Goal: Task Accomplishment & Management: Manage account settings

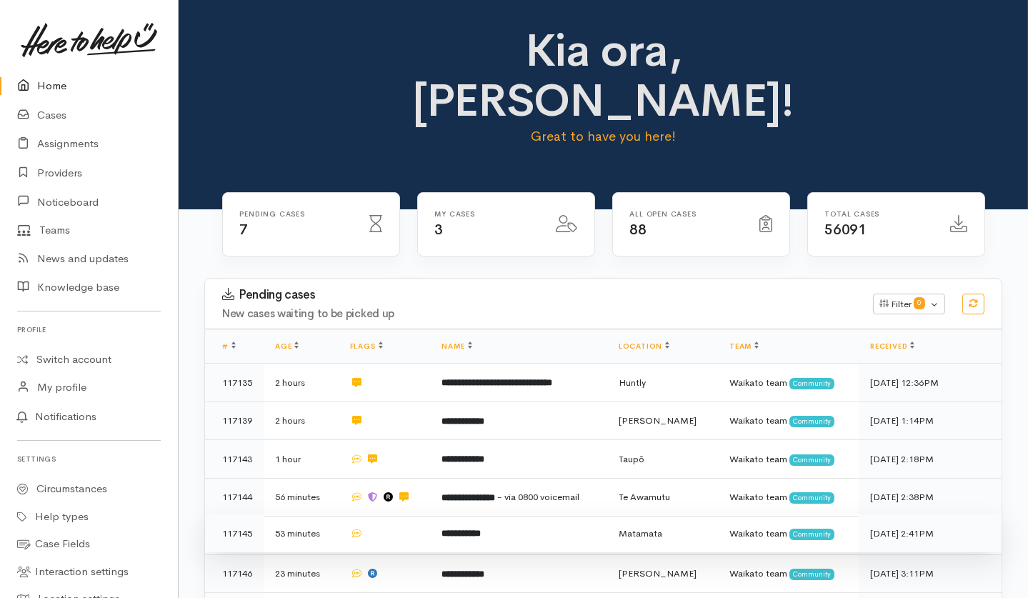
click at [403, 514] on td at bounding box center [385, 533] width 92 height 39
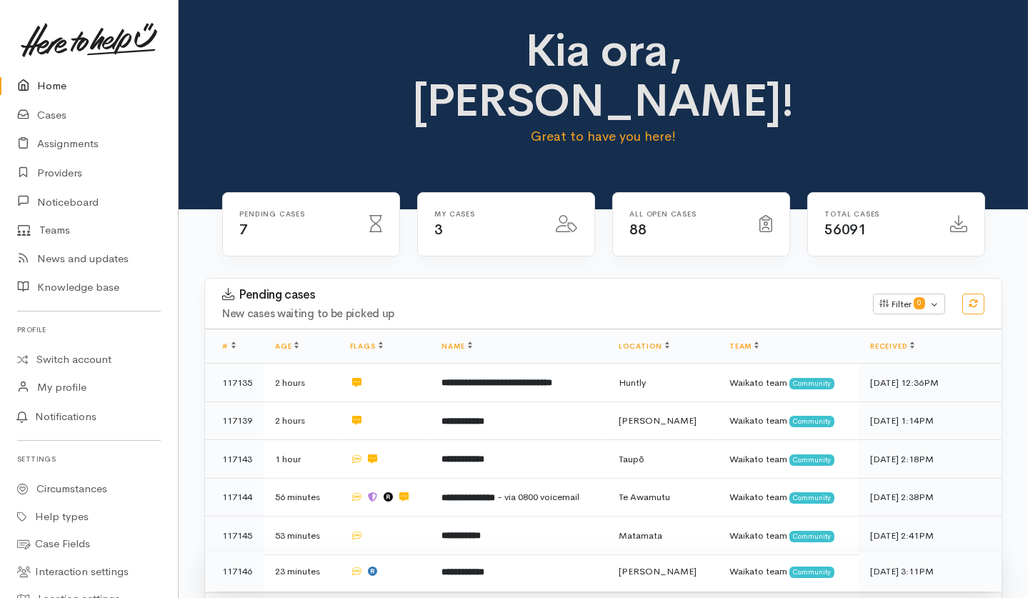
click at [406, 552] on td at bounding box center [385, 571] width 92 height 39
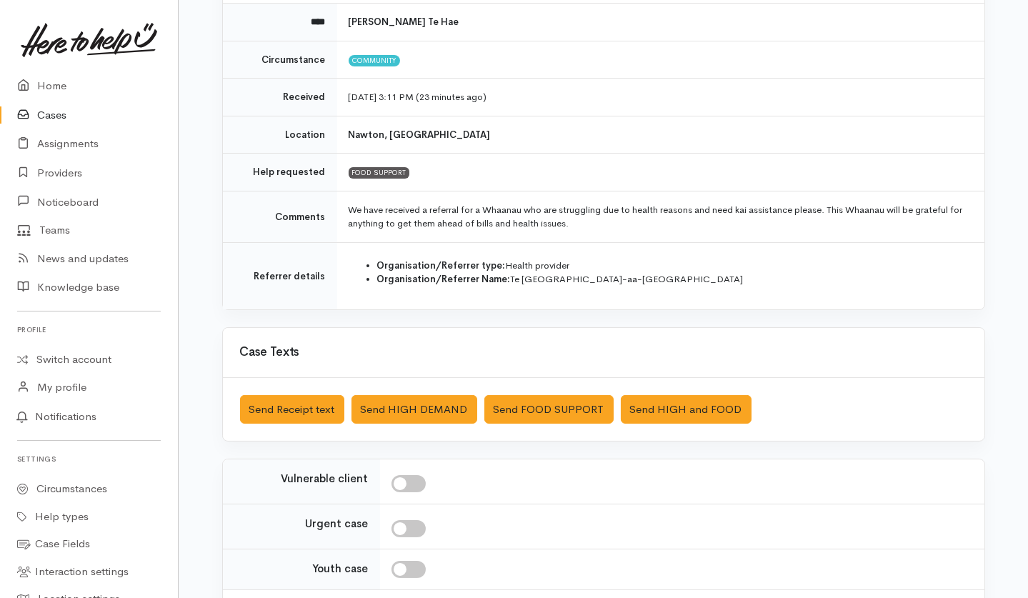
scroll to position [190, 0]
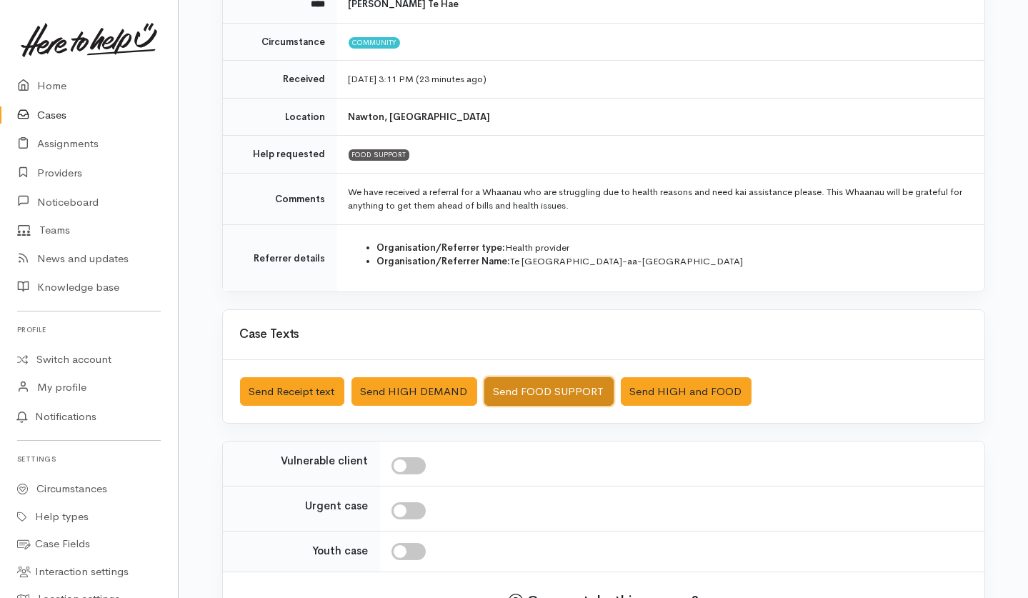
click at [541, 378] on button "Send FOOD SUPPORT" at bounding box center [548, 391] width 129 height 29
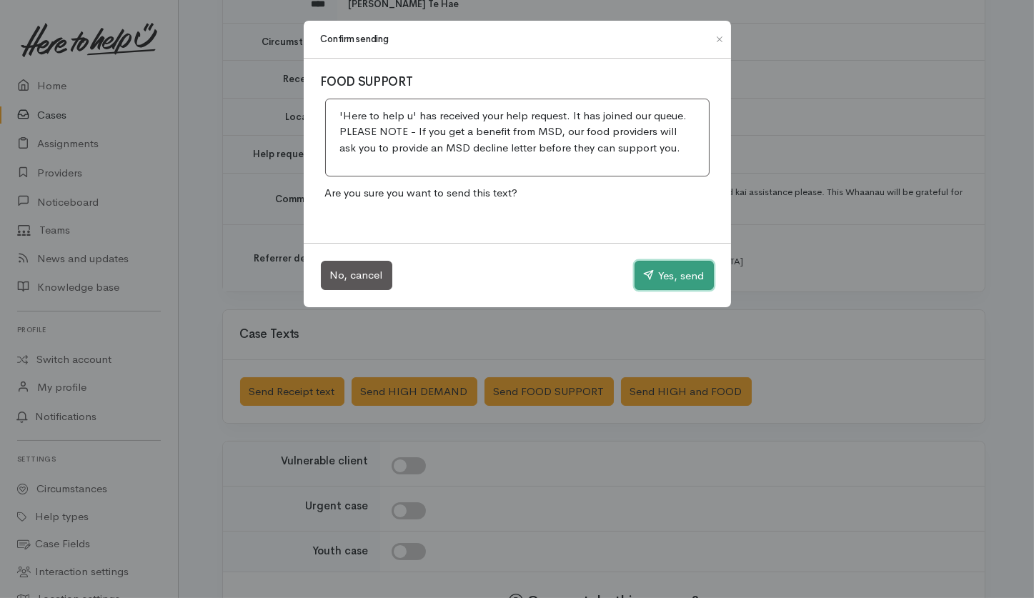
click at [650, 280] on button "Yes, send" at bounding box center [673, 276] width 79 height 30
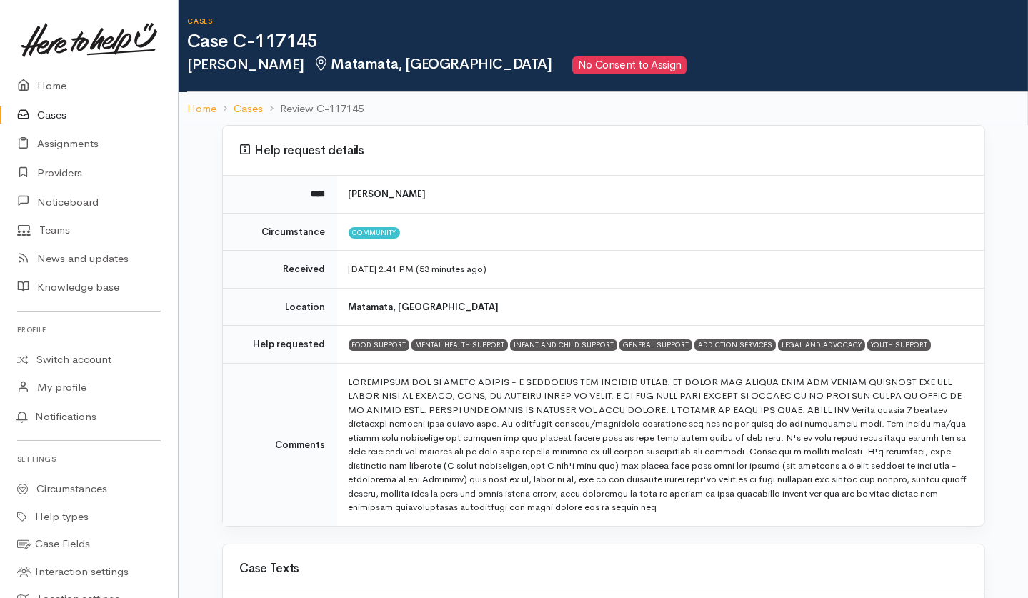
click at [45, 113] on link "Cases" at bounding box center [89, 115] width 178 height 29
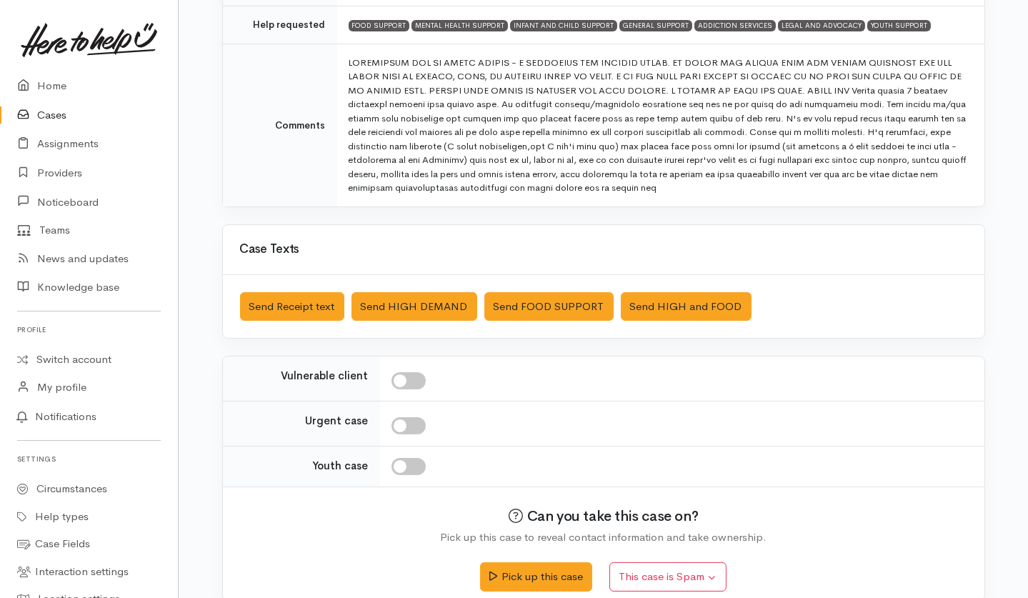
scroll to position [337, 0]
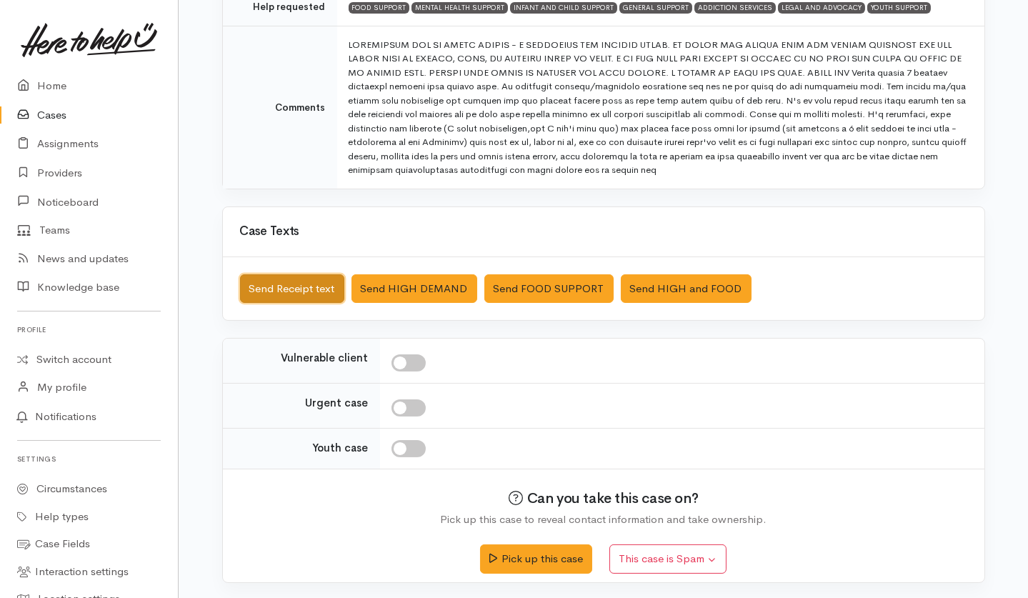
click at [301, 297] on button "Send Receipt text" at bounding box center [292, 288] width 104 height 29
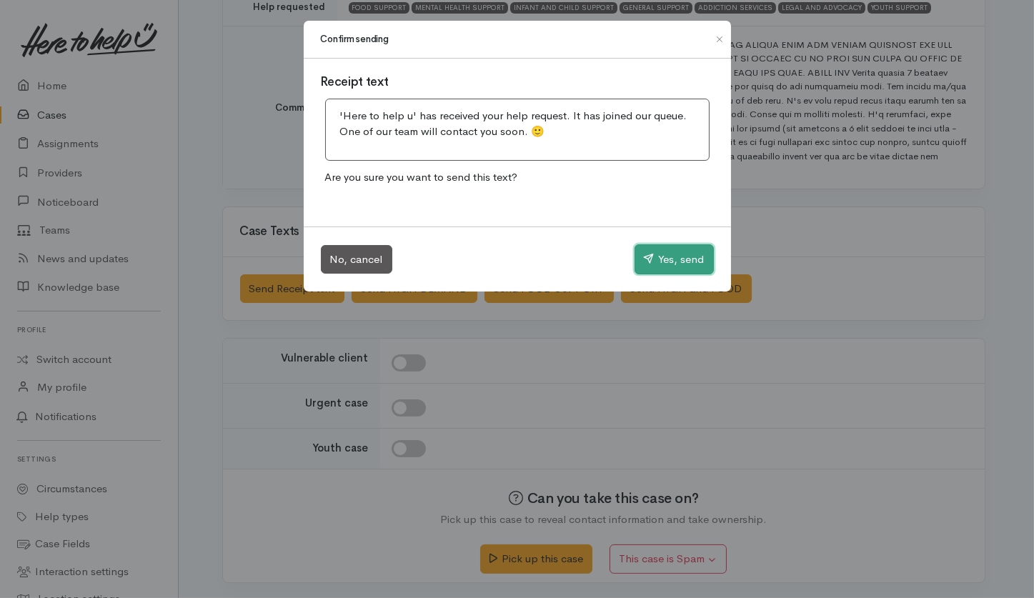
click at [650, 246] on button "Yes, send" at bounding box center [673, 259] width 79 height 30
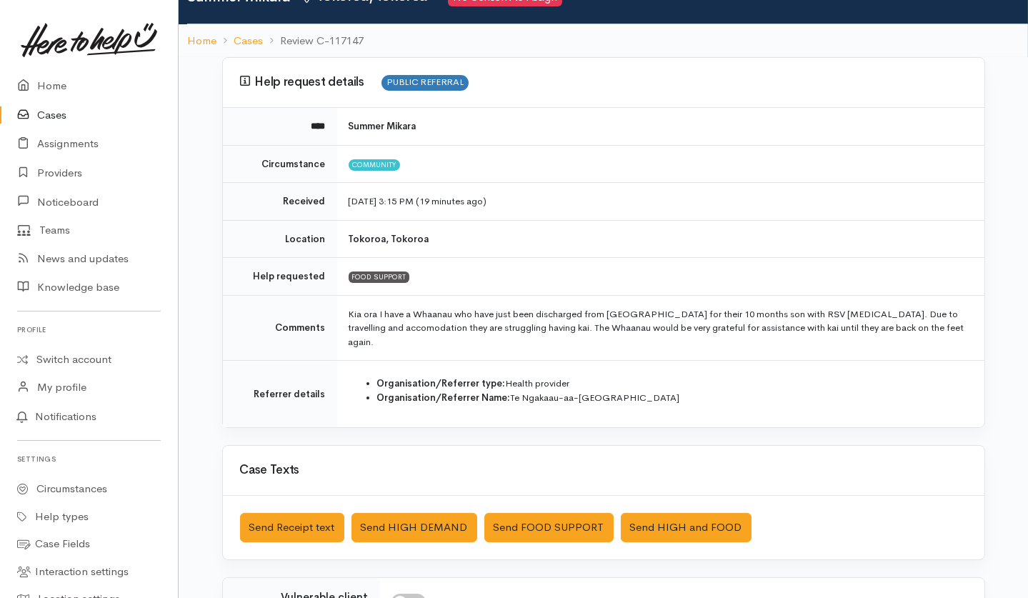
scroll to position [95, 0]
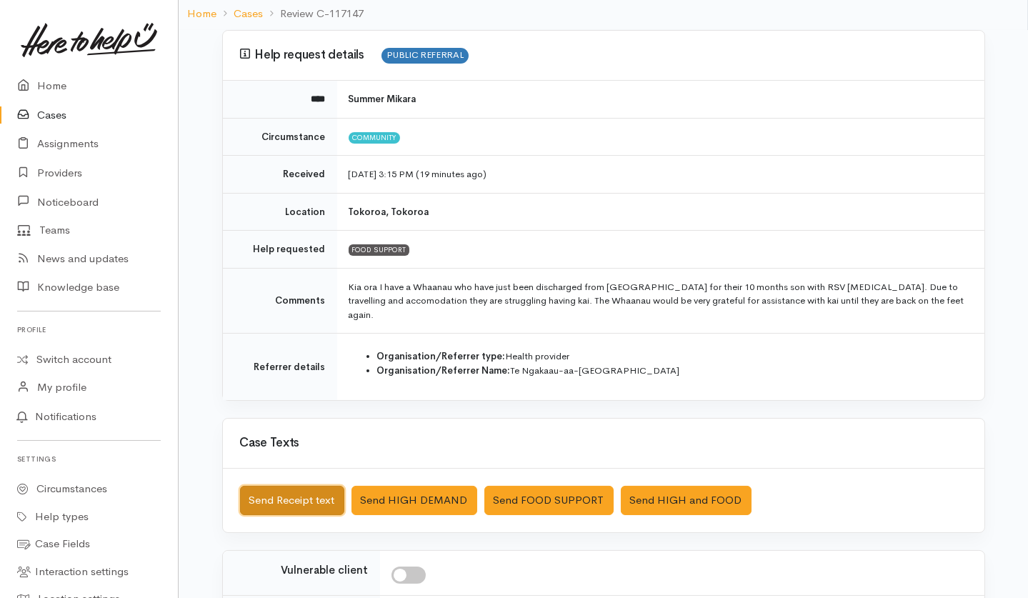
click at [291, 448] on button "Send Receipt text" at bounding box center [292, 500] width 104 height 29
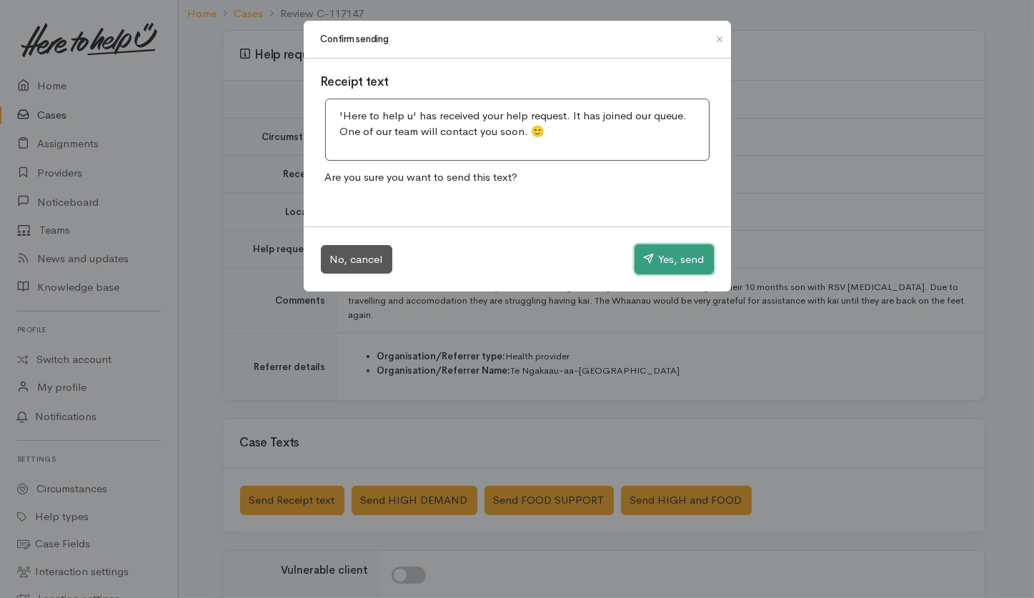
drag, startPoint x: 664, startPoint y: 256, endPoint x: 307, endPoint y: 229, distance: 357.4
click at [665, 255] on button "Yes, send" at bounding box center [673, 259] width 79 height 30
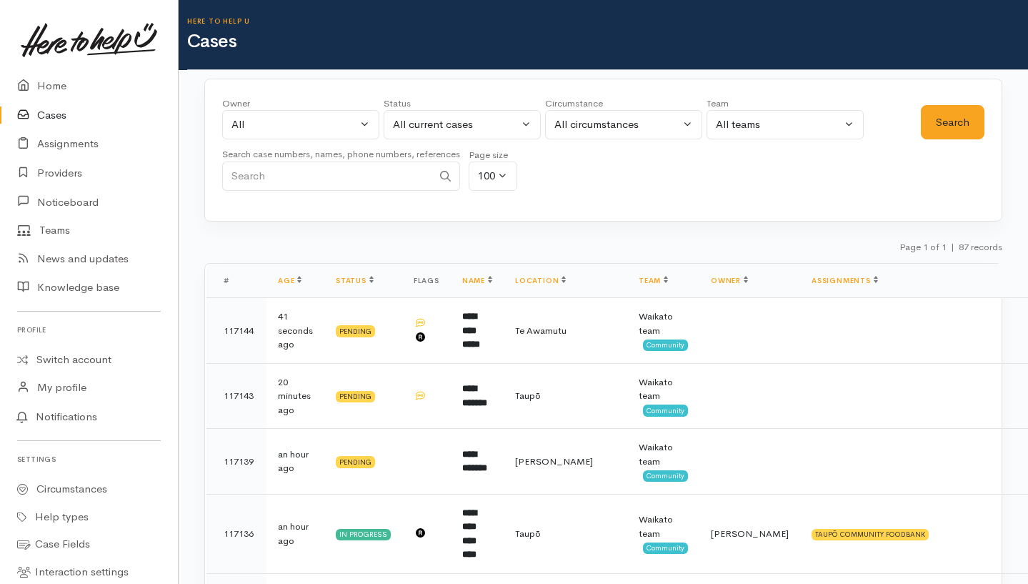
select select "-1"
click at [396, 176] on input "Search" at bounding box center [327, 175] width 210 height 29
type input "bex fl"
click at [967, 122] on button "Search" at bounding box center [953, 122] width 64 height 35
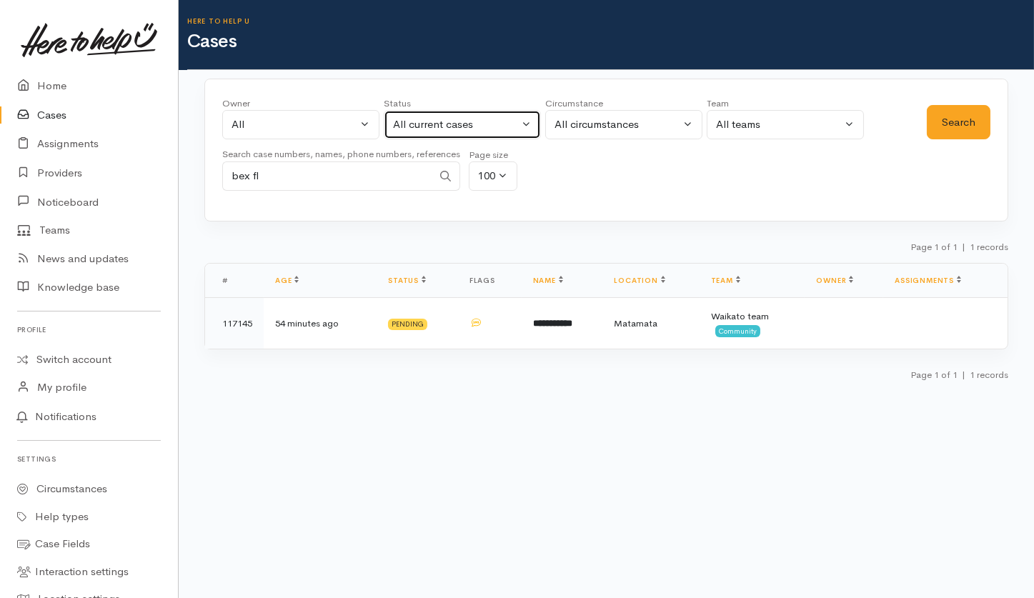
click at [429, 129] on div "All current cases" at bounding box center [456, 124] width 126 height 16
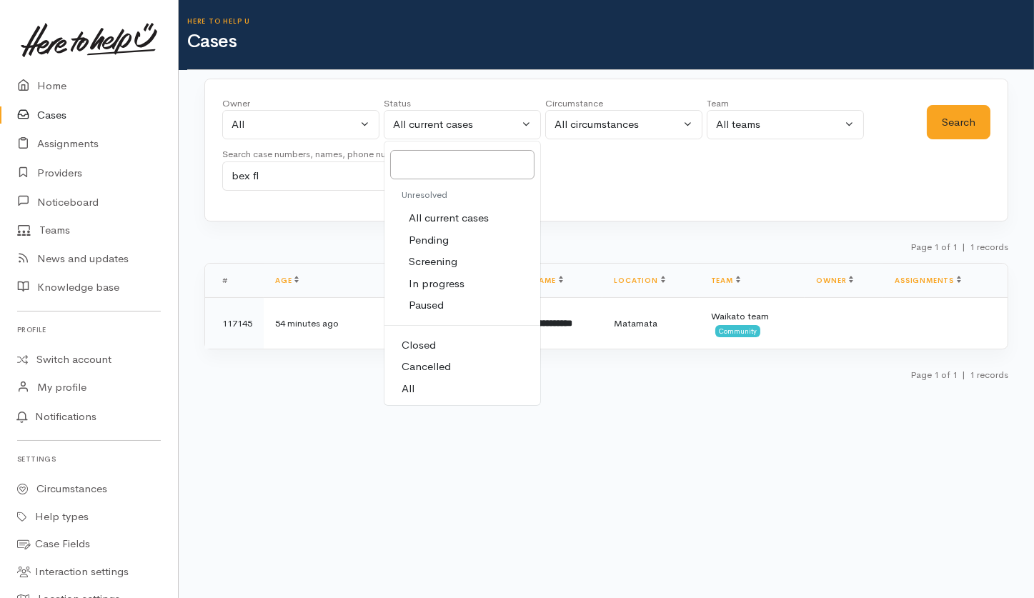
click at [399, 387] on link "All" at bounding box center [462, 389] width 156 height 22
select select "All"
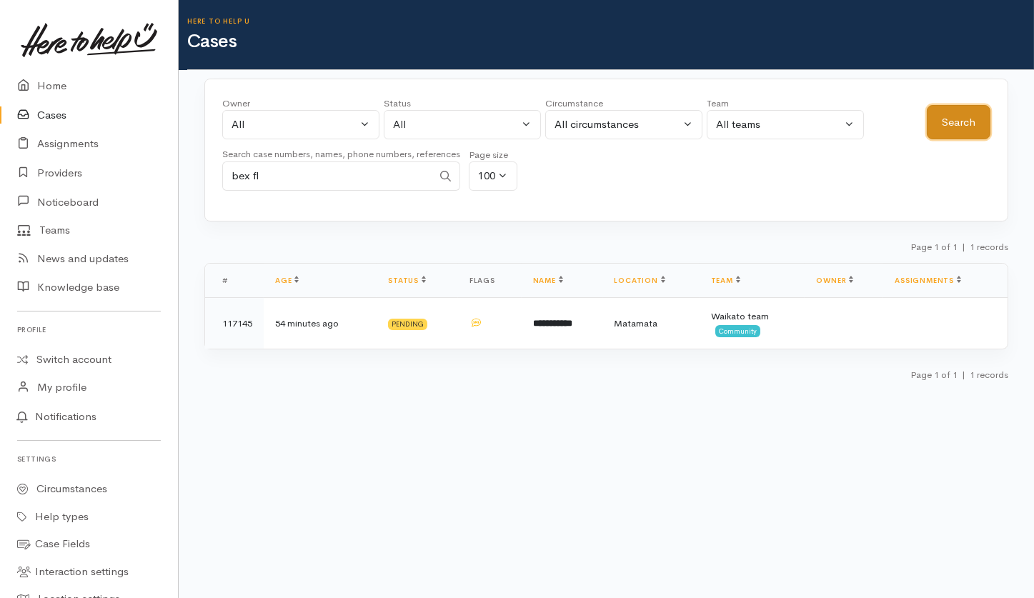
click at [947, 120] on button "Search" at bounding box center [958, 122] width 64 height 35
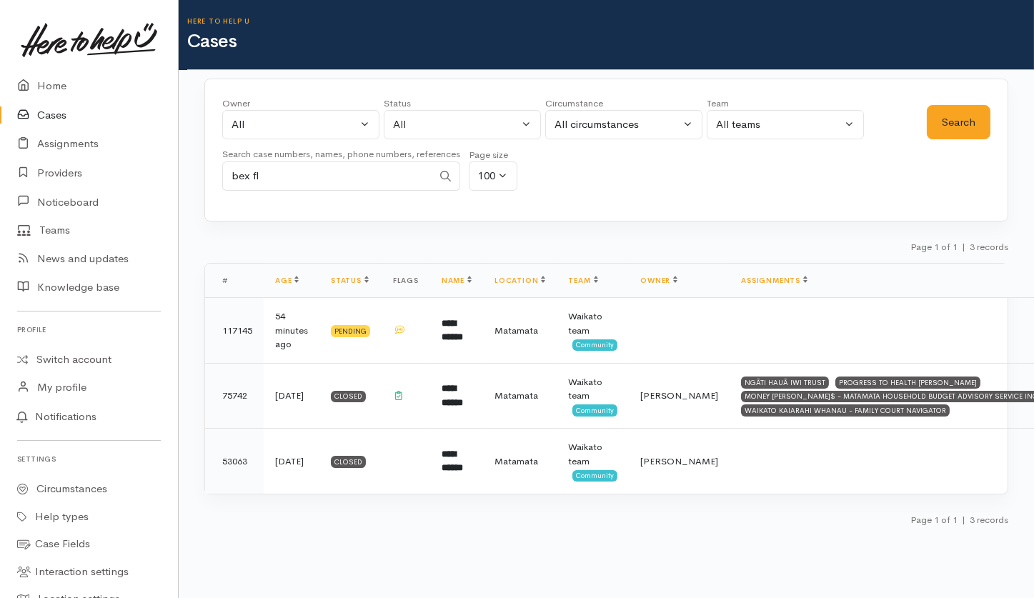
click at [659, 201] on div "Owner All My cases Aandrea Murray ('Here to help u') Akash Prakash ('Here to he…" at bounding box center [606, 150] width 804 height 143
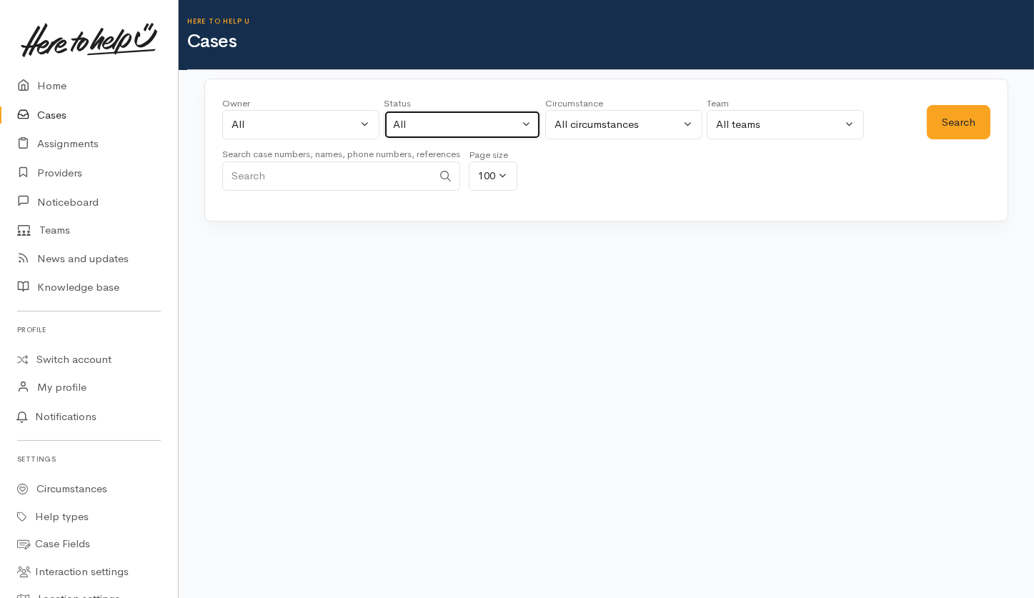
click at [434, 126] on div "All" at bounding box center [456, 124] width 126 height 16
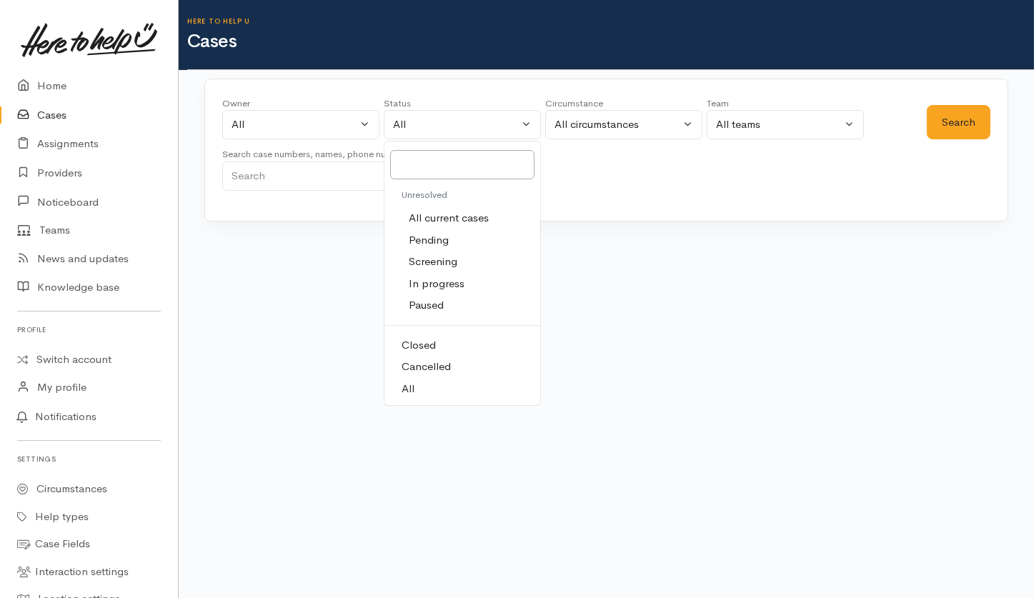
click at [426, 214] on span "All current cases" at bounding box center [449, 218] width 80 height 16
select select "Unresolved"
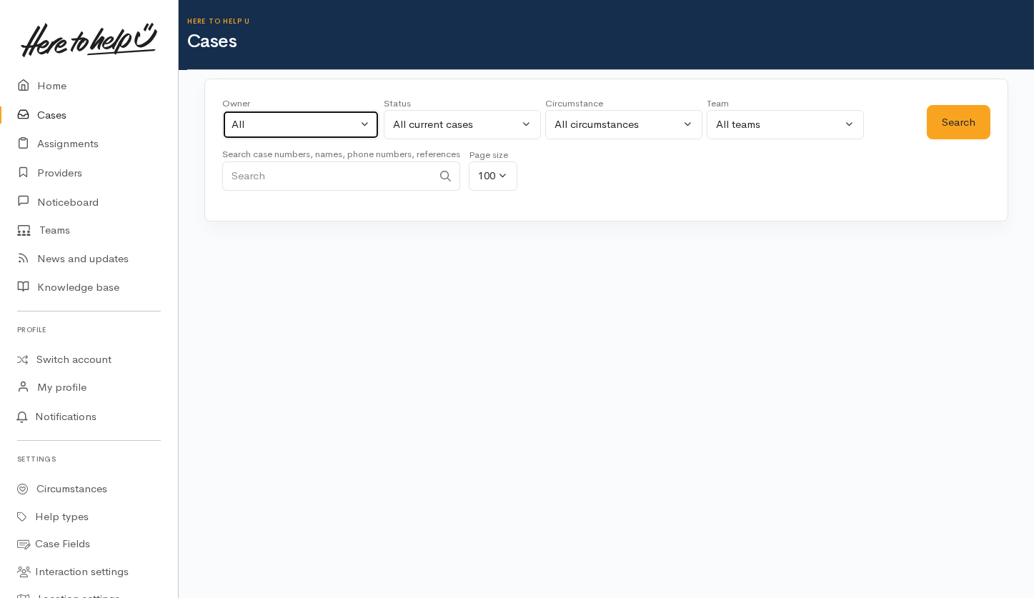
click at [327, 132] on button "All" at bounding box center [300, 124] width 157 height 29
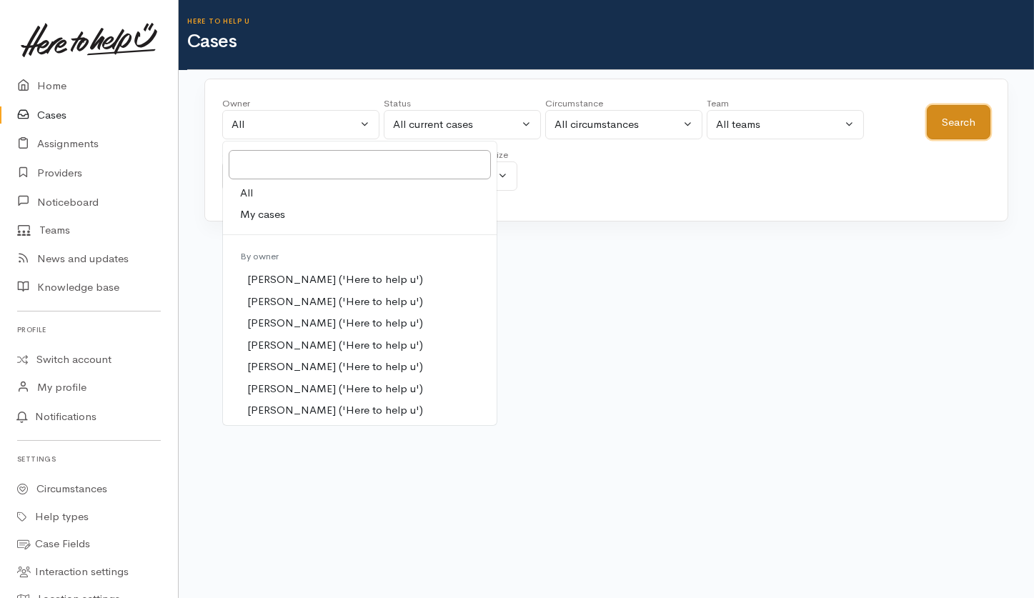
click at [954, 121] on button "Search" at bounding box center [958, 122] width 64 height 35
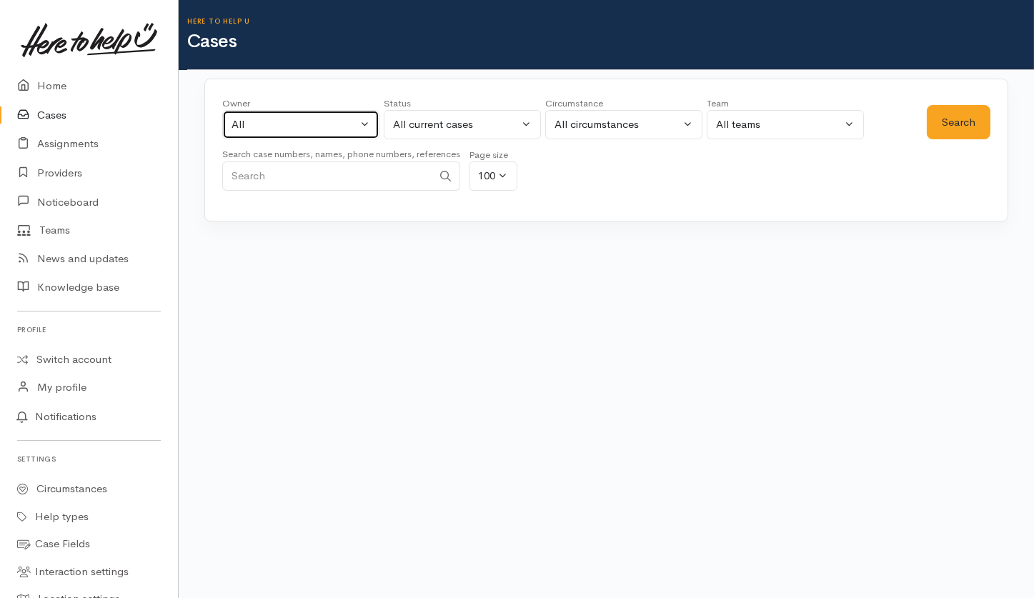
click at [304, 124] on div "All" at bounding box center [294, 124] width 126 height 16
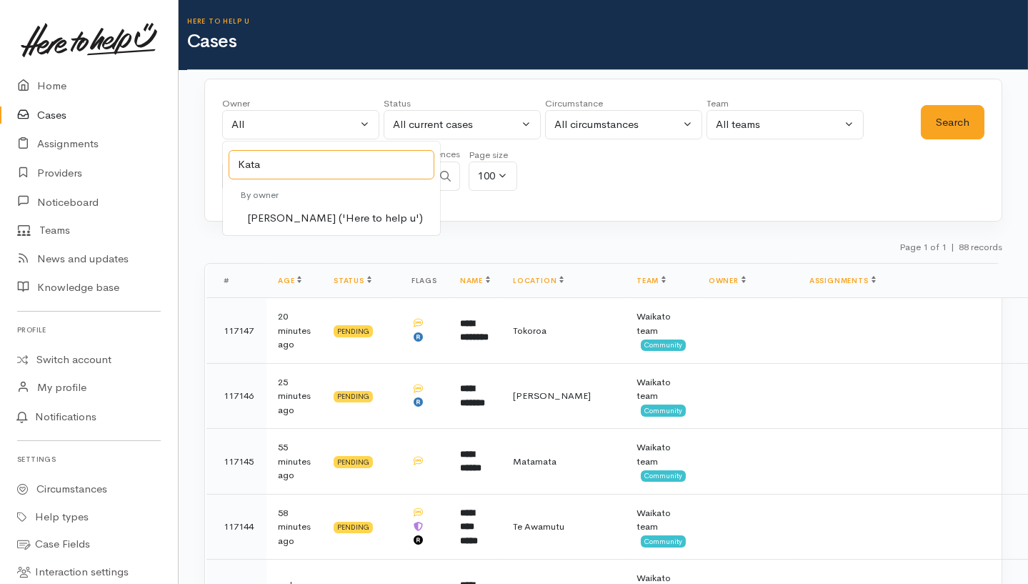
type input "Kata"
click at [309, 220] on span "Katarina Daly ('Here to help u')" at bounding box center [335, 218] width 176 height 16
select select "1252"
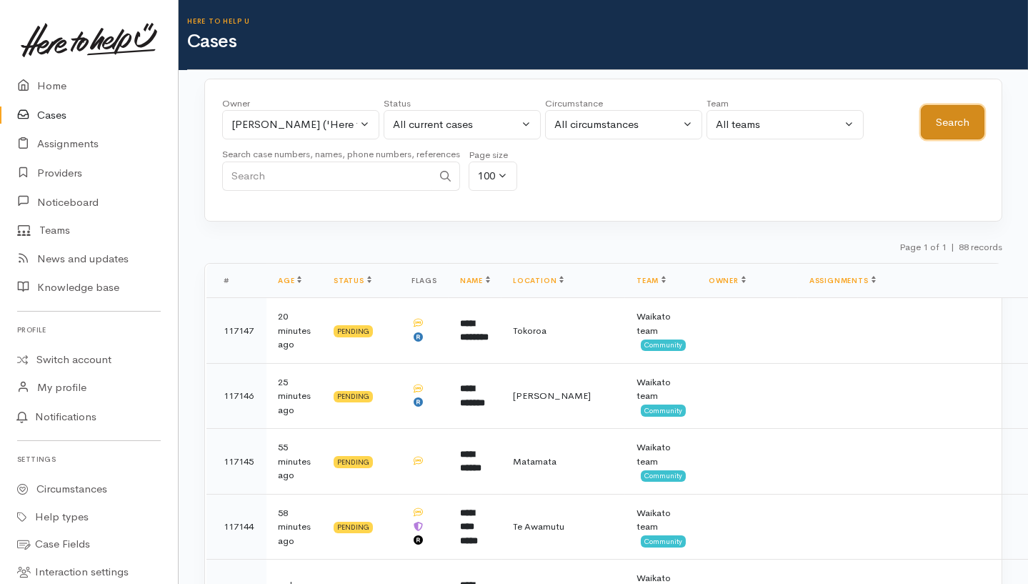
click at [942, 126] on button "Search" at bounding box center [953, 122] width 64 height 35
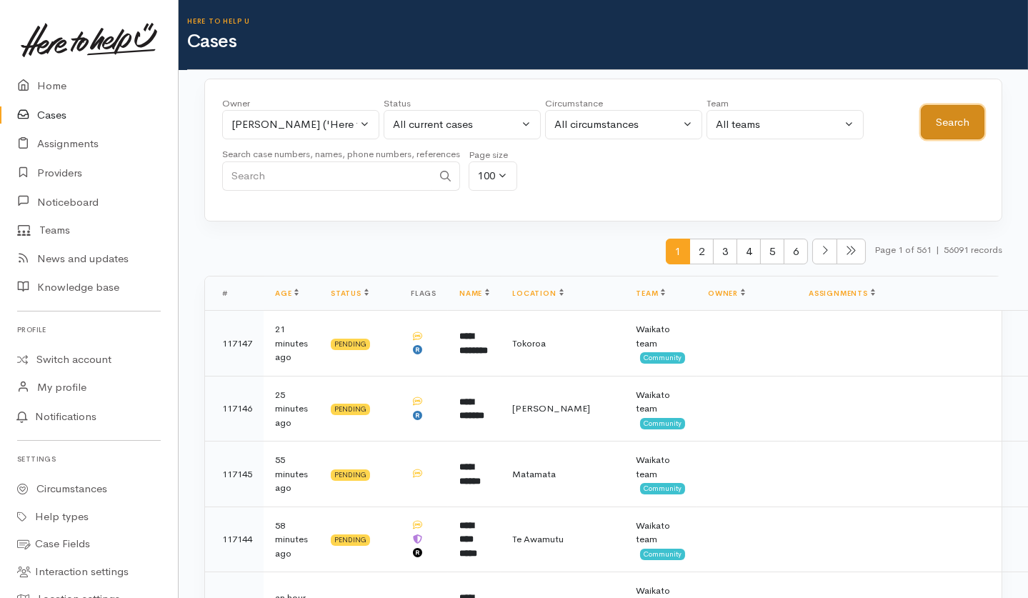
click at [977, 119] on button "Search" at bounding box center [953, 122] width 64 height 35
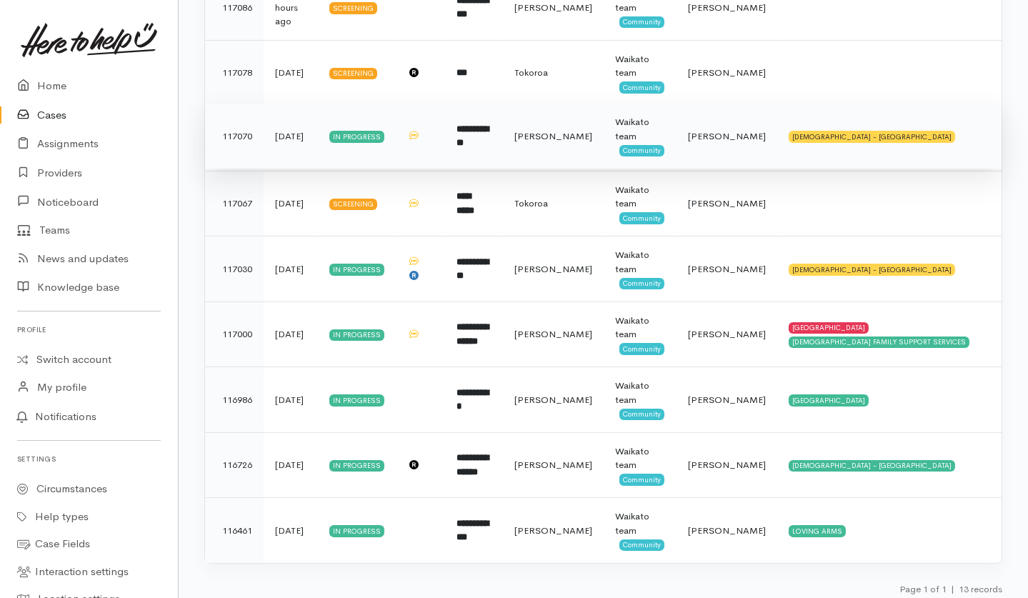
scroll to position [589, 0]
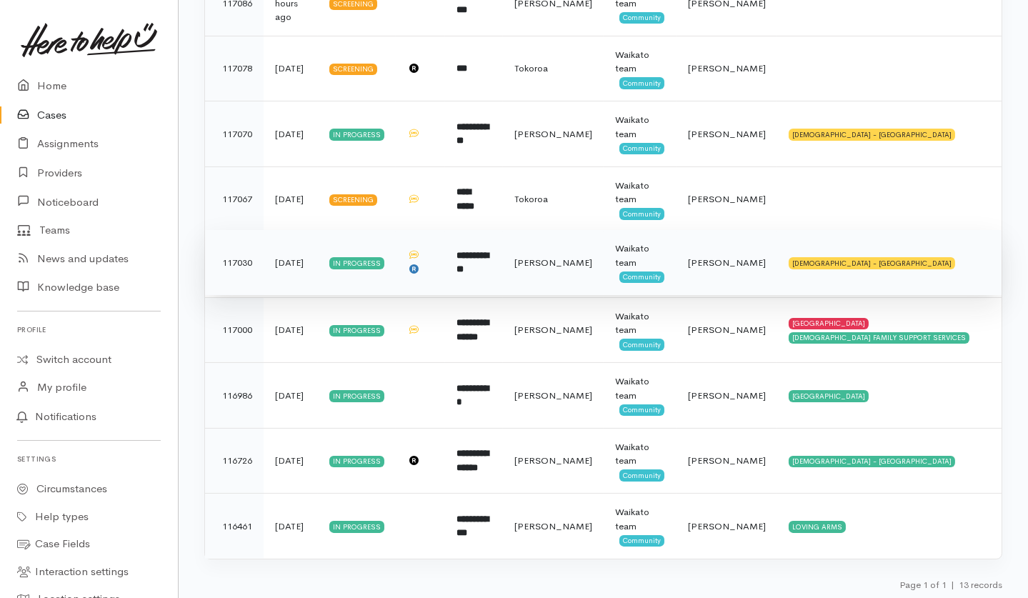
click at [503, 279] on td "**********" at bounding box center [474, 263] width 58 height 66
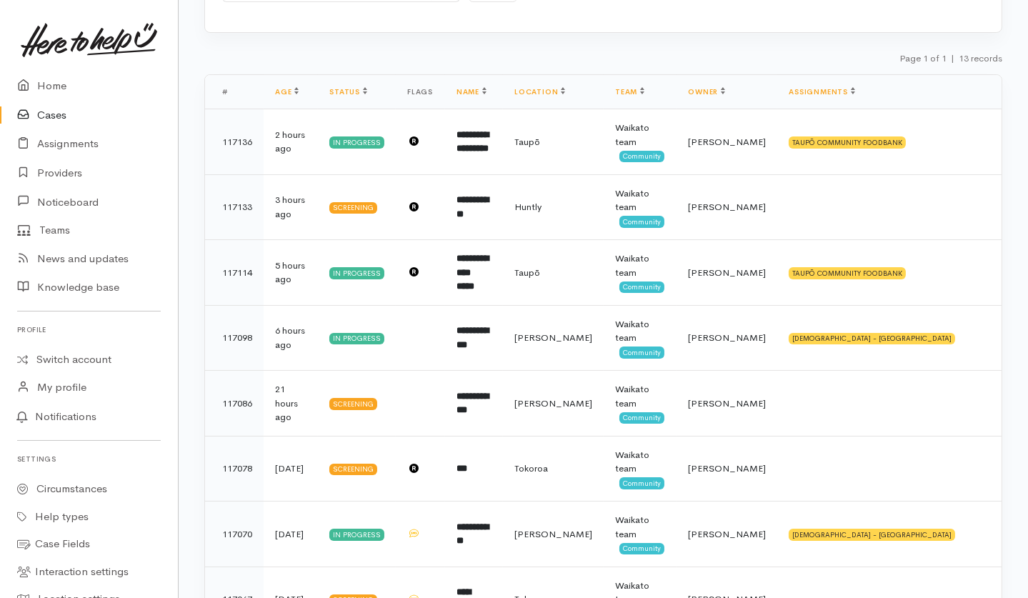
scroll to position [17, 0]
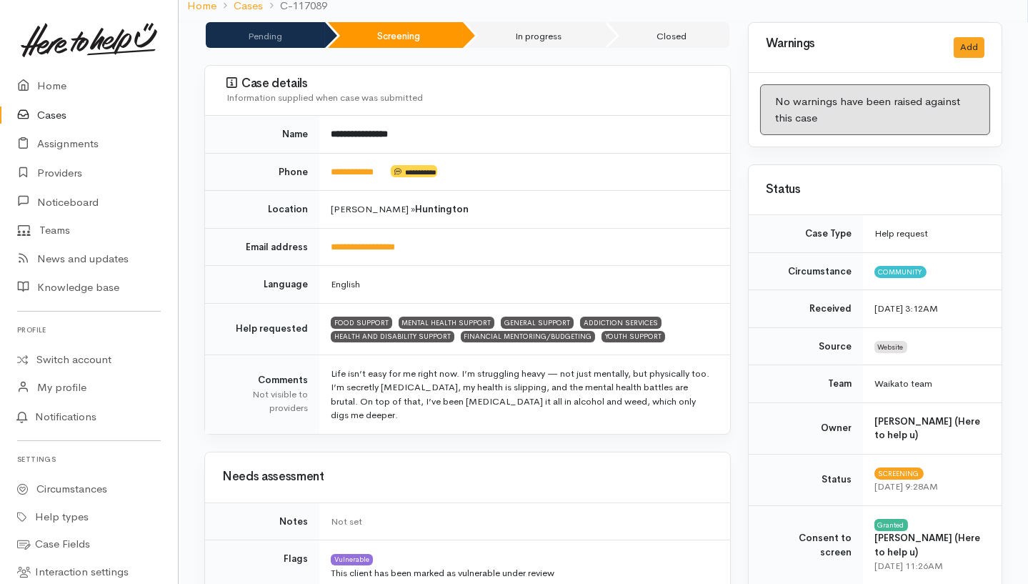
scroll to position [109, 0]
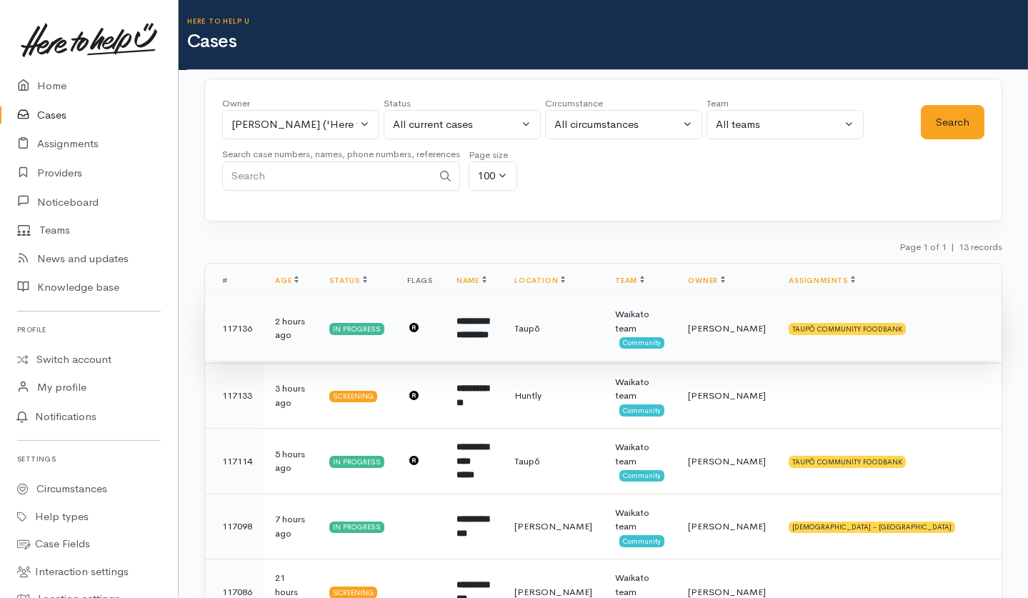
click at [933, 336] on td "TAUPŌ COMMUNITY FOODBANK" at bounding box center [889, 329] width 224 height 66
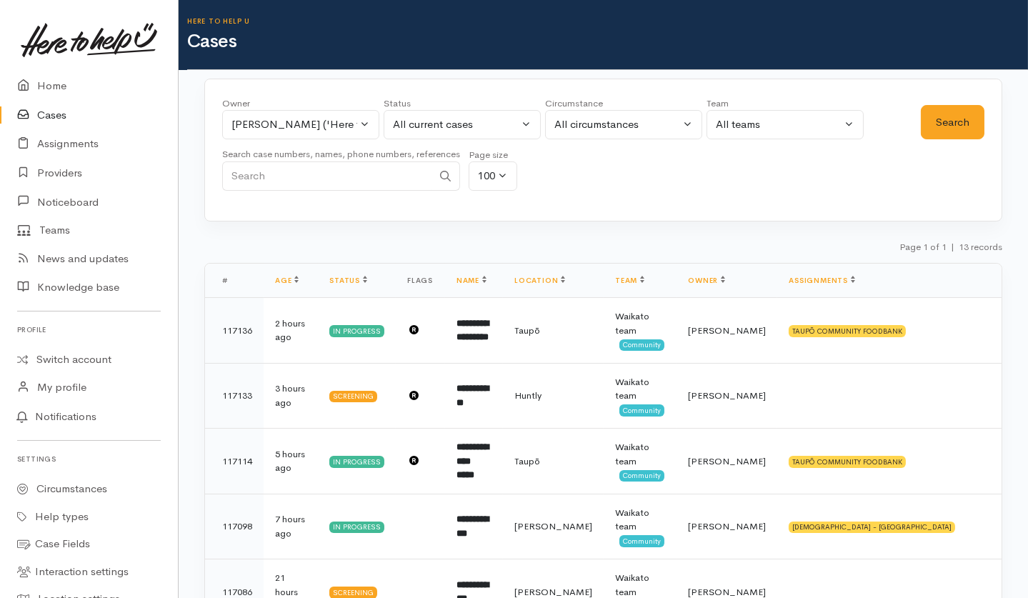
click at [329, 165] on input "Search" at bounding box center [327, 175] width 210 height 29
paste input "225880376"
type input "225880376"
click at [308, 122] on div "[PERSON_NAME] ('Here to help u')" at bounding box center [294, 124] width 126 height 16
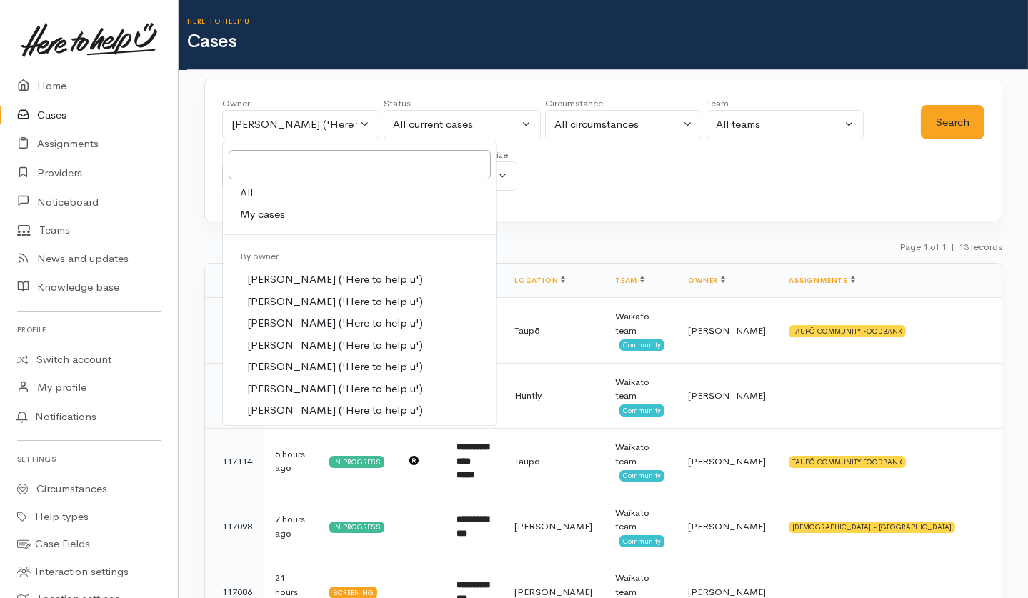
click at [266, 192] on link "All" at bounding box center [360, 193] width 274 height 22
select select "-1"
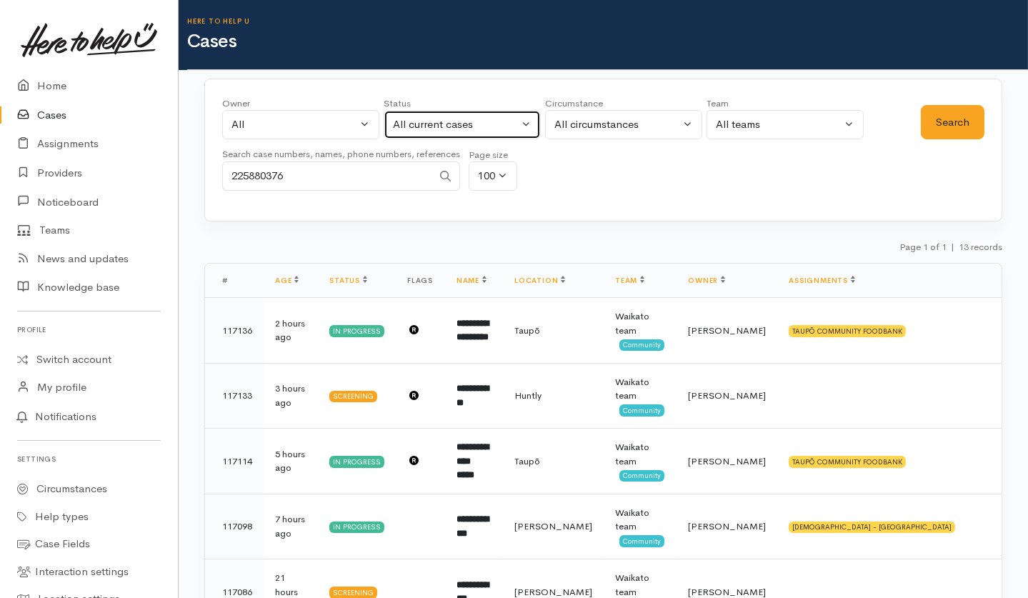
click at [527, 120] on button "All current cases" at bounding box center [462, 124] width 157 height 29
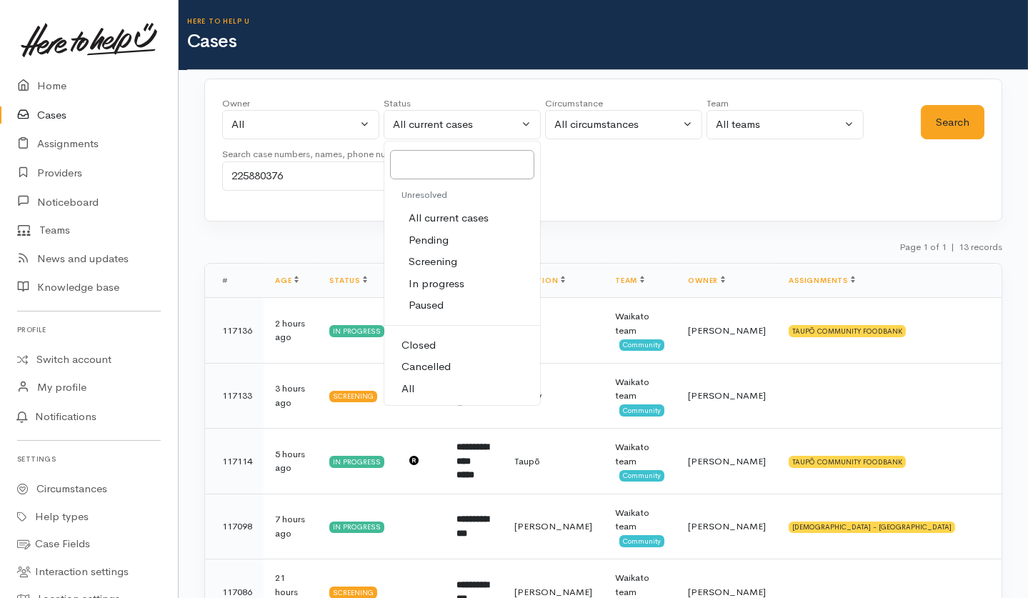
click at [415, 394] on link "All" at bounding box center [462, 389] width 156 height 22
select select "All"
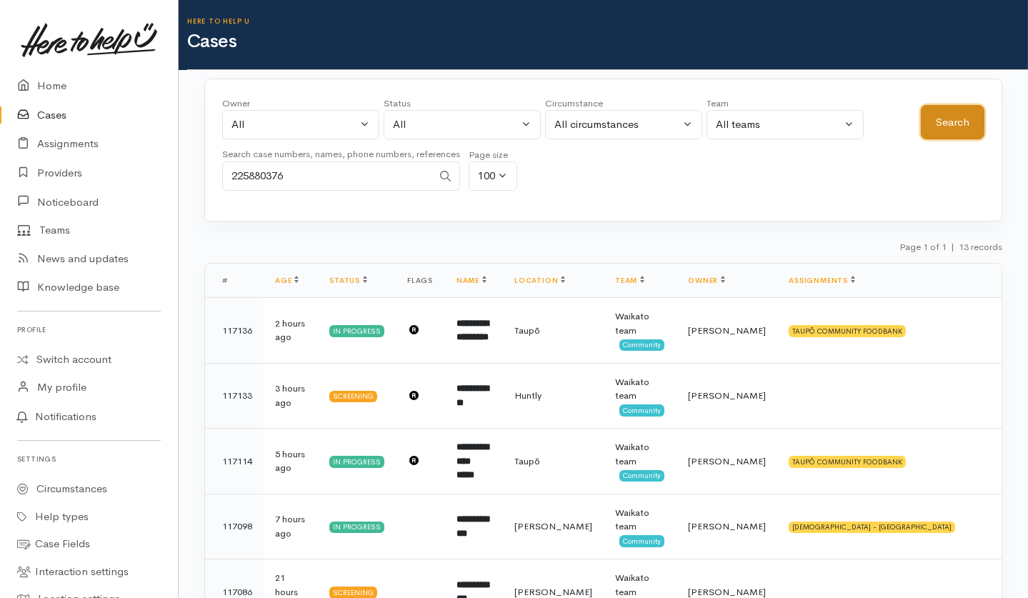
click at [949, 125] on button "Search" at bounding box center [953, 122] width 64 height 35
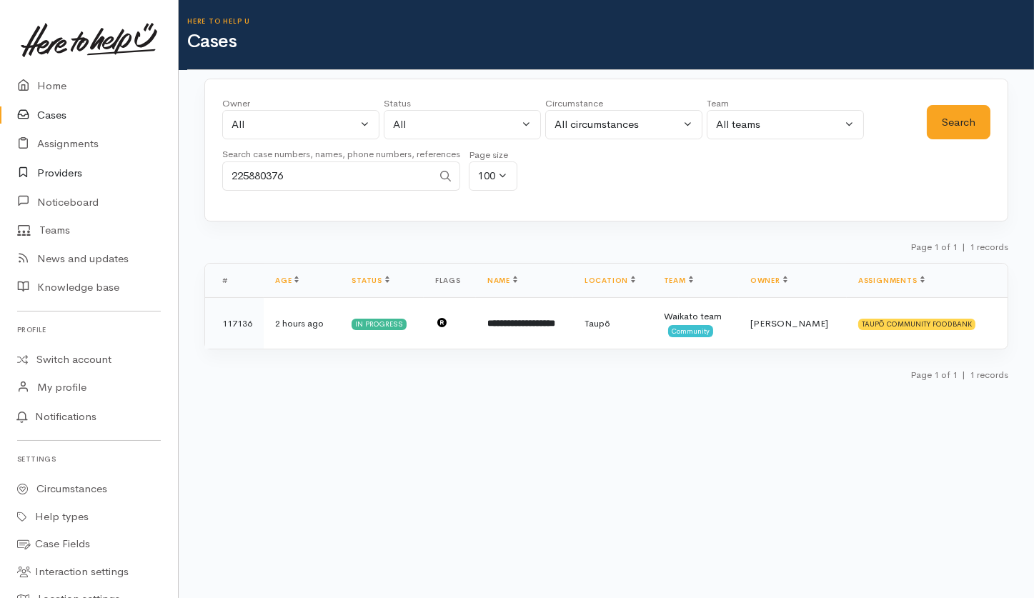
drag, startPoint x: 314, startPoint y: 172, endPoint x: 139, endPoint y: 182, distance: 175.3
click at [139, 182] on body "Support Feedback I've got something to say" at bounding box center [517, 299] width 1034 height 598
click at [955, 124] on button "Search" at bounding box center [958, 122] width 64 height 35
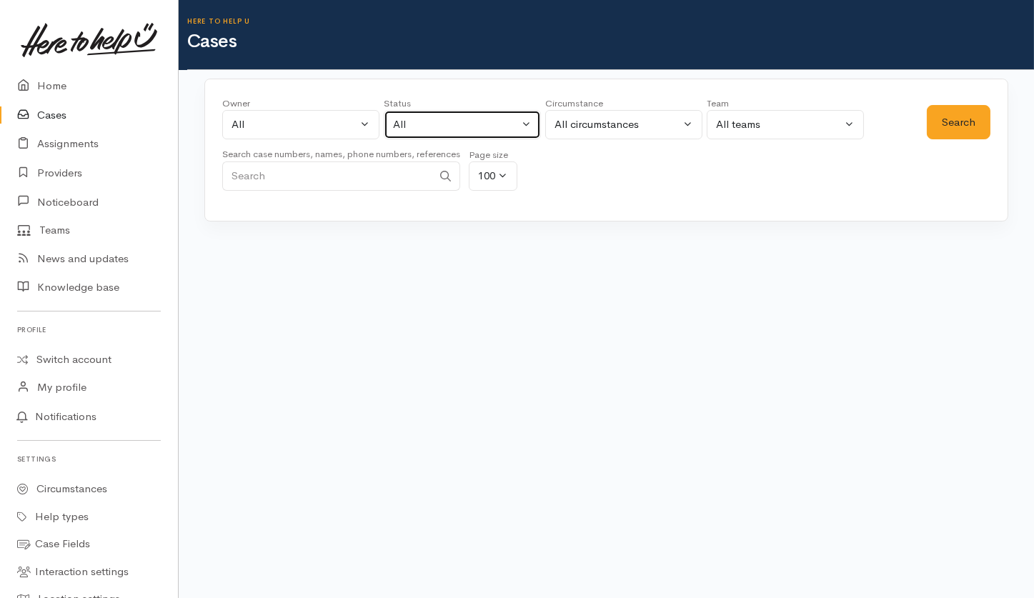
click at [485, 120] on div "All" at bounding box center [456, 124] width 126 height 16
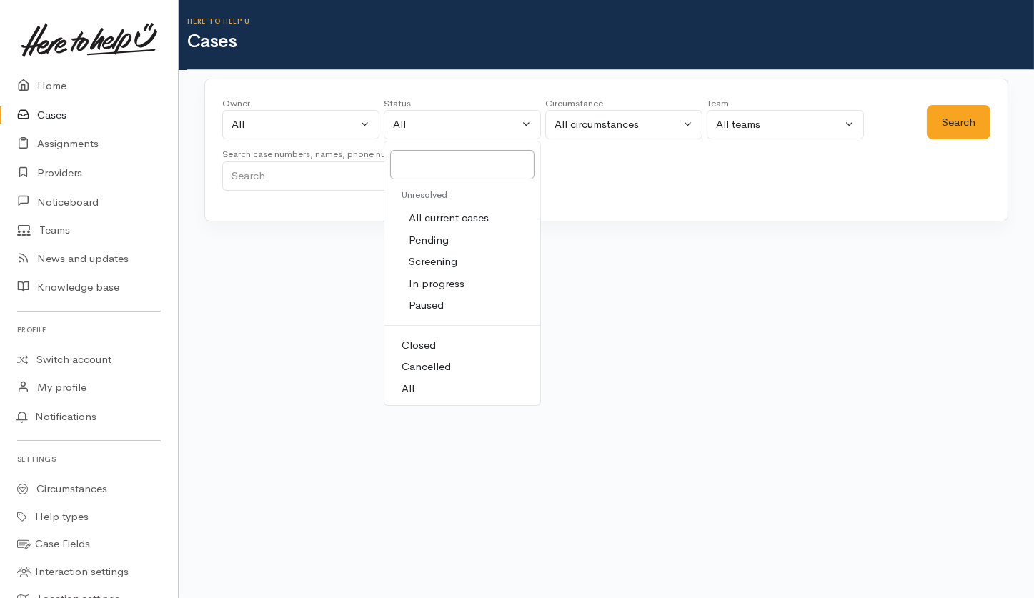
click at [464, 213] on span "All current cases" at bounding box center [449, 218] width 80 height 16
select select "Unresolved"
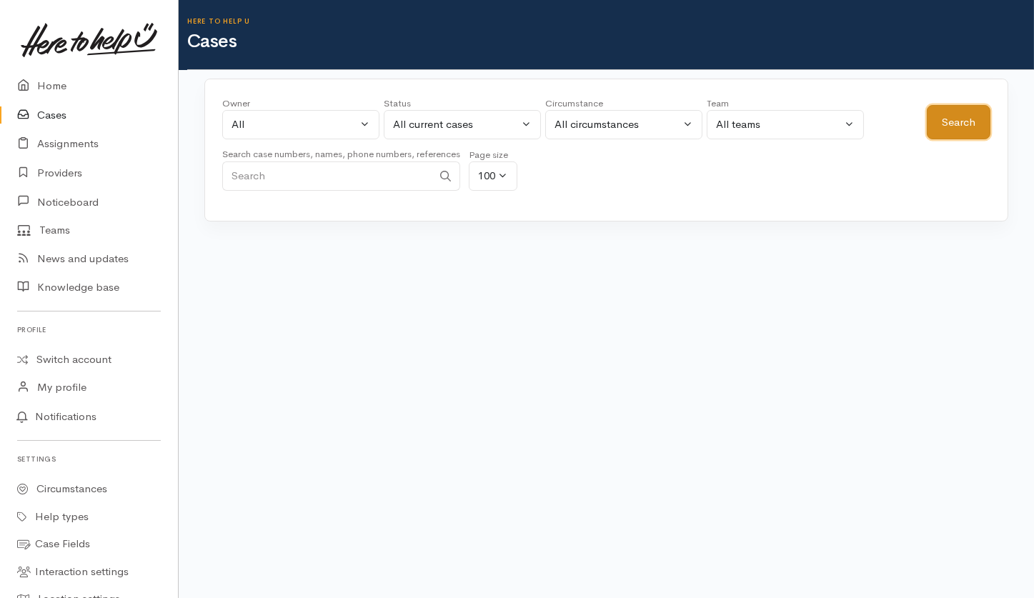
click at [956, 122] on button "Search" at bounding box center [958, 122] width 64 height 35
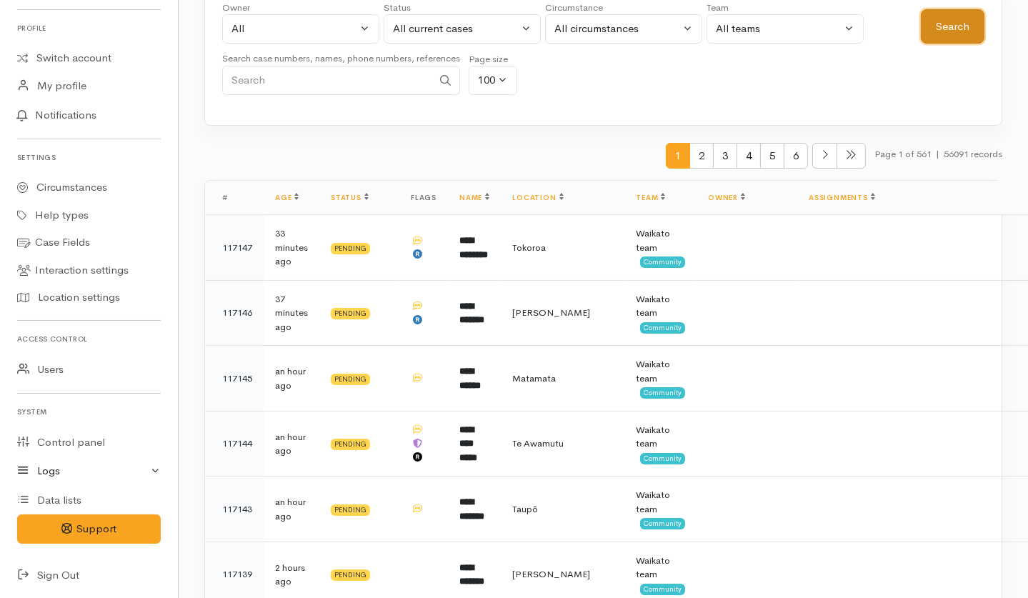
scroll to position [190, 0]
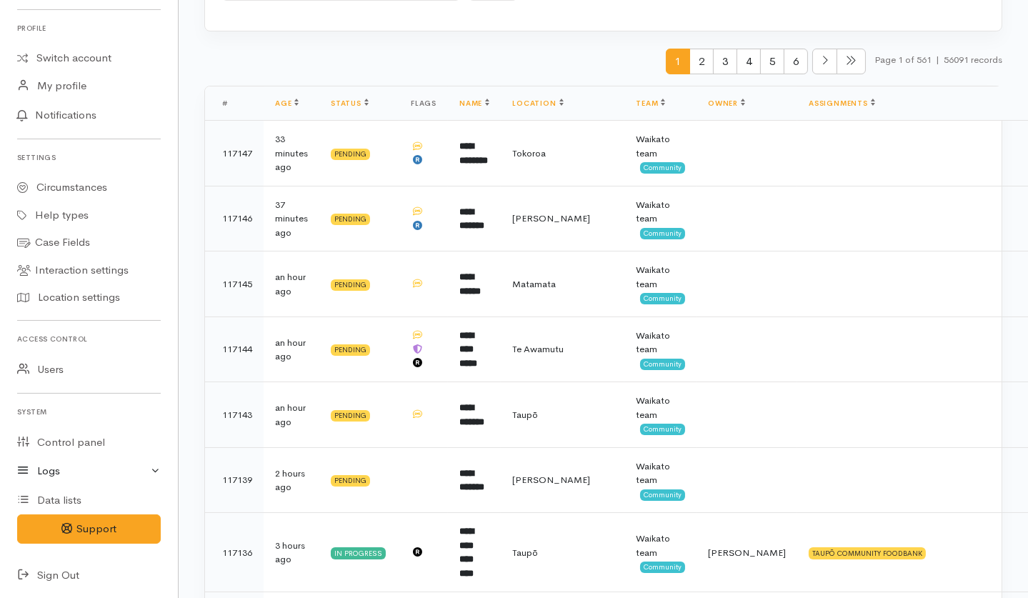
click at [153, 469] on link "Logs" at bounding box center [89, 470] width 178 height 29
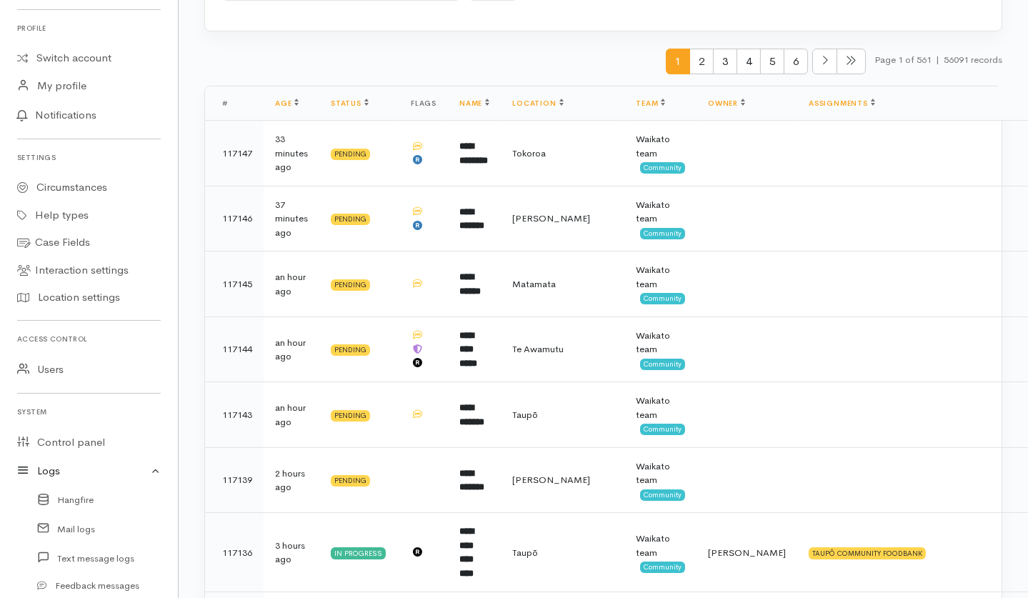
scroll to position [414, 0]
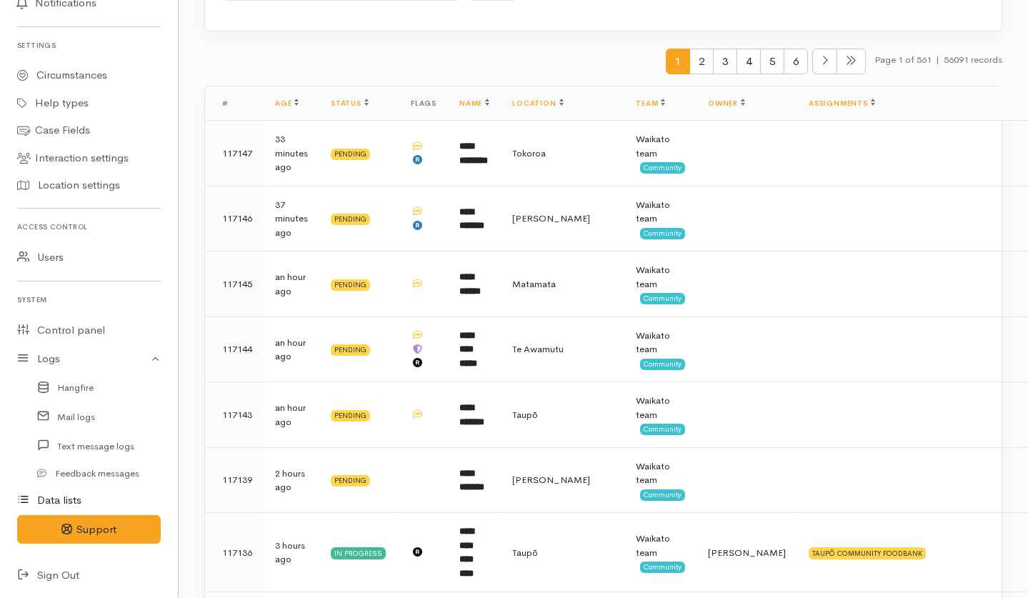
click at [73, 495] on link "Data lists" at bounding box center [89, 500] width 178 height 29
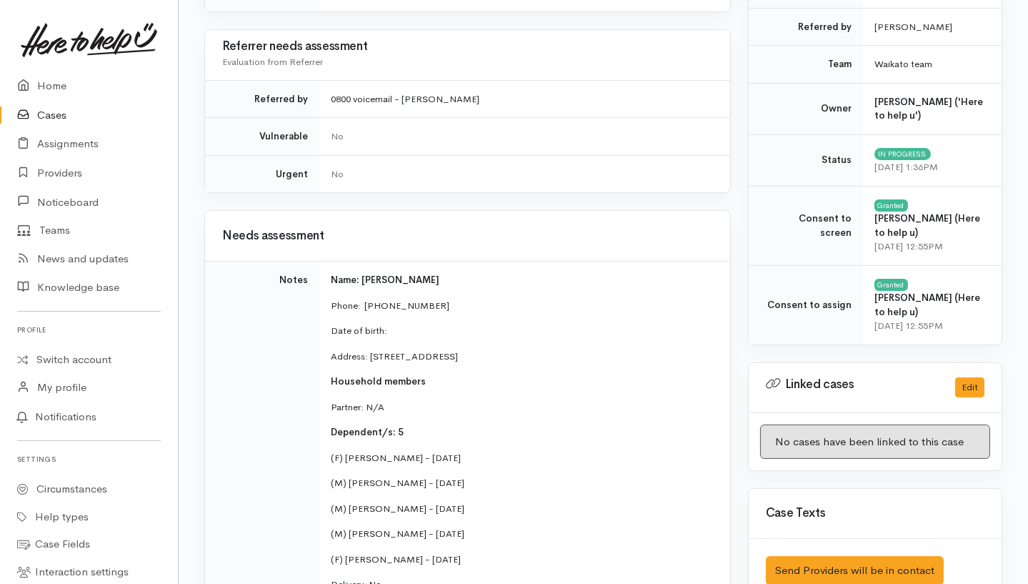
scroll to position [95, 0]
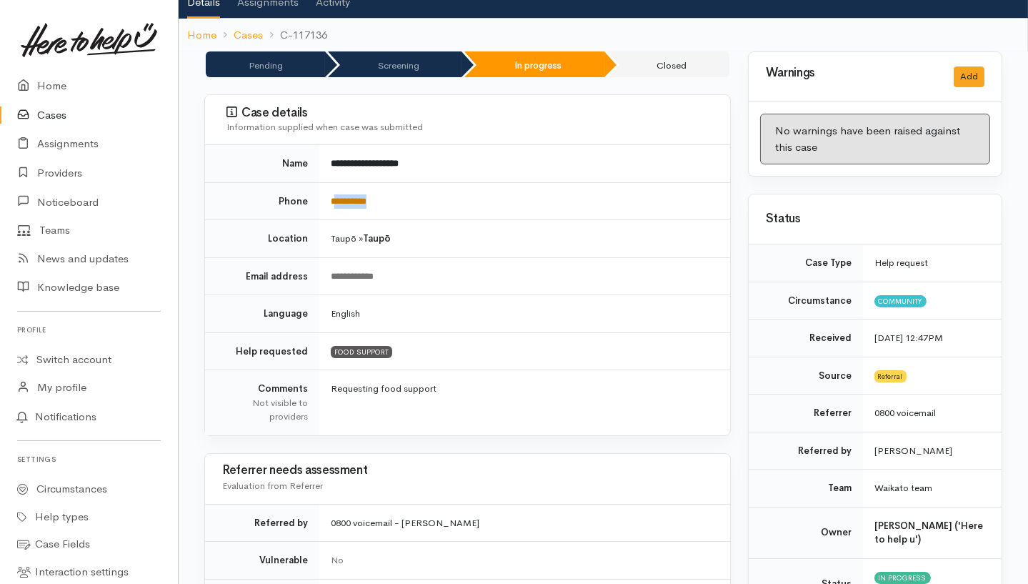
drag, startPoint x: 387, startPoint y: 201, endPoint x: 335, endPoint y: 199, distance: 52.2
click at [335, 199] on td "**********" at bounding box center [524, 201] width 411 height 38
copy link "*********"
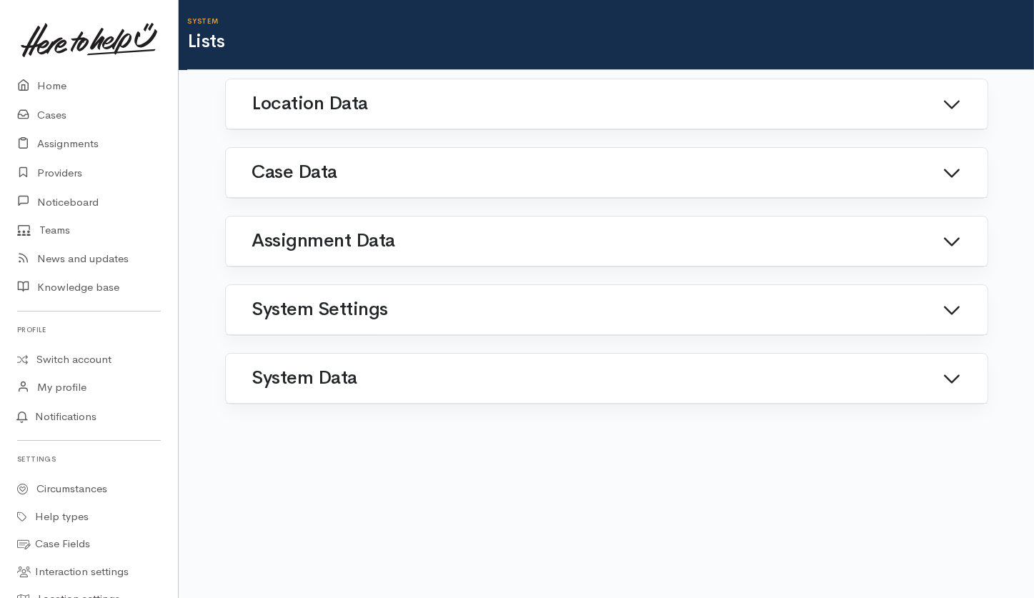
click at [426, 367] on link "System Data" at bounding box center [606, 378] width 727 height 34
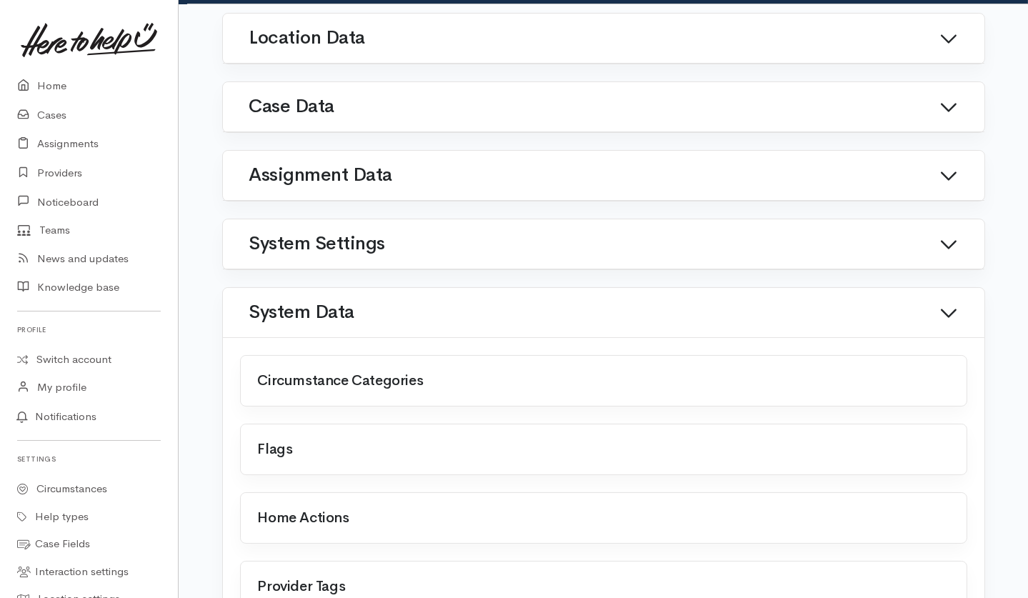
scroll to position [130, 0]
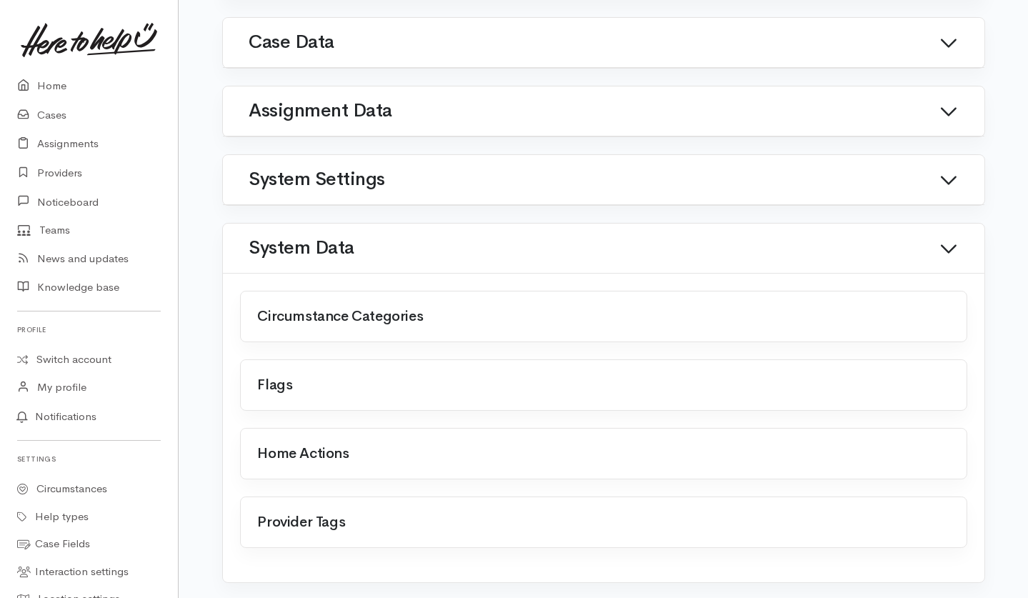
click at [375, 164] on link "System Settings" at bounding box center [603, 180] width 727 height 34
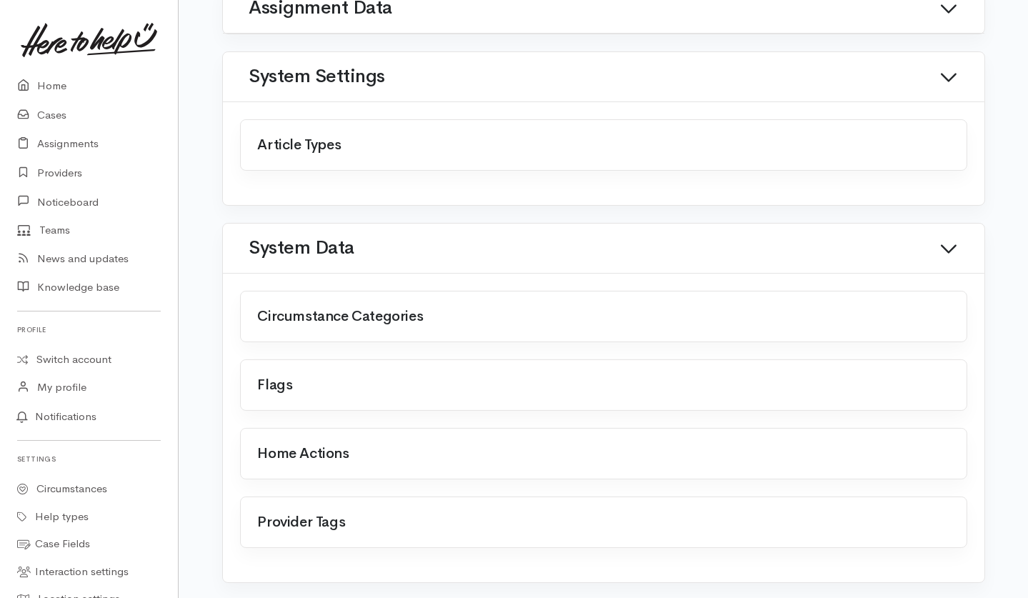
scroll to position [0, 0]
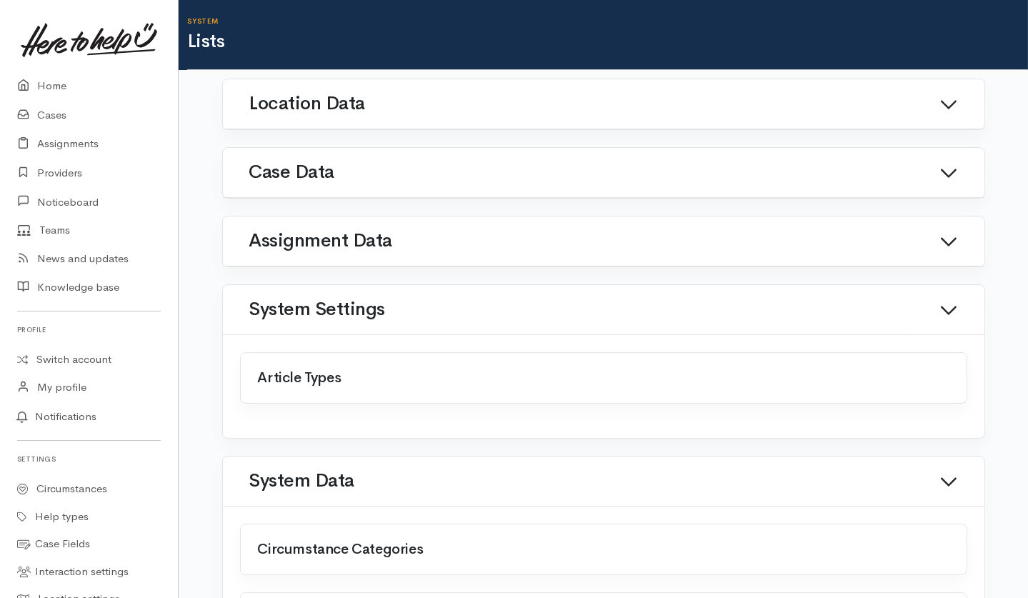
click at [329, 299] on h1 "System Settings" at bounding box center [317, 309] width 136 height 21
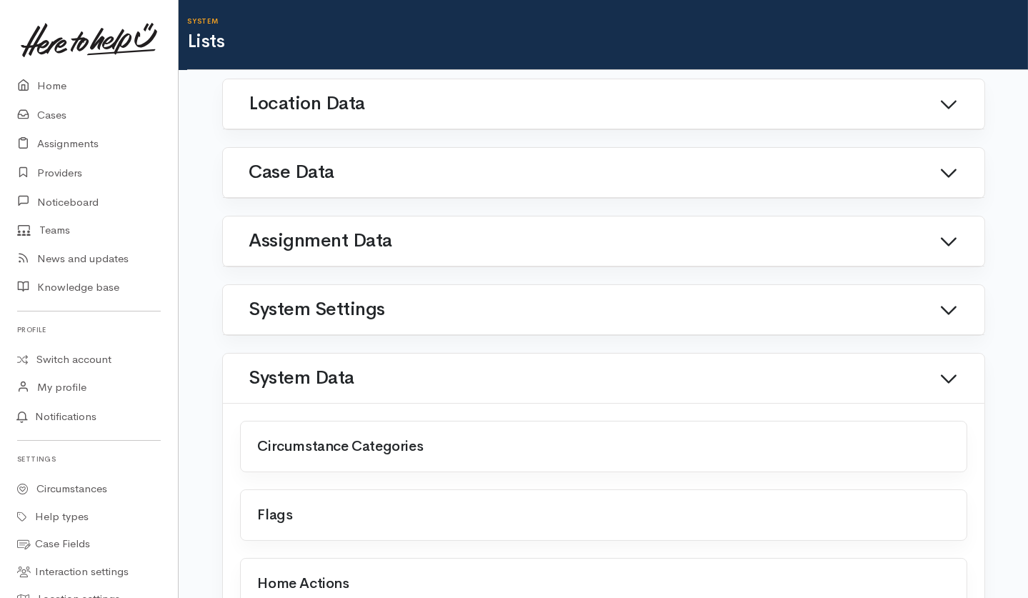
click at [329, 299] on h1 "System Settings" at bounding box center [317, 309] width 136 height 21
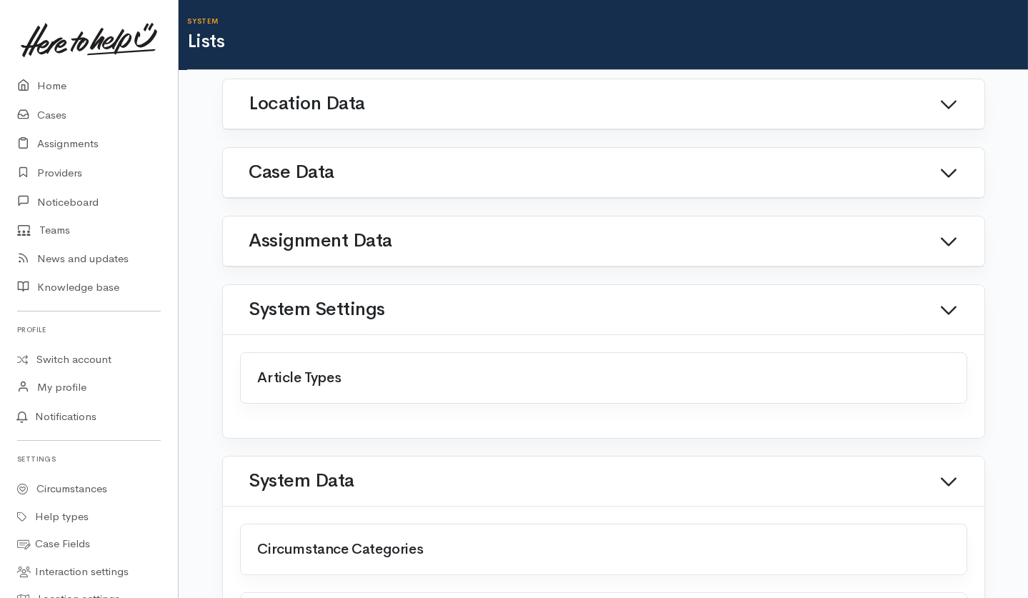
click at [329, 299] on h1 "System Settings" at bounding box center [317, 309] width 136 height 21
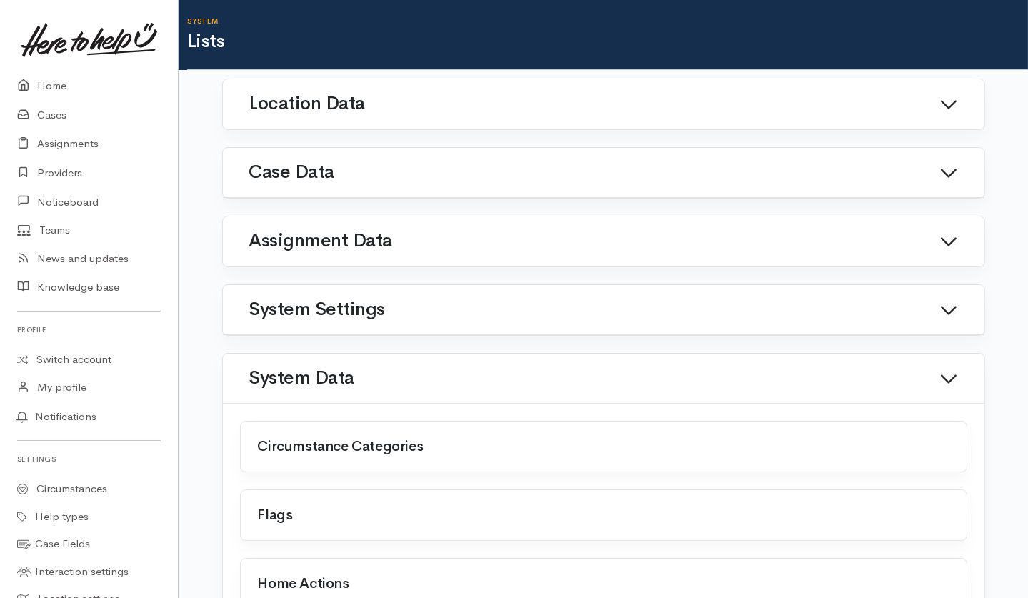
click at [387, 154] on div "Case Data" at bounding box center [603, 173] width 727 height 68
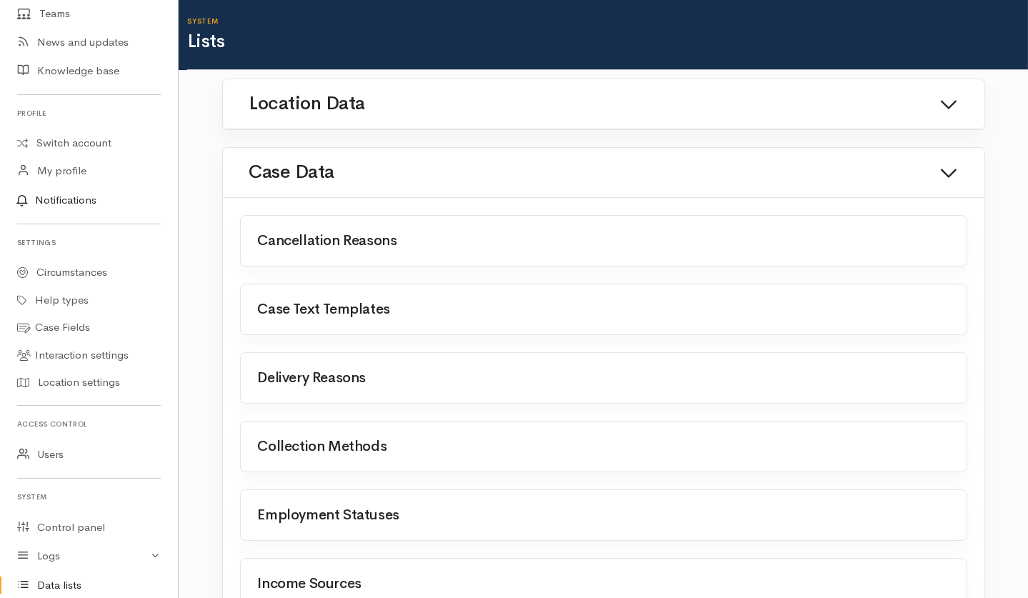
scroll to position [301, 0]
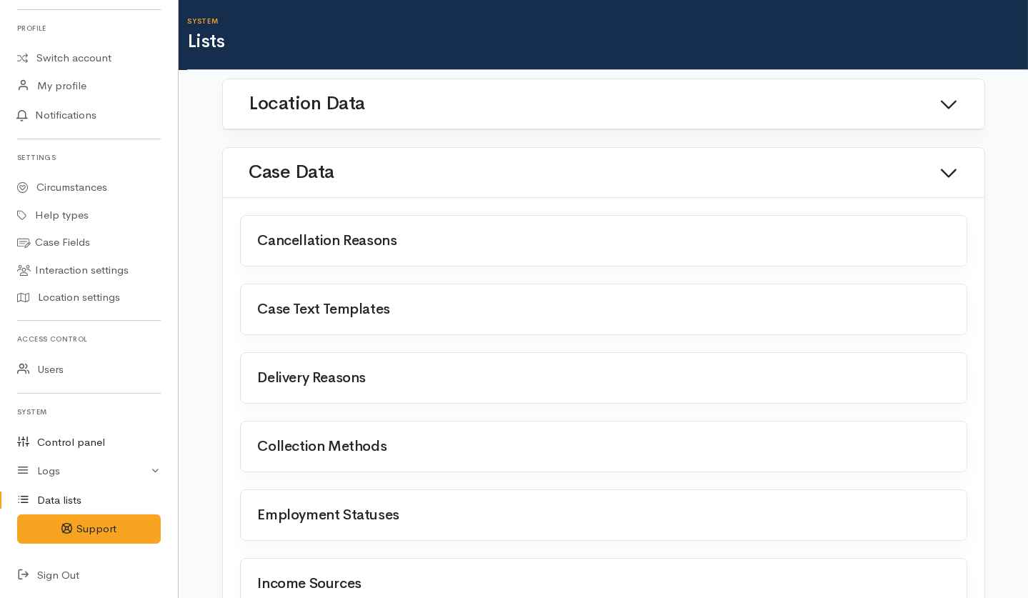
click at [51, 440] on link "Control panel" at bounding box center [89, 442] width 178 height 29
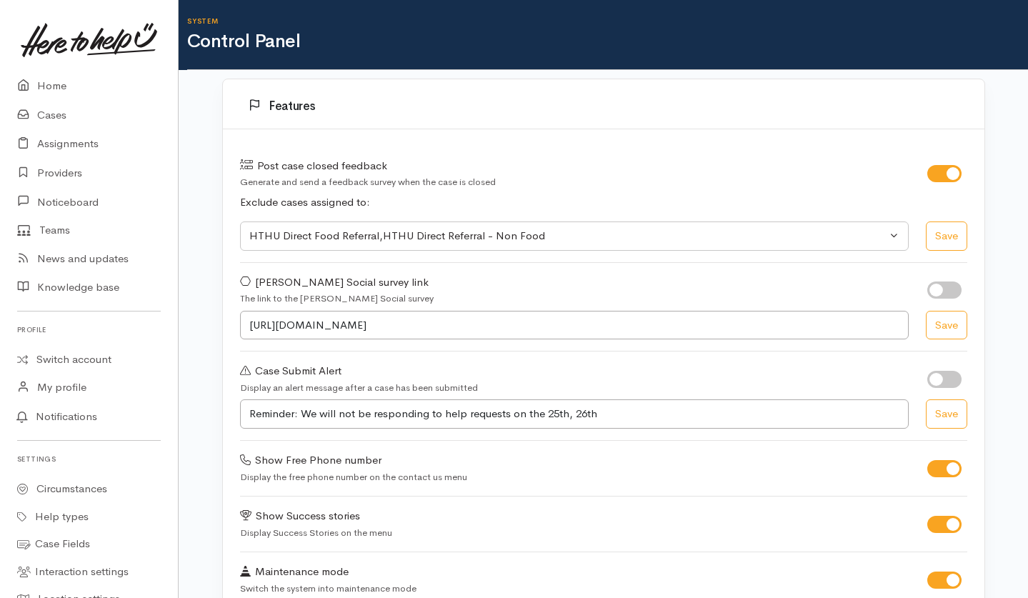
select select "419"
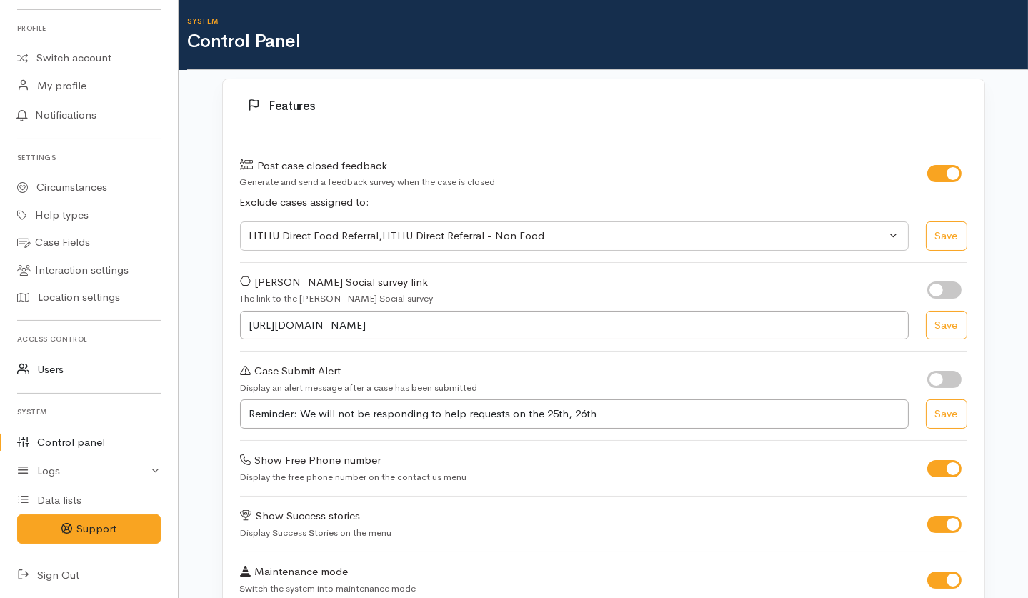
click at [47, 358] on link "Users" at bounding box center [89, 369] width 178 height 29
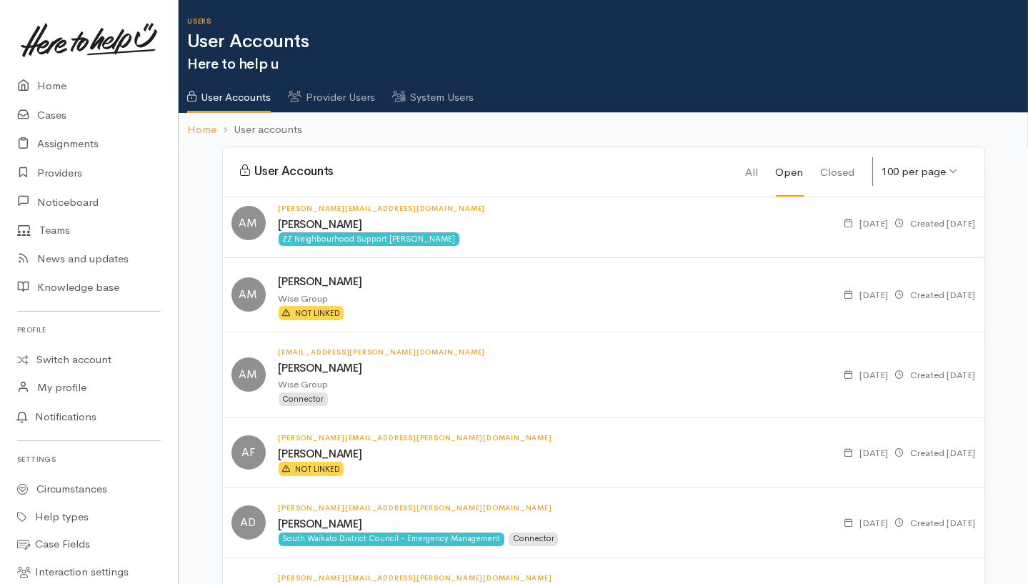
click at [430, 99] on link "System Users" at bounding box center [432, 92] width 81 height 40
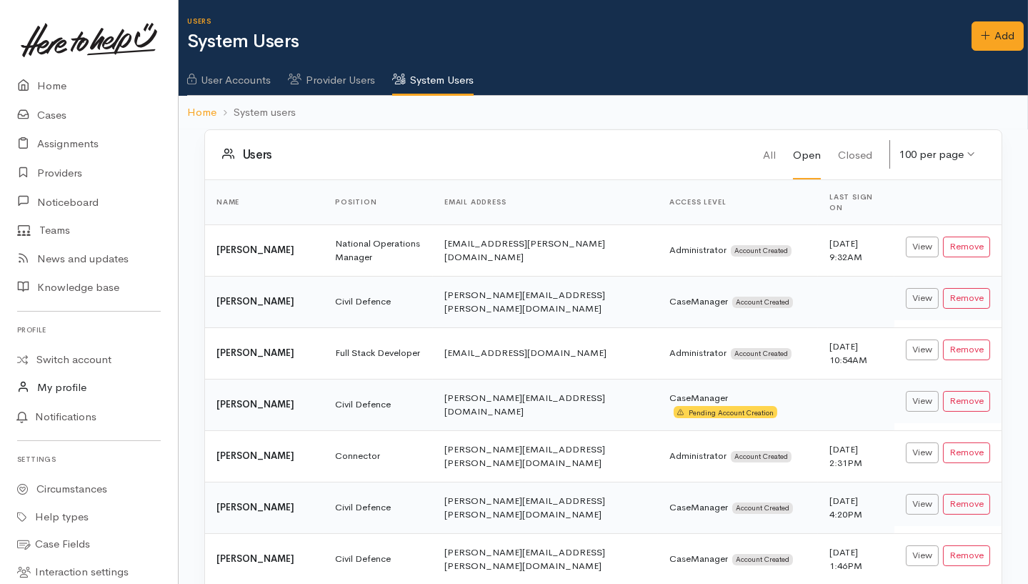
click at [68, 385] on link "My profile" at bounding box center [89, 387] width 178 height 29
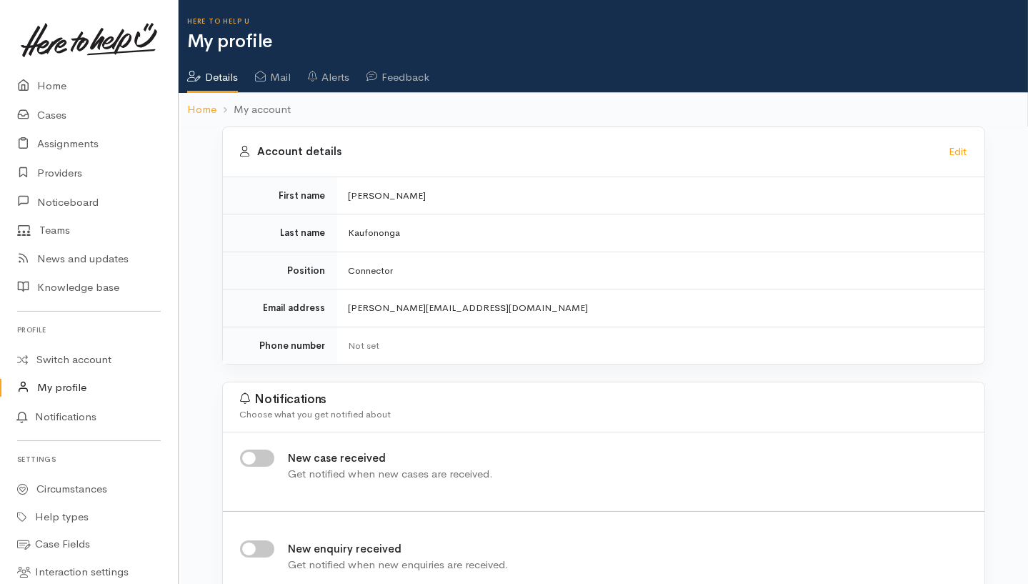
click at [286, 75] on link "Mail" at bounding box center [273, 72] width 36 height 40
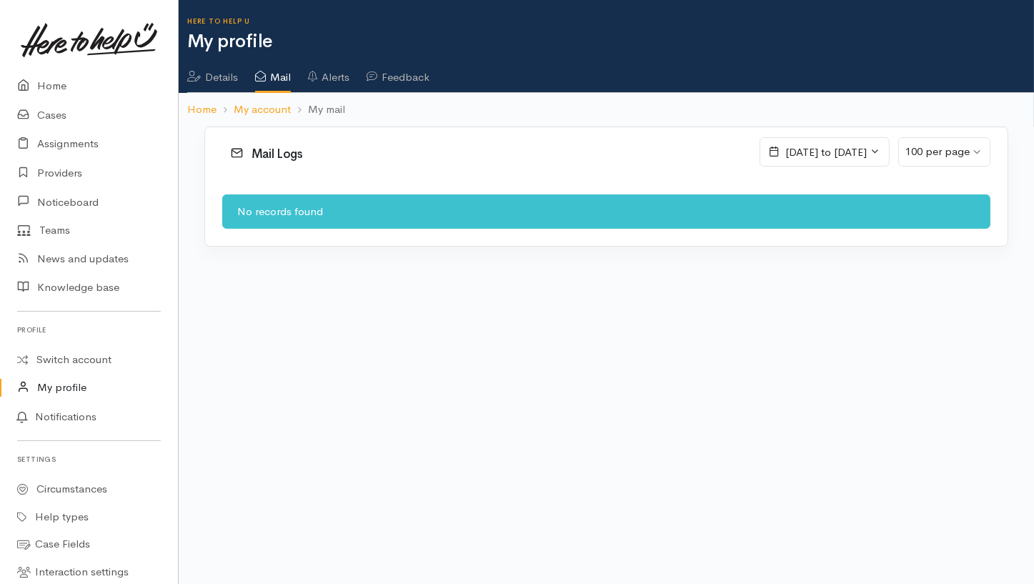
click at [333, 77] on link "Alerts" at bounding box center [328, 72] width 41 height 40
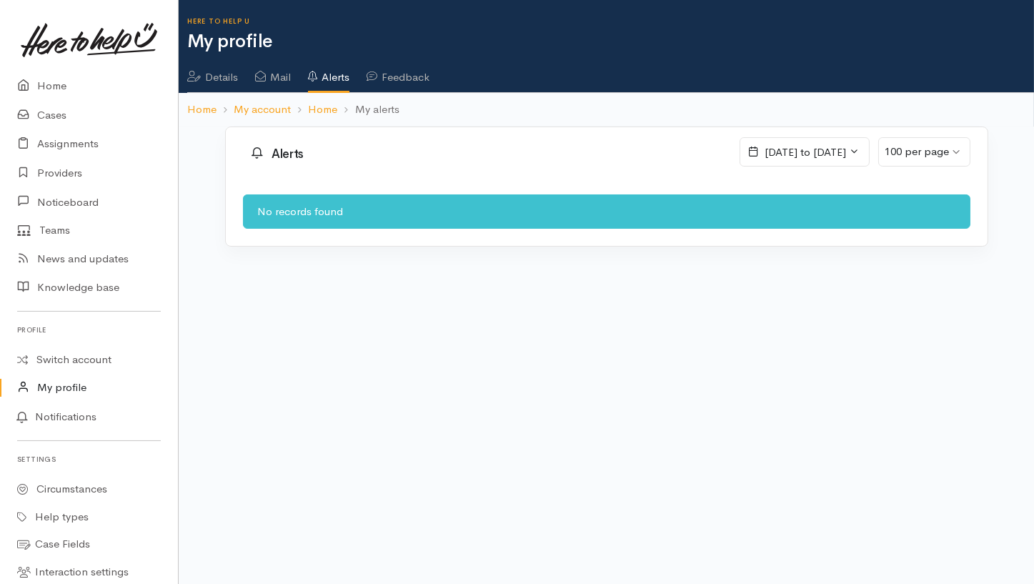
click at [408, 80] on link "Feedback" at bounding box center [397, 72] width 63 height 40
click at [71, 394] on link "My profile" at bounding box center [89, 387] width 178 height 29
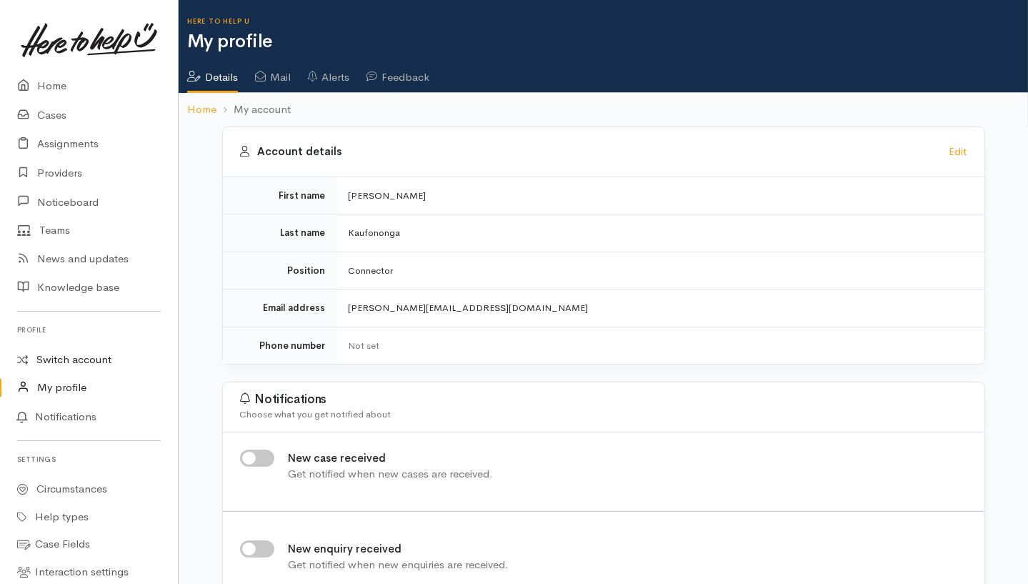
scroll to position [475, 0]
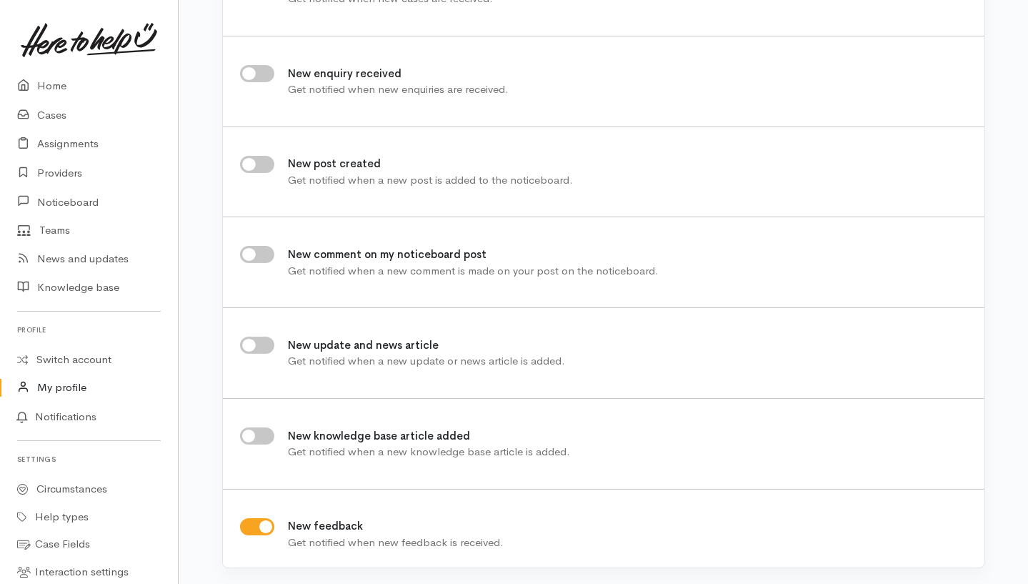
click at [270, 431] on input "New knowledge base article added" at bounding box center [257, 435] width 34 height 17
checkbox input "true"
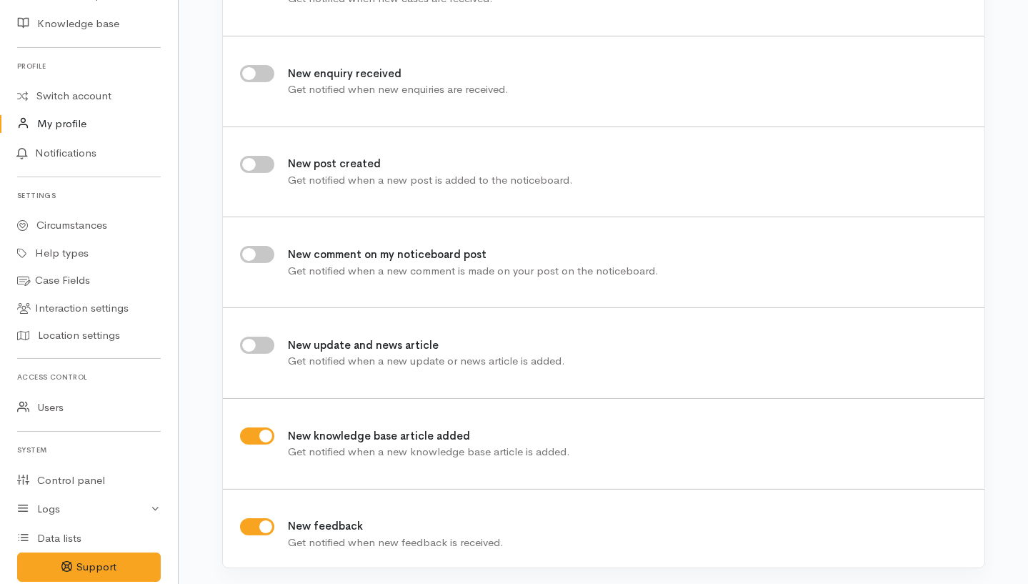
scroll to position [316, 0]
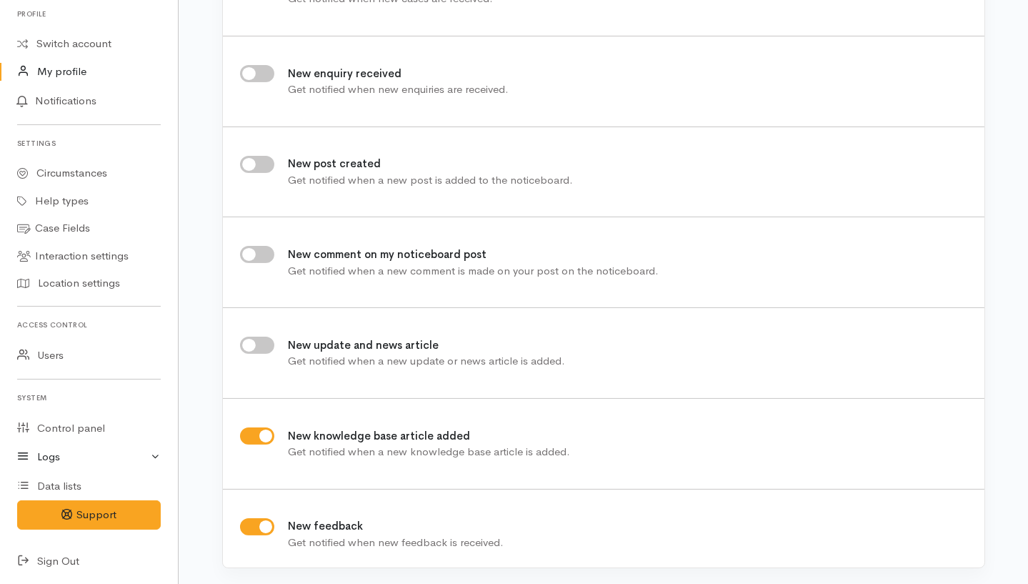
click at [23, 454] on icon at bounding box center [27, 457] width 20 height 18
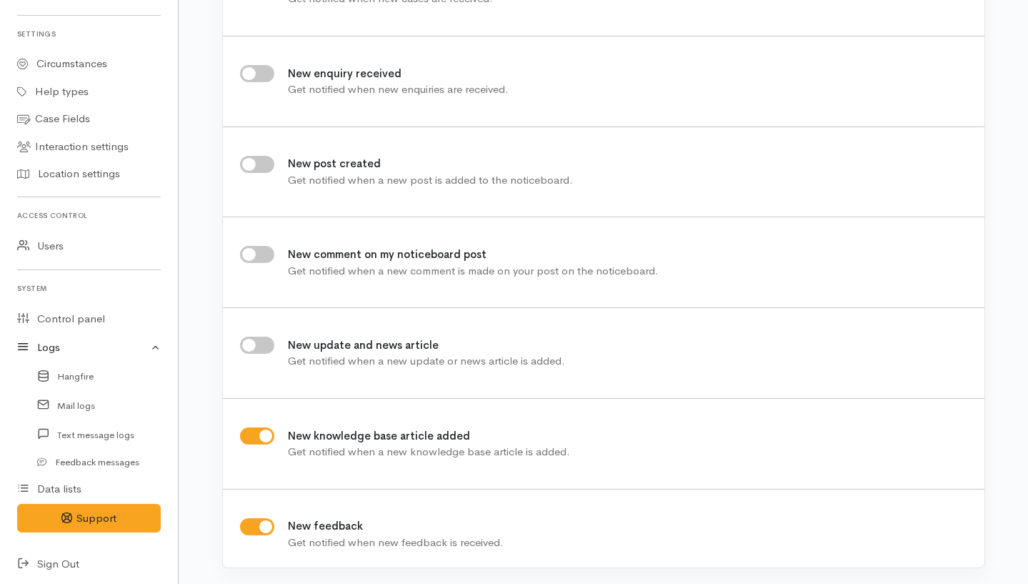
scroll to position [429, 0]
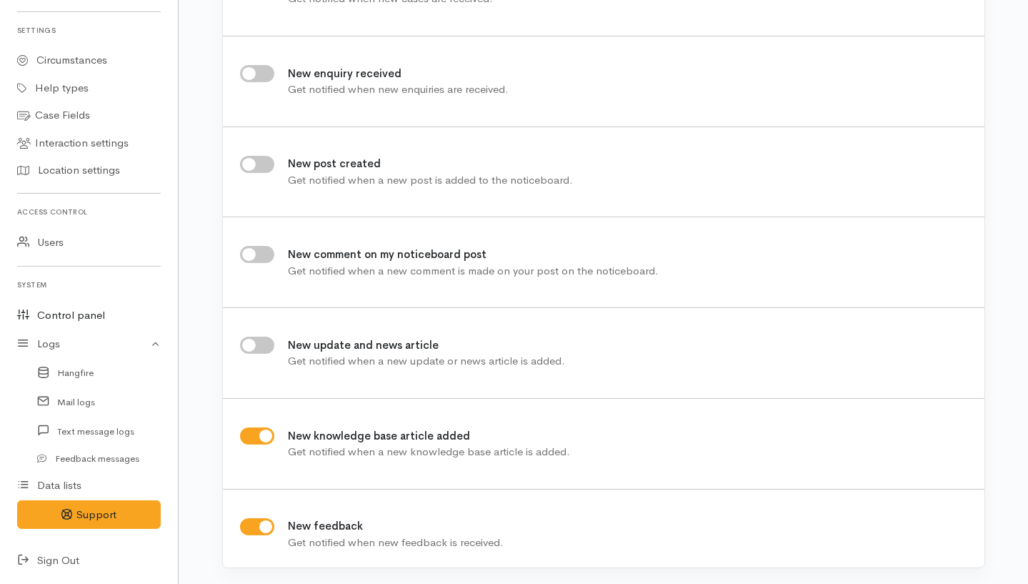
click at [66, 305] on link "Control panel" at bounding box center [89, 315] width 178 height 29
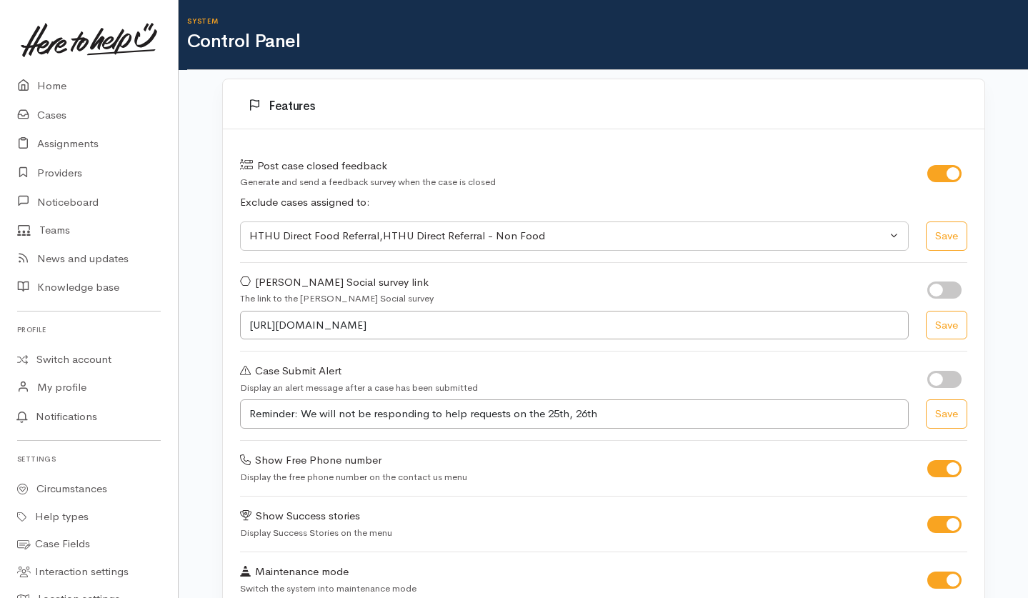
select select "419"
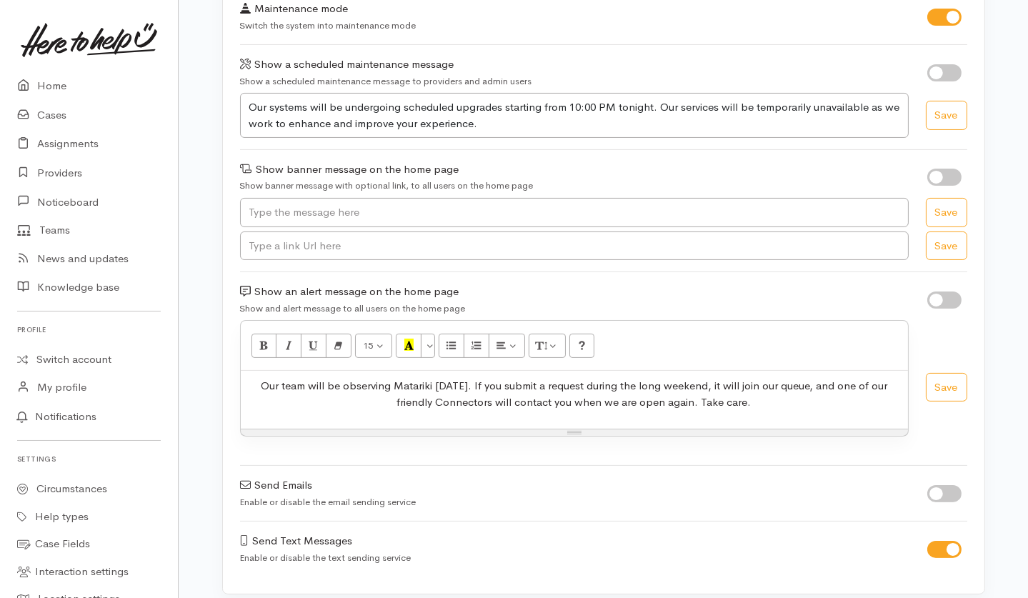
scroll to position [575, 0]
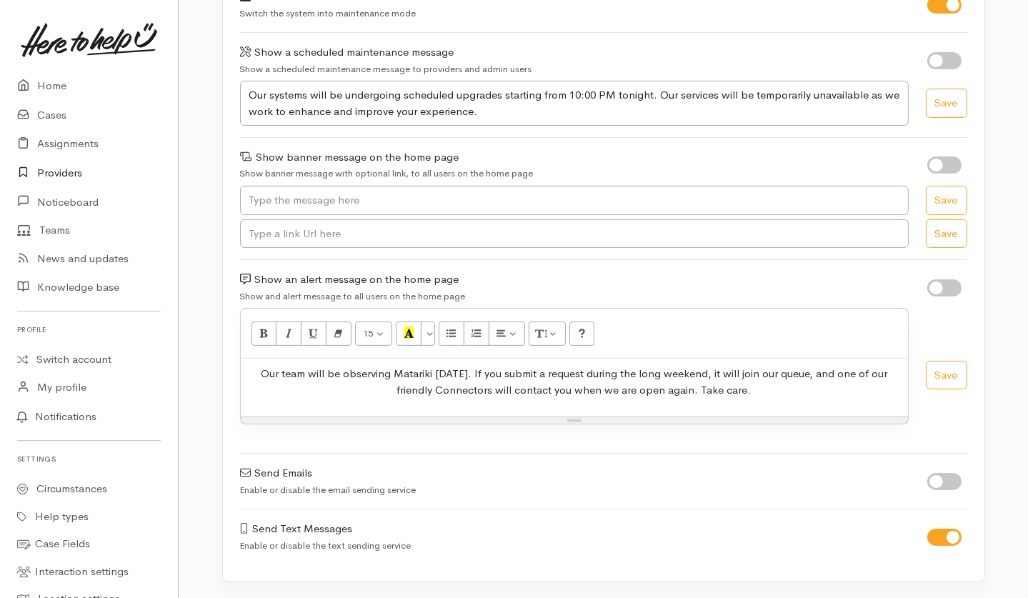
click at [56, 171] on link "Providers" at bounding box center [89, 173] width 178 height 29
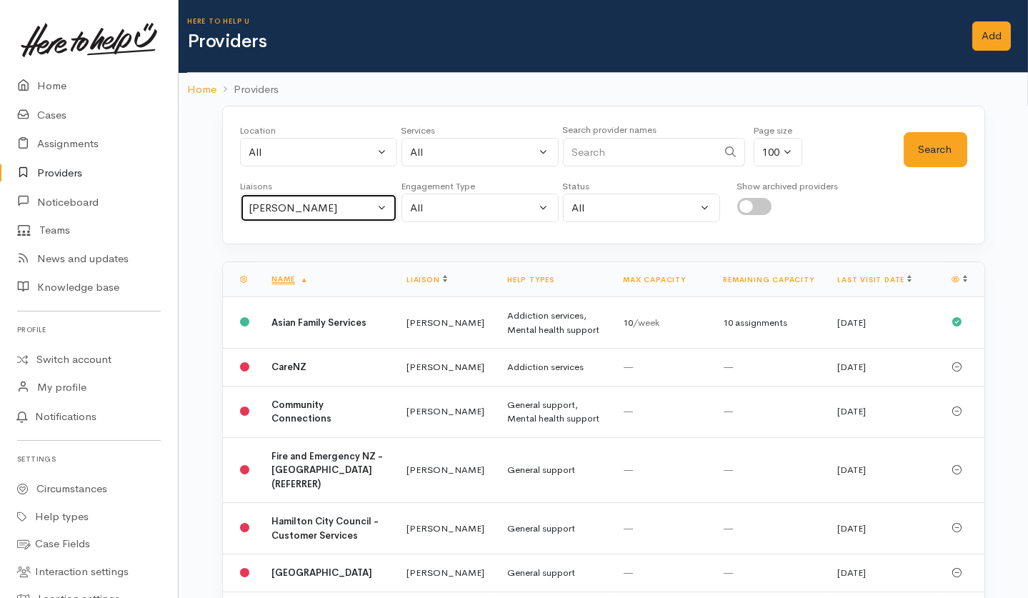
click at [319, 206] on div "Helena Kaufononga" at bounding box center [312, 208] width 126 height 16
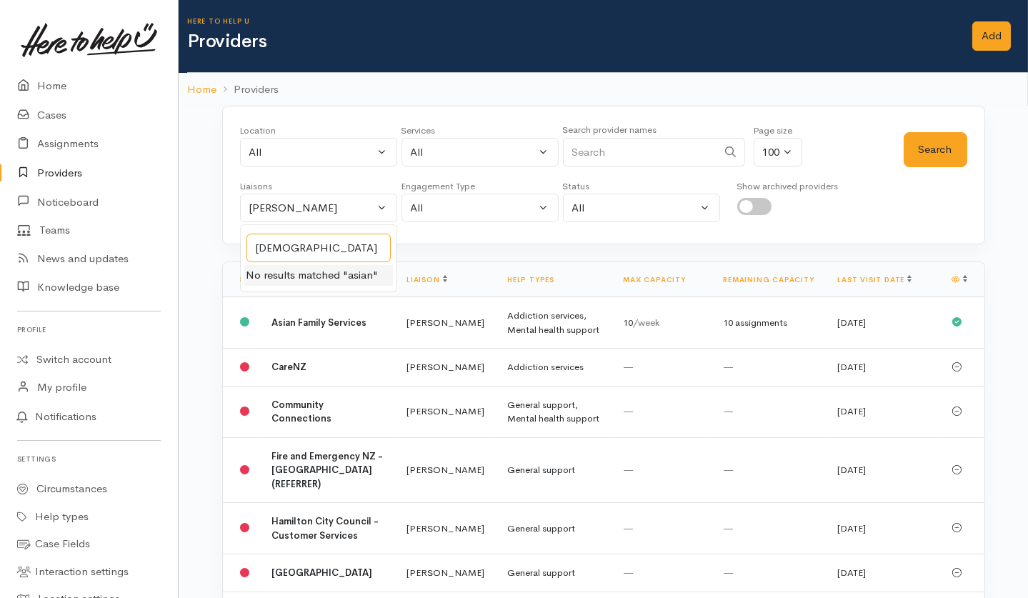
type input "asian"
click at [345, 216] on button "Helena Kaufononga" at bounding box center [318, 208] width 157 height 29
click at [541, 329] on td "Addiction services, Mental health support" at bounding box center [554, 322] width 116 height 51
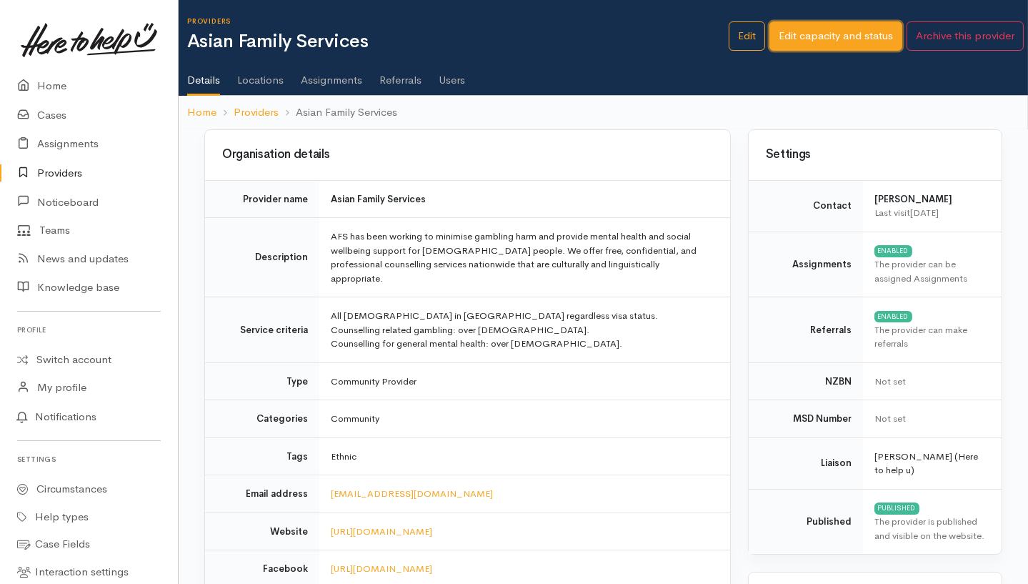
click at [804, 29] on link "Edit capacity and status" at bounding box center [835, 35] width 133 height 29
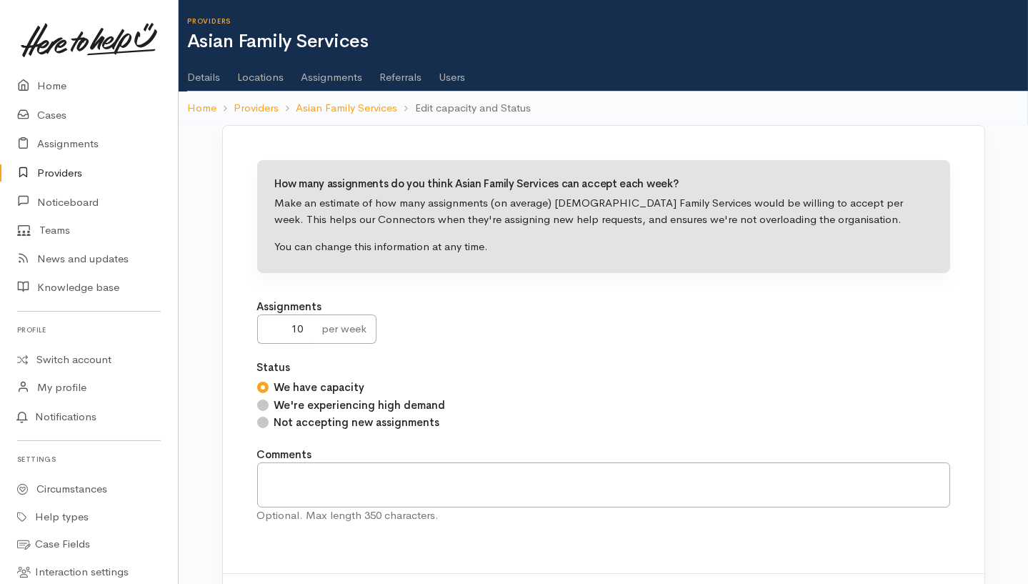
click at [296, 386] on label "We have capacity" at bounding box center [319, 387] width 91 height 16
click at [269, 386] on input "We have capacity" at bounding box center [262, 386] width 11 height 11
click at [319, 411] on label "We're experiencing high demand" at bounding box center [359, 405] width 171 height 16
click at [269, 411] on input "We're experiencing high demand" at bounding box center [262, 404] width 11 height 11
radio input "true"
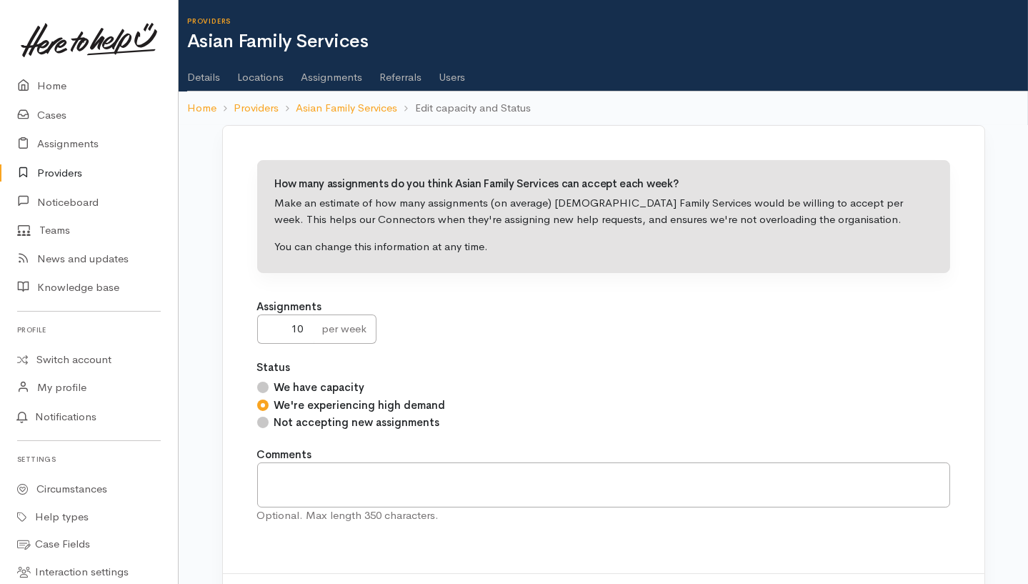
click at [313, 419] on label "Not accepting new assignments" at bounding box center [357, 422] width 166 height 16
click at [269, 419] on input "Not accepting new assignments" at bounding box center [262, 421] width 11 height 11
radio input "true"
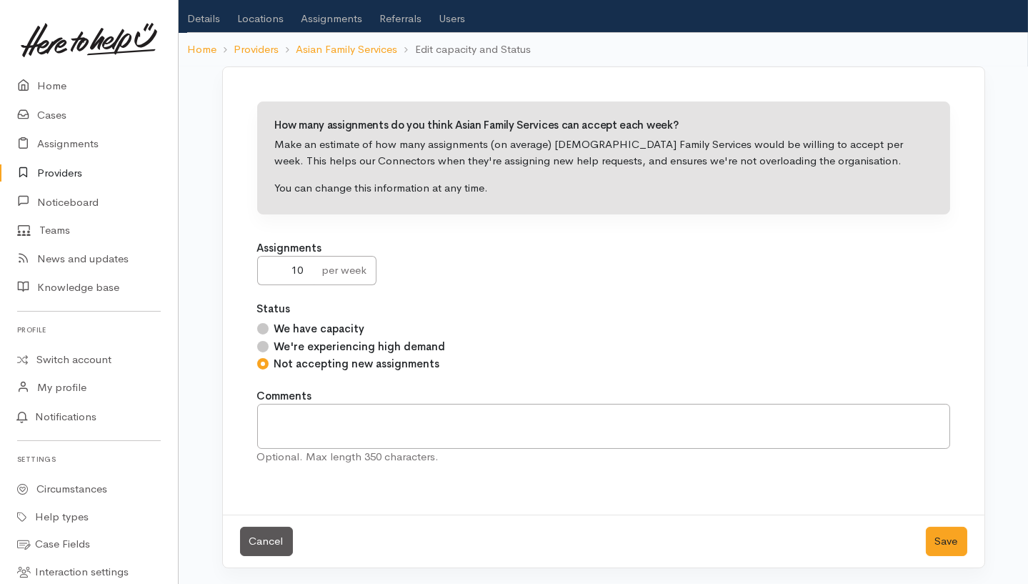
click at [331, 280] on div "per week" at bounding box center [345, 270] width 63 height 29
click at [286, 268] on input "10" at bounding box center [285, 270] width 57 height 29
drag, startPoint x: 286, startPoint y: 268, endPoint x: 299, endPoint y: 270, distance: 13.0
click at [298, 269] on input "10" at bounding box center [285, 270] width 57 height 29
type input "0"
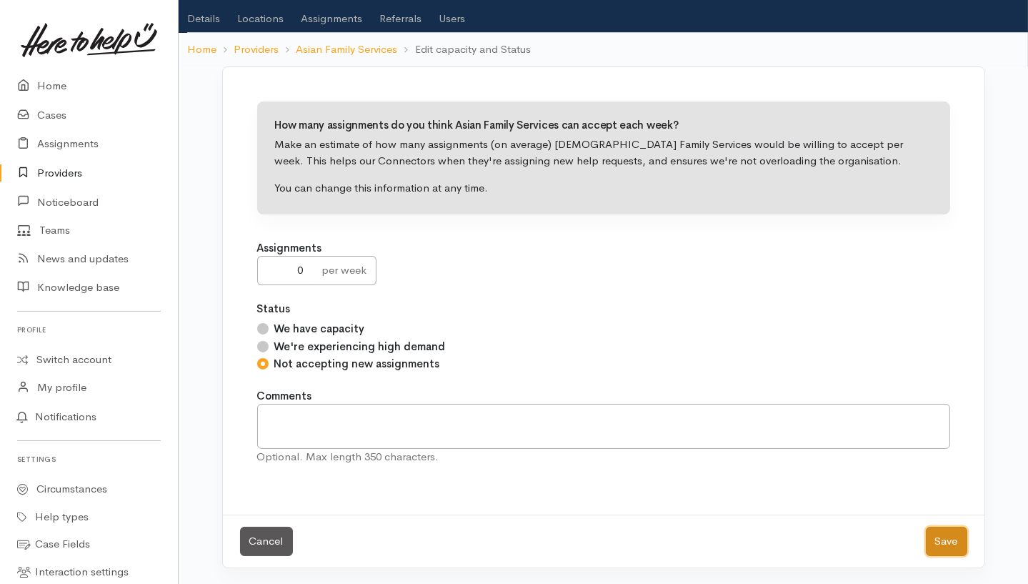
click at [949, 544] on button "Save" at bounding box center [946, 540] width 41 height 29
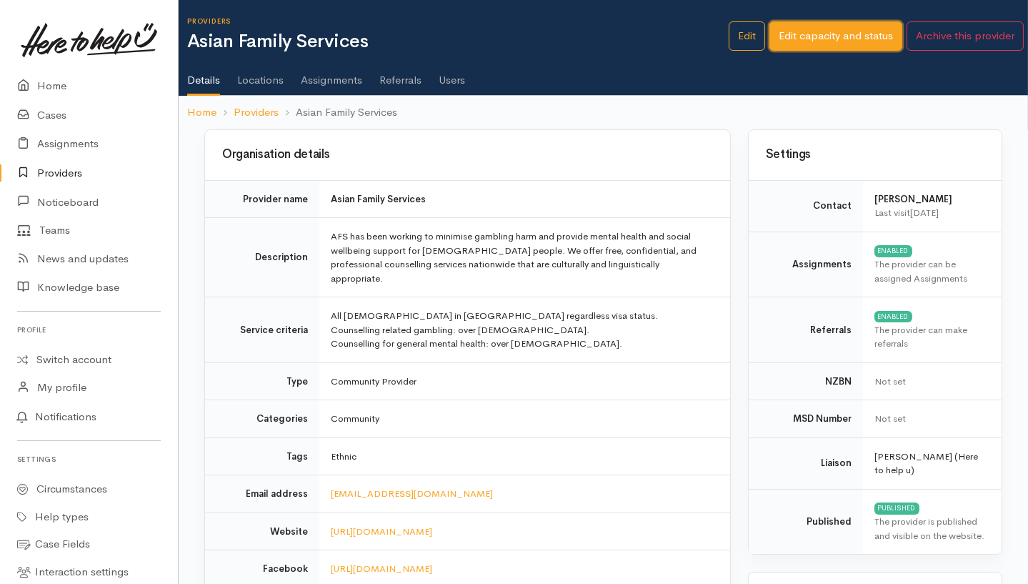
click at [801, 37] on link "Edit capacity and status" at bounding box center [835, 35] width 133 height 29
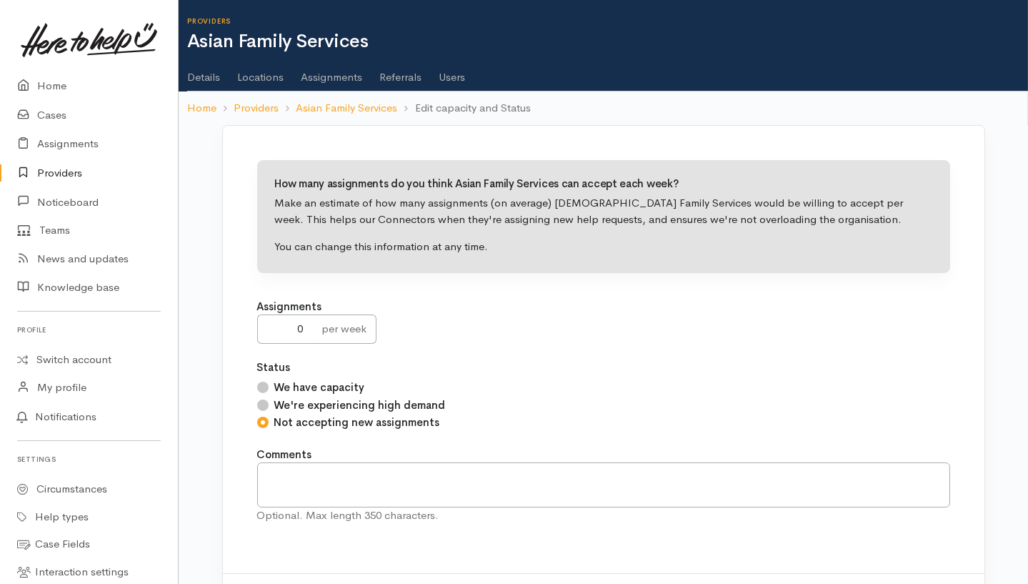
scroll to position [59, 0]
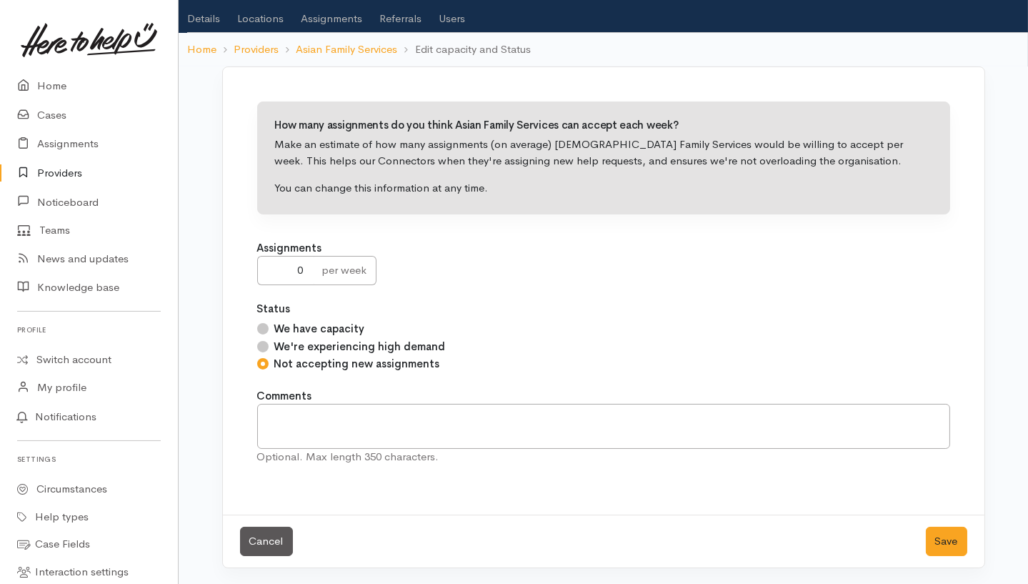
click at [976, 539] on div "Cancel Save" at bounding box center [603, 540] width 761 height 53
click at [959, 543] on button "Save" at bounding box center [946, 540] width 41 height 29
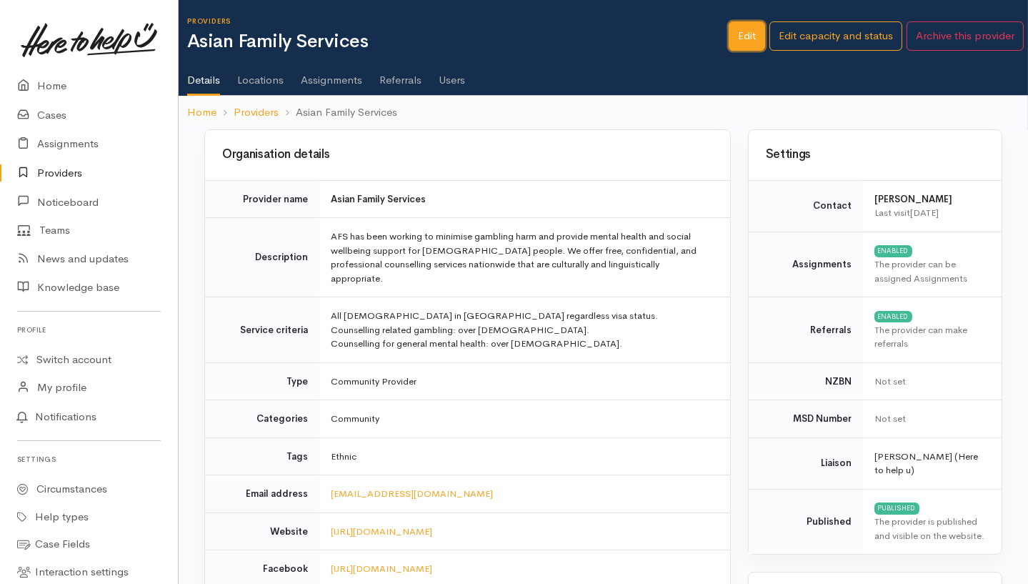
click at [742, 33] on link "Edit" at bounding box center [747, 35] width 36 height 29
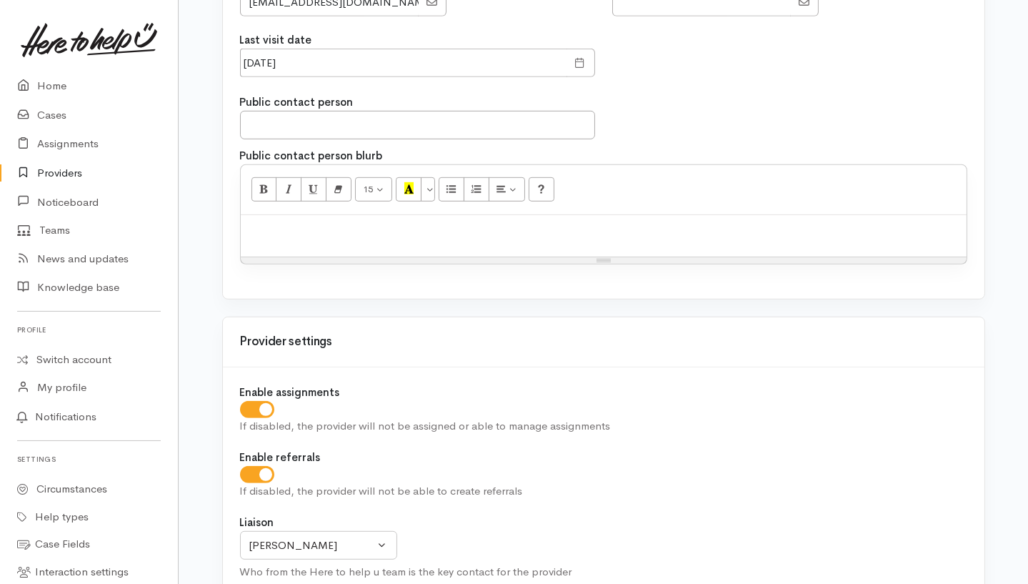
scroll to position [1524, 0]
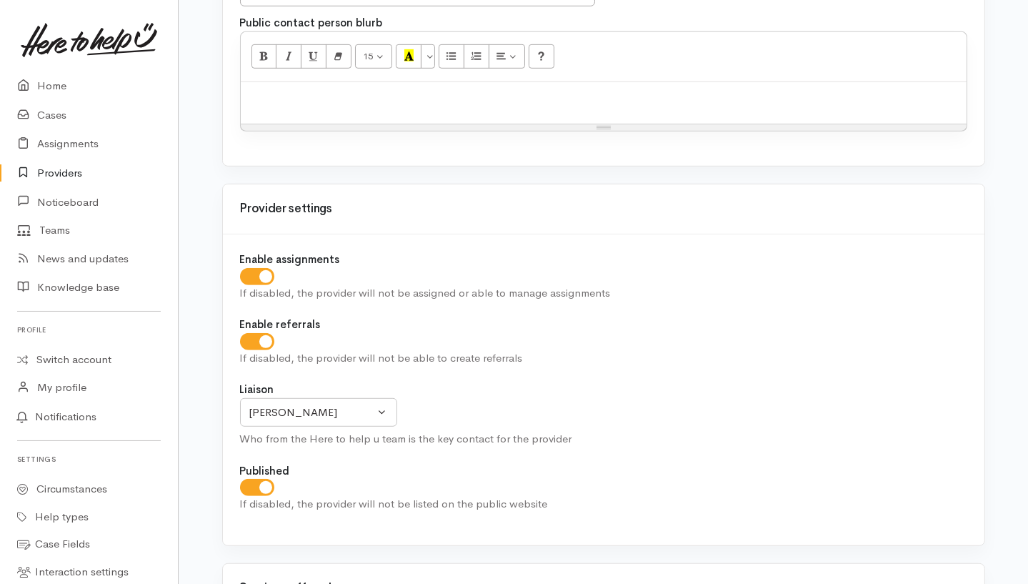
click at [246, 339] on input "checkbox" at bounding box center [257, 341] width 34 height 17
checkbox input "false"
click at [258, 274] on input "checkbox" at bounding box center [257, 276] width 34 height 17
checkbox input "false"
click at [252, 479] on input "checkbox" at bounding box center [257, 487] width 34 height 17
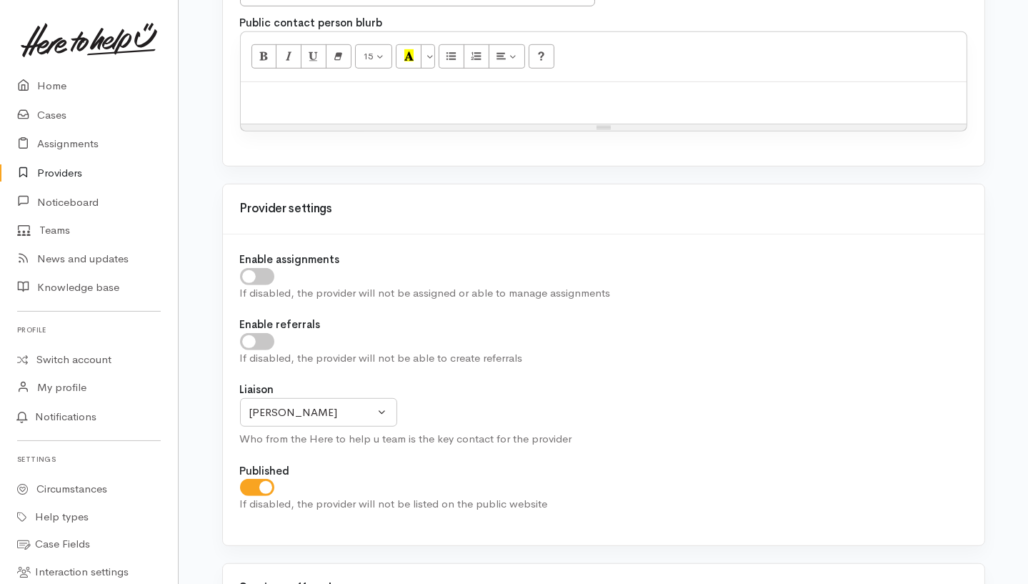
checkbox input "false"
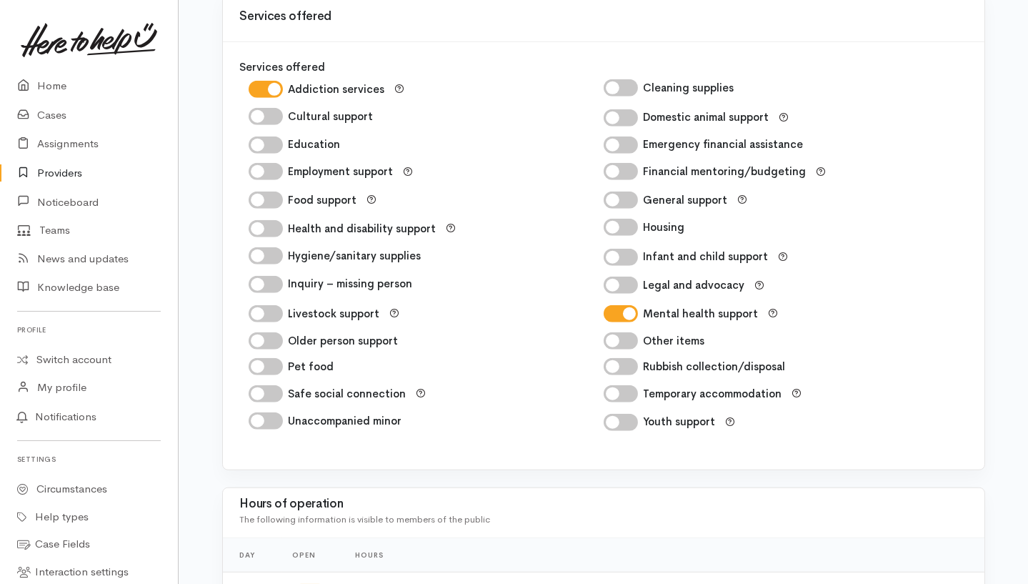
scroll to position [2473, 0]
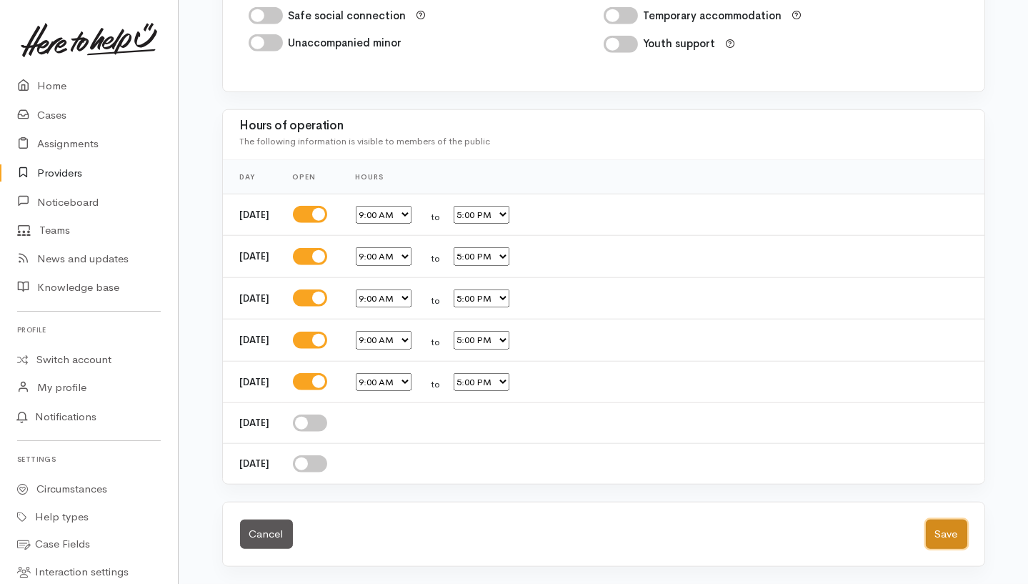
click at [949, 539] on button "Save" at bounding box center [946, 533] width 41 height 29
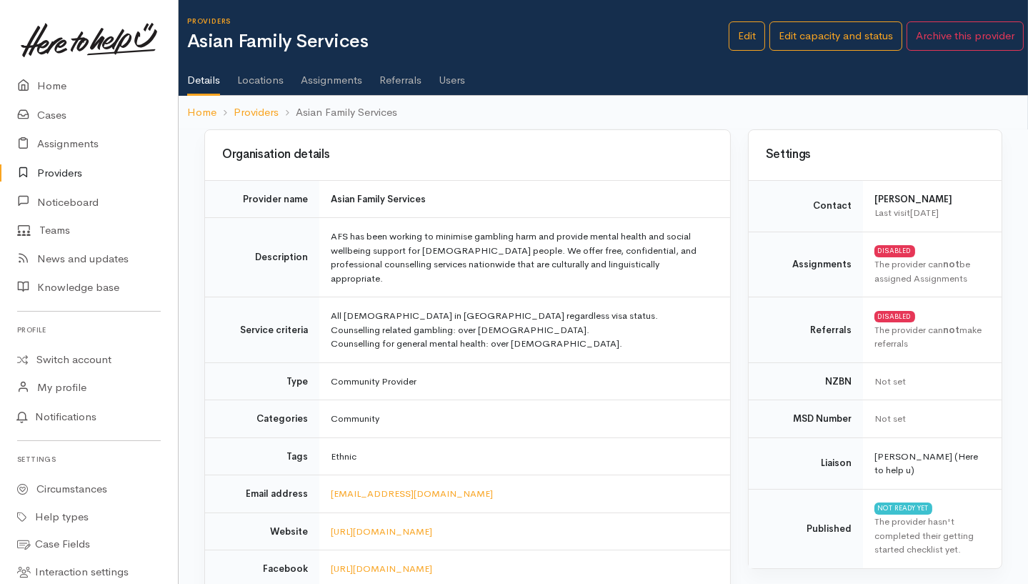
click at [703, 79] on ul "Details Locations Assignments Referrals Users" at bounding box center [607, 75] width 841 height 41
click at [974, 37] on button "Archive this provider" at bounding box center [964, 35] width 117 height 29
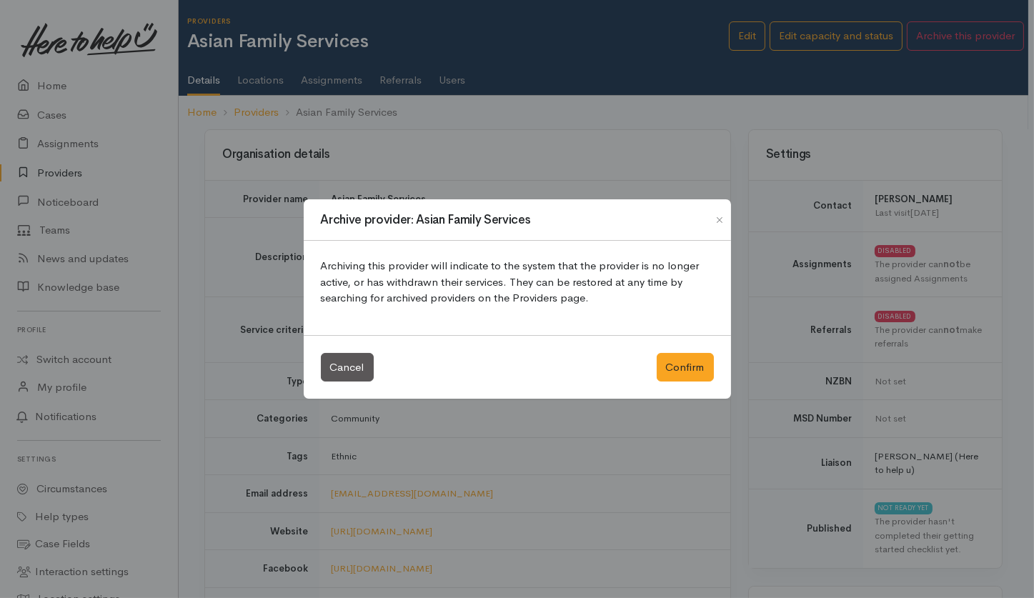
click at [771, 271] on div "Archive provider: Asian Family Services Archiving this provider will indicate t…" at bounding box center [517, 299] width 1034 height 598
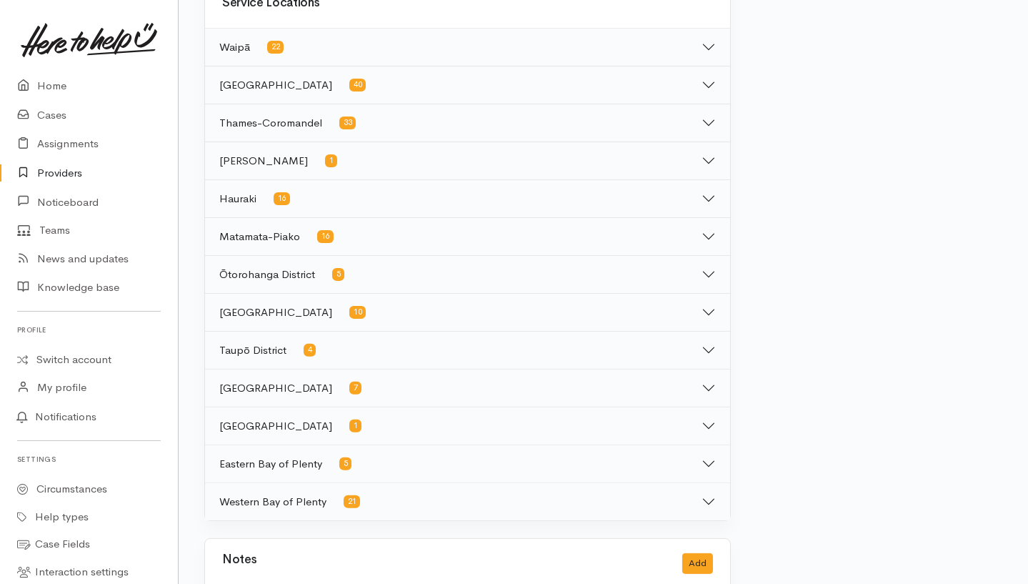
scroll to position [888, 0]
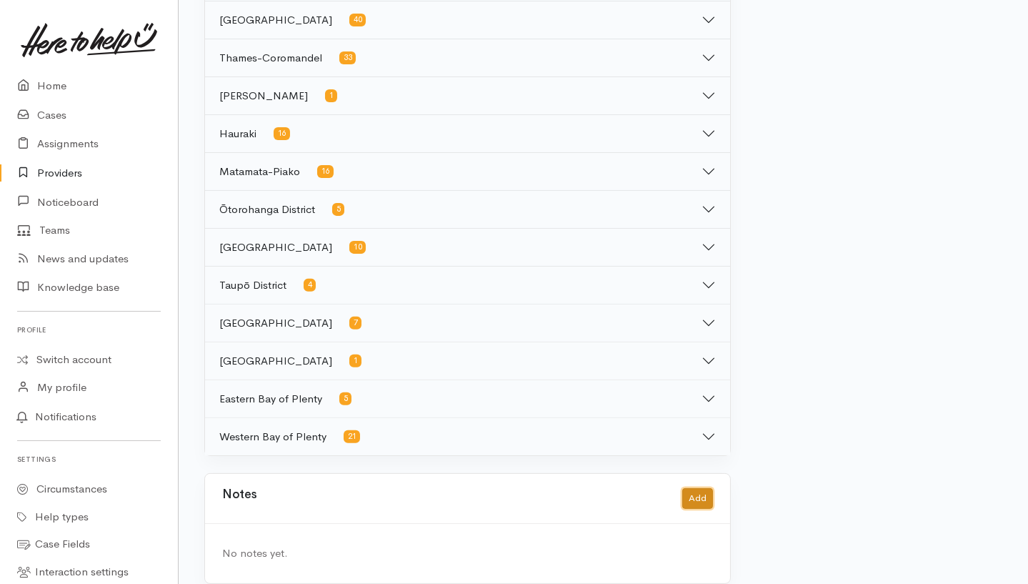
click at [698, 488] on button "Add" at bounding box center [697, 498] width 31 height 21
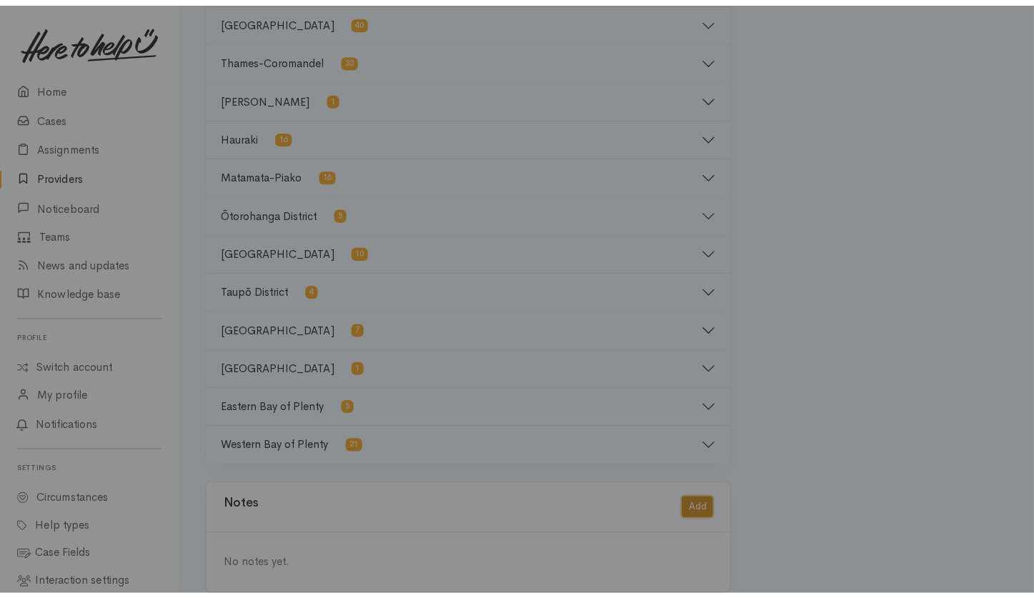
scroll to position [874, 0]
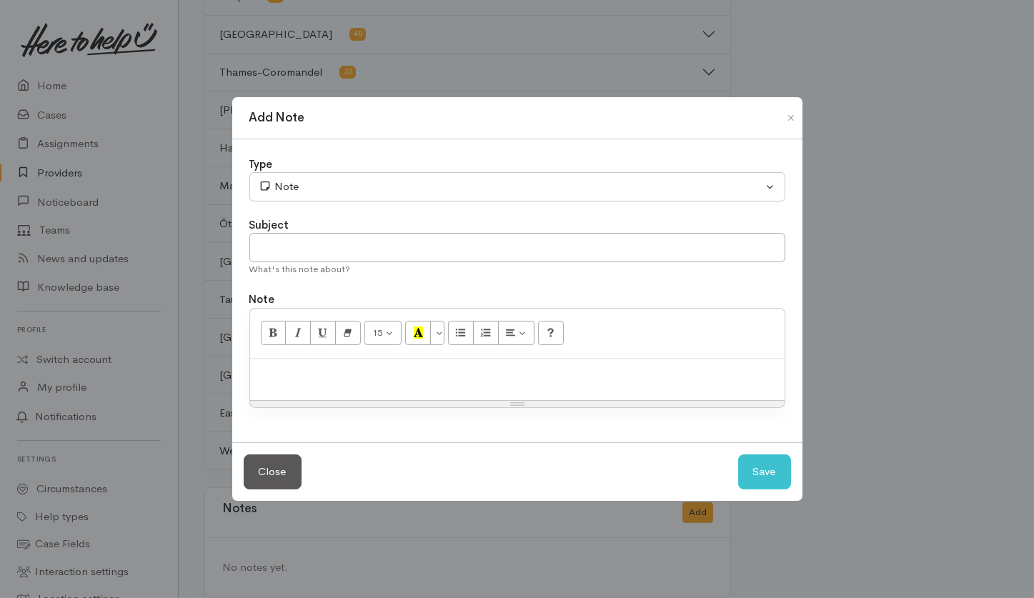
click at [431, 388] on div at bounding box center [517, 380] width 534 height 42
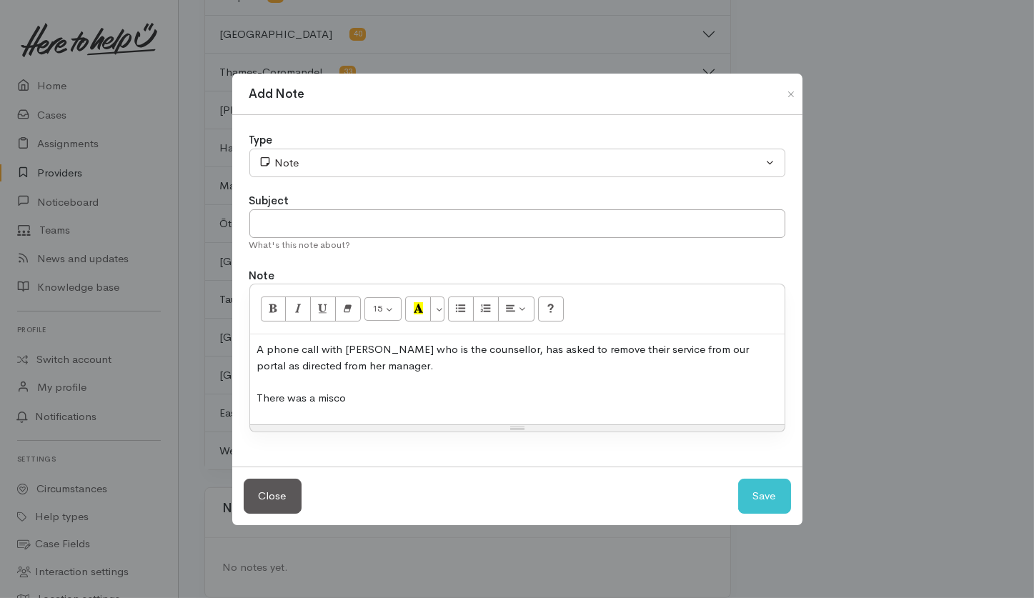
click at [311, 401] on p "A phone call with Miran who is the counsellor, has asked to remove their servic…" at bounding box center [517, 373] width 520 height 64
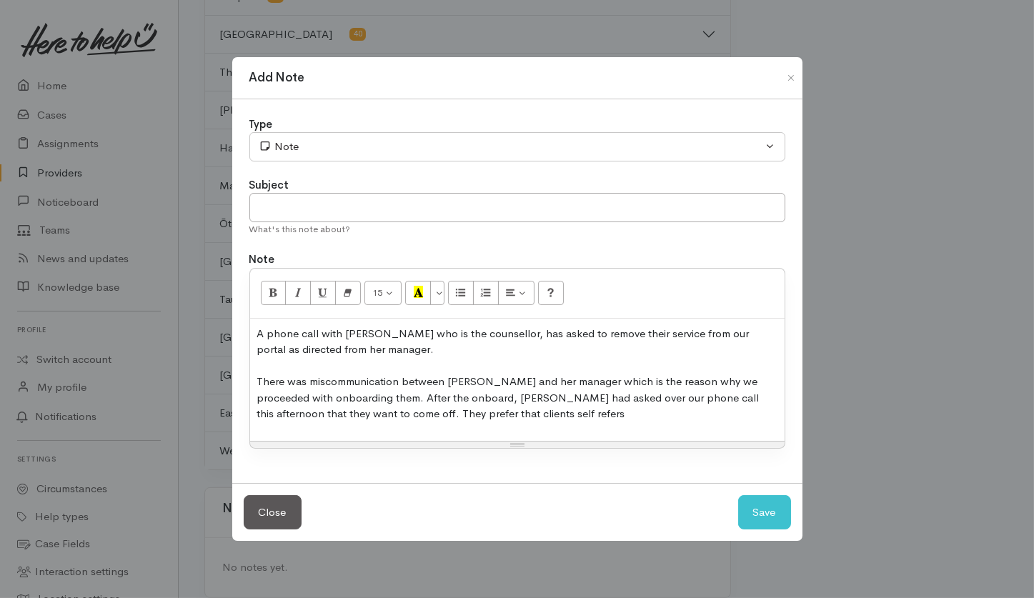
click at [487, 402] on p "A phone call with Miran who is the counsellor, has asked to remove their servic…" at bounding box center [517, 374] width 520 height 96
click at [482, 417] on p "A phone call with Miran who is the counsellor, has asked to remove their servic…" at bounding box center [517, 374] width 520 height 96
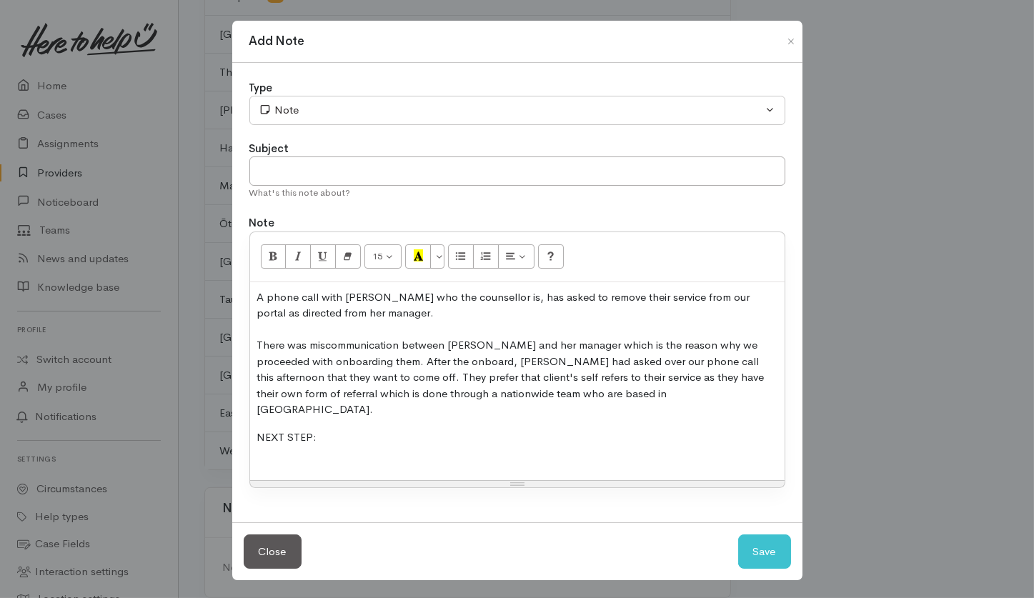
click at [315, 449] on p "NEXT STEP:" at bounding box center [517, 445] width 520 height 32
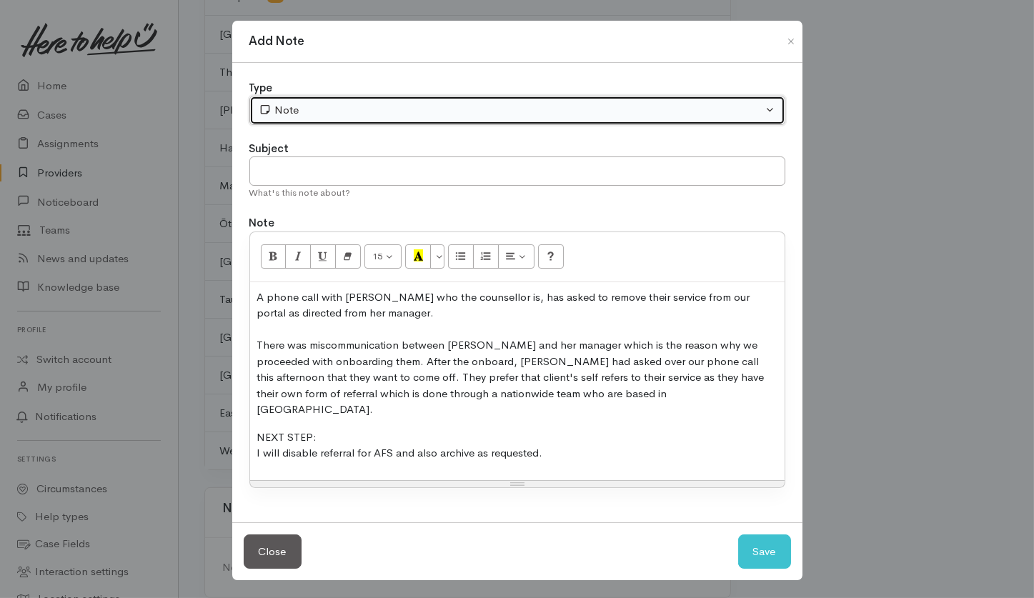
click at [348, 102] on button "Note" at bounding box center [517, 110] width 536 height 29
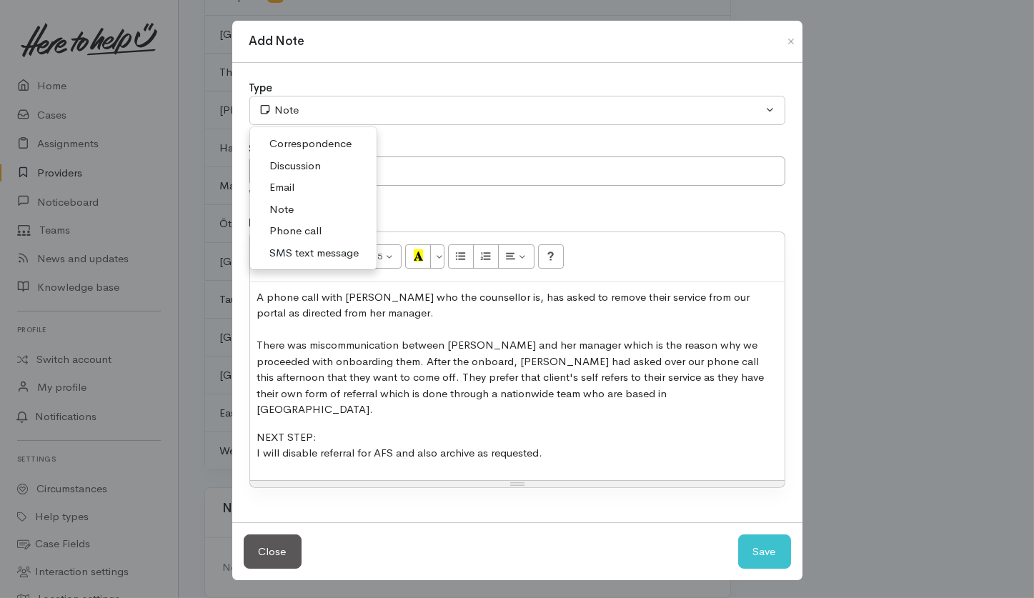
click at [266, 234] on link "Phone call" at bounding box center [313, 231] width 126 height 22
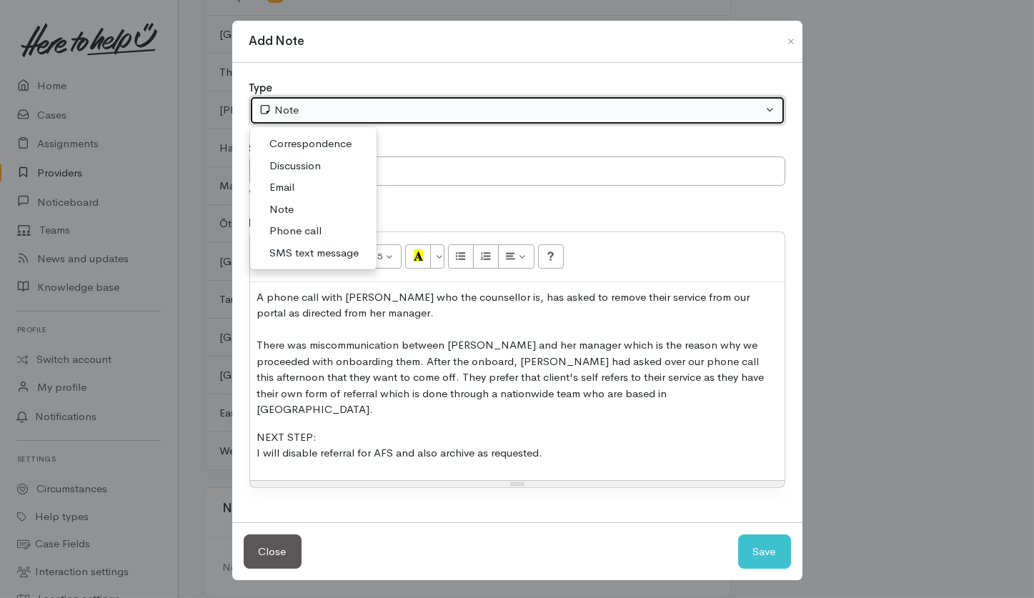
select select "3"
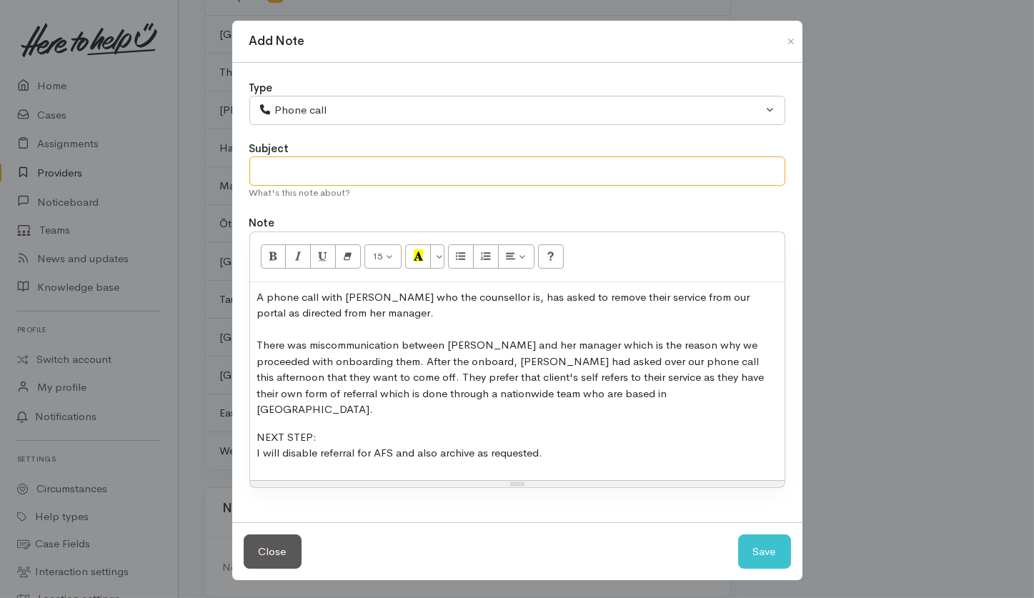
click at [327, 172] on input "text" at bounding box center [517, 170] width 536 height 29
type input "ARCHIVE"
drag, startPoint x: 353, startPoint y: 433, endPoint x: 258, endPoint y: 421, distance: 95.7
click at [258, 429] on p "NEXT STEP: I will disable referral for AFS and also archive as requested." at bounding box center [517, 445] width 520 height 32
click at [574, 444] on p "NEXT STEP: I will disable referral for AFS and also archive as requested." at bounding box center [517, 445] width 520 height 32
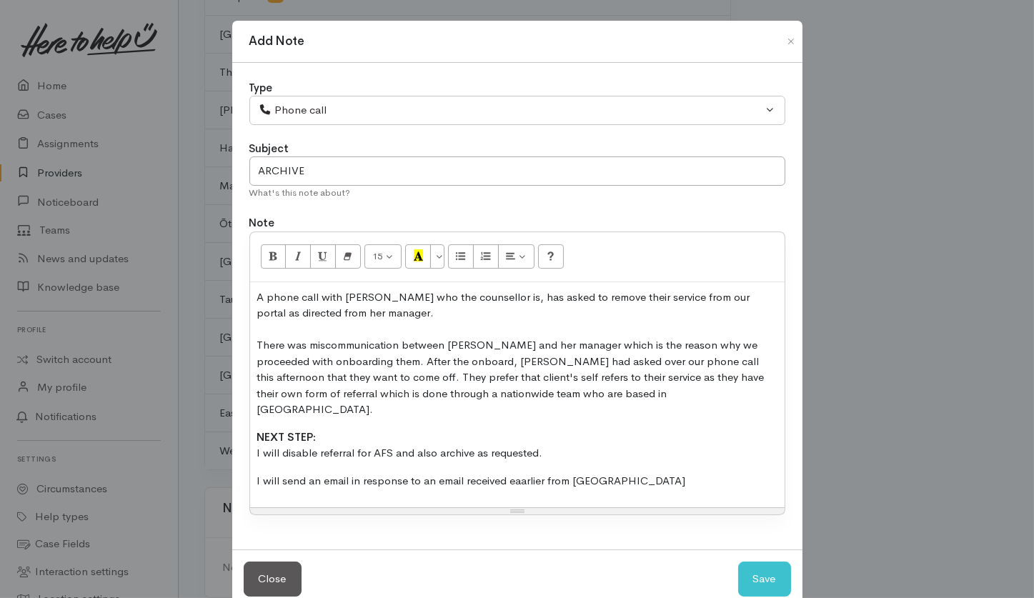
click at [637, 473] on p "I will send an email in response to an email received eaarlier from Miran" at bounding box center [517, 481] width 520 height 16
click at [714, 473] on p "I will send an email in response to an email received earlier from Miran this m…" at bounding box center [517, 481] width 520 height 16
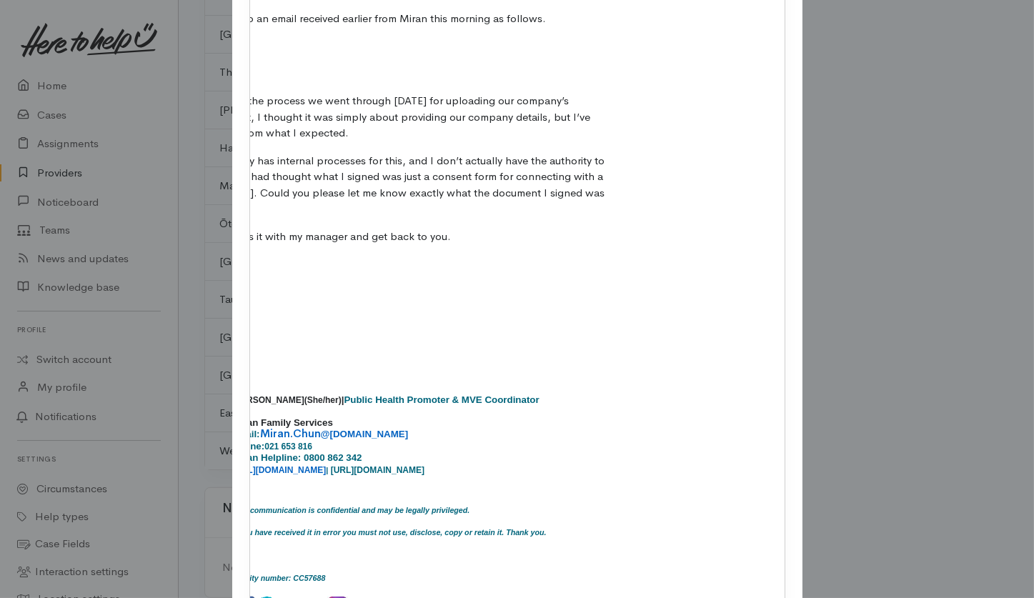
scroll to position [604, 0]
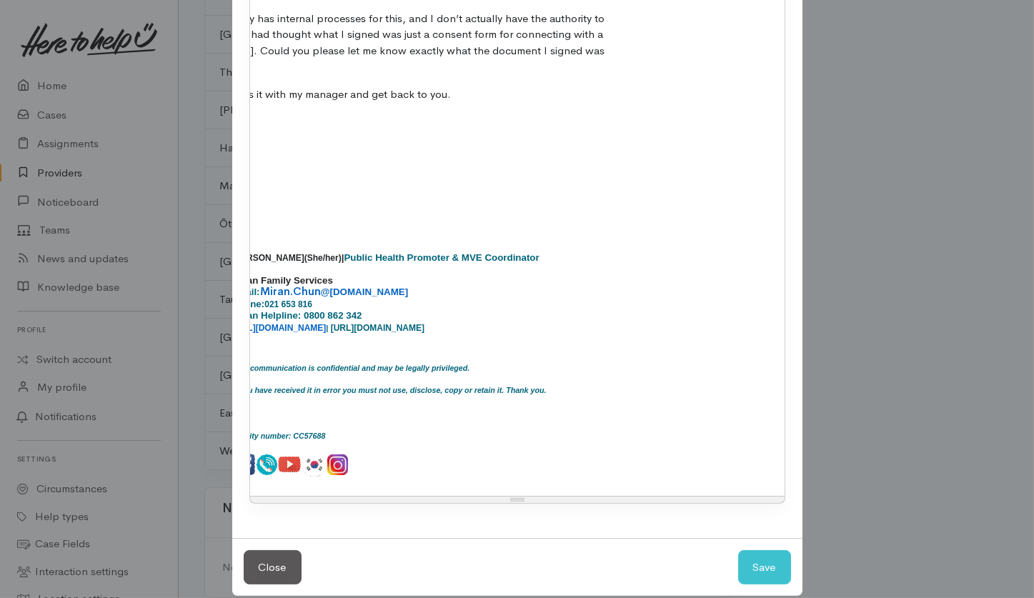
click at [553, 496] on div "Resize" at bounding box center [517, 499] width 534 height 6
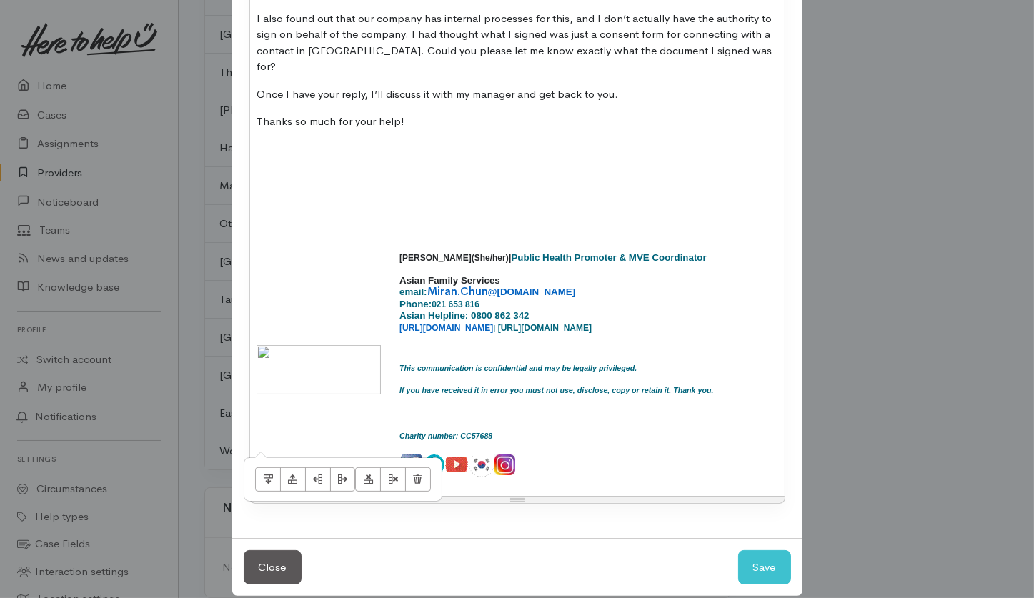
drag, startPoint x: 387, startPoint y: 364, endPoint x: 376, endPoint y: 364, distance: 11.4
click at [376, 364] on td at bounding box center [318, 369] width 151 height 237
click at [401, 382] on icon "If you have received it in error you must not use, disclose, copy or retain it.…" at bounding box center [556, 389] width 314 height 14
click at [396, 348] on td "Miran Chun(She/her) | Public Health Promoter & MVE Coordinator Asian Family Ser…" at bounding box center [672, 369] width 557 height 237
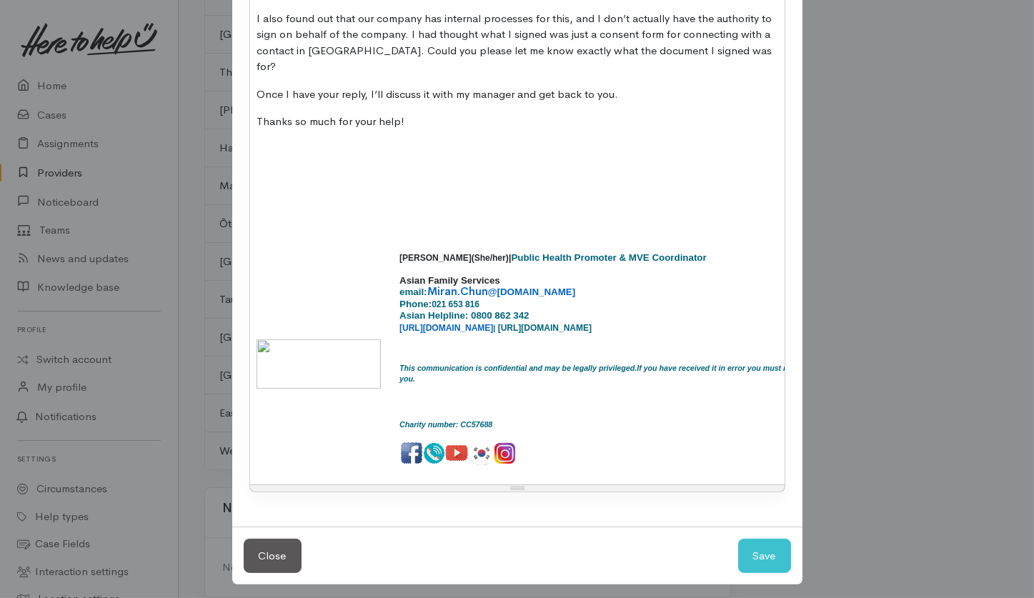
scroll to position [593, 0]
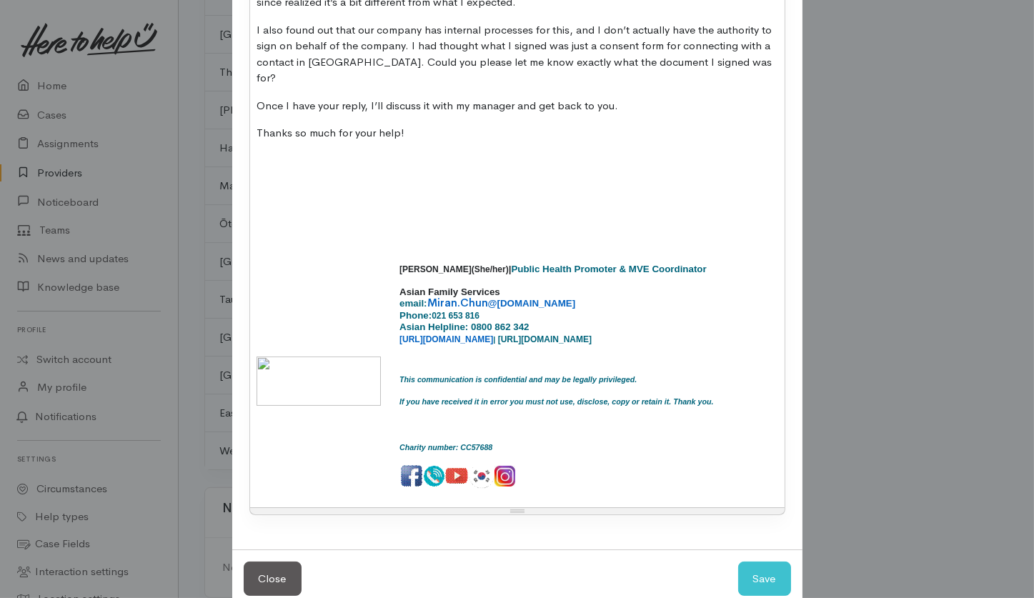
click at [354, 351] on div "8 8 9 10 11 12 14 18 24 36 Background Color Transparent Select #ffff00 Text Col…" at bounding box center [517, 77] width 536 height 876
drag, startPoint x: 449, startPoint y: 114, endPoint x: 449, endPoint y: 183, distance: 68.6
click at [449, 183] on div "A phone call with Miran who the counsellor is, has asked to remove their servic…" at bounding box center [517, 98] width 534 height 818
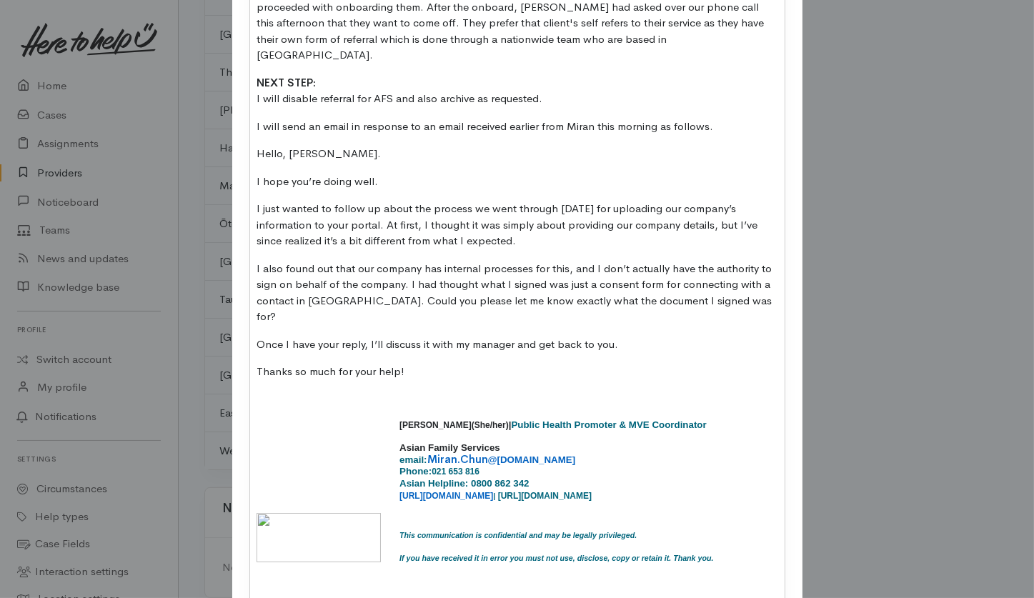
scroll to position [140, 0]
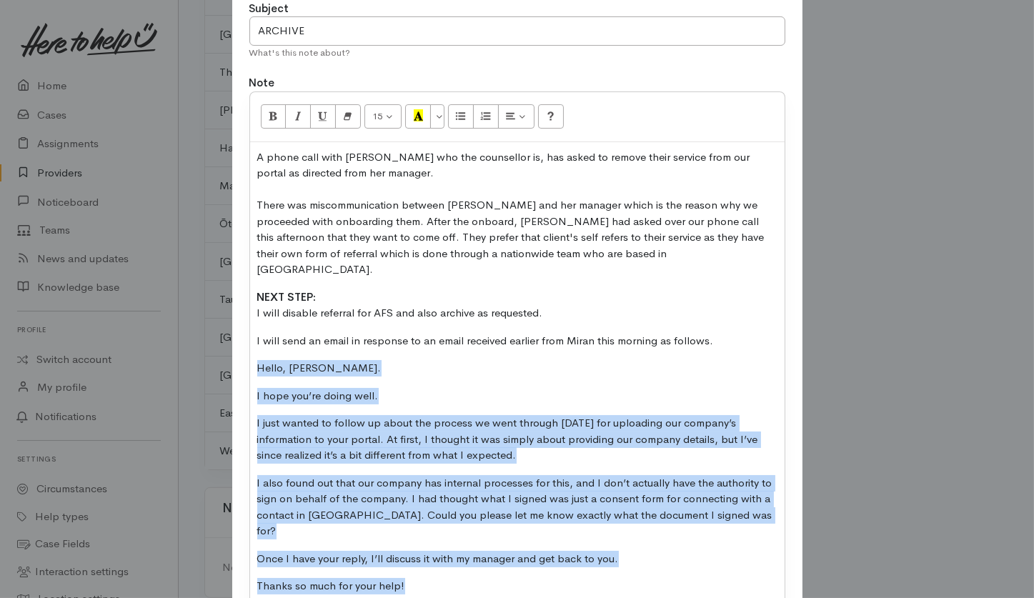
drag, startPoint x: 253, startPoint y: 348, endPoint x: 404, endPoint y: 560, distance: 260.2
click at [404, 560] on div "A phone call with Miran who the counsellor is, has asked to remove their servic…" at bounding box center [517, 510] width 534 height 736
click at [543, 389] on div "A phone call with Miran who the counsellor is, has asked to remove their servic…" at bounding box center [517, 510] width 534 height 736
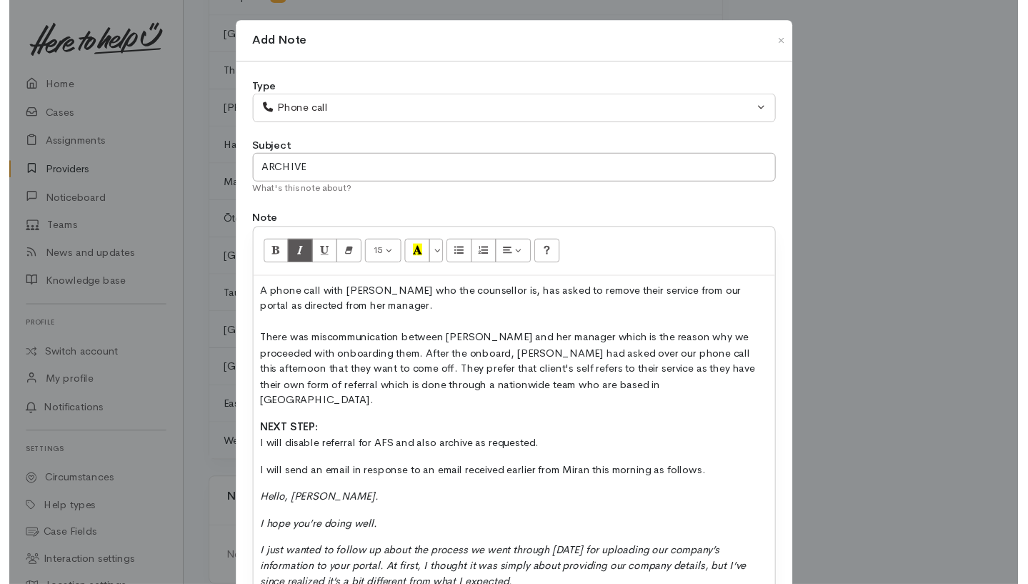
scroll to position [476, 0]
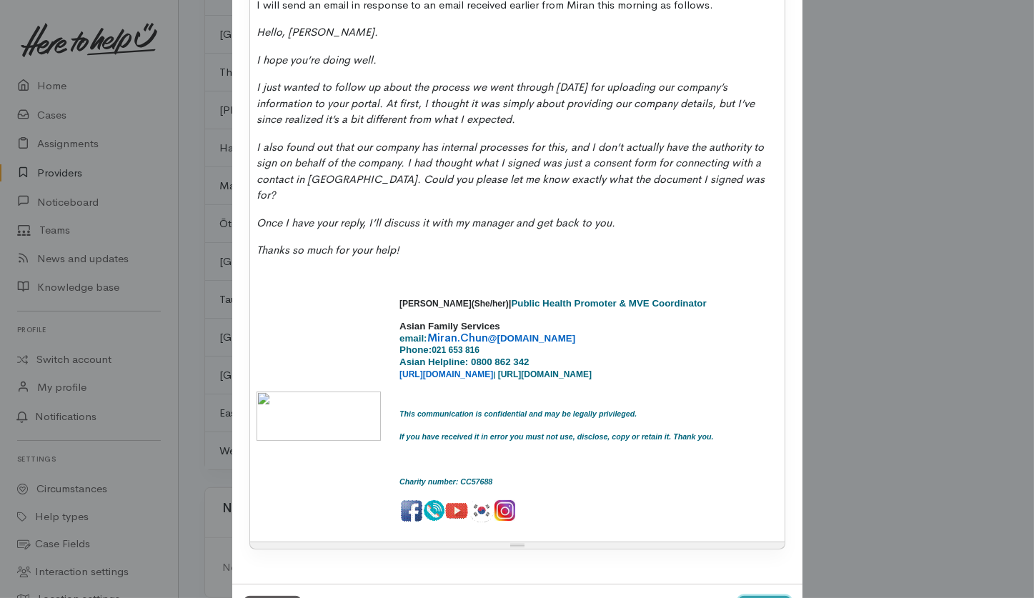
select select "1"
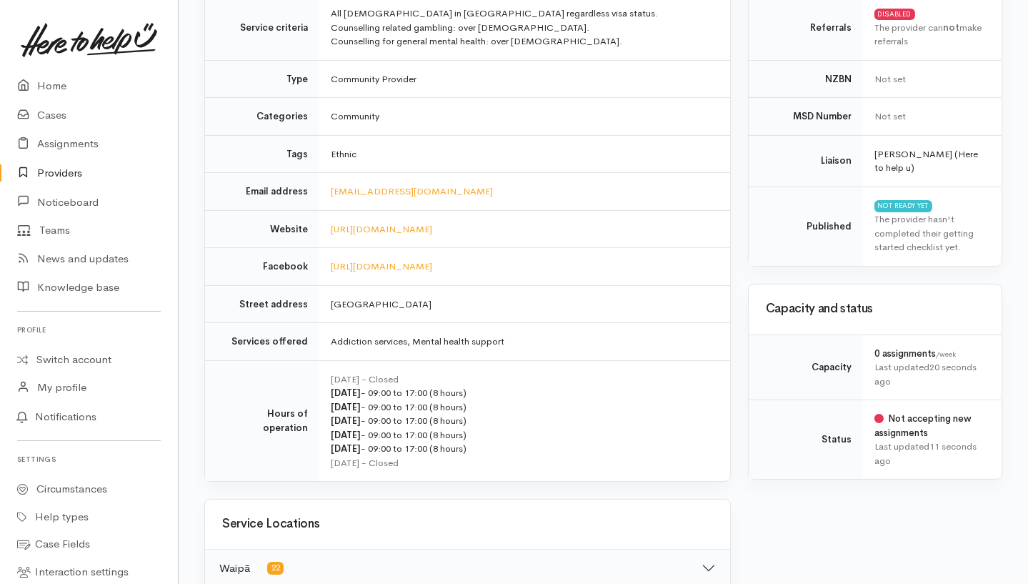
scroll to position [0, 0]
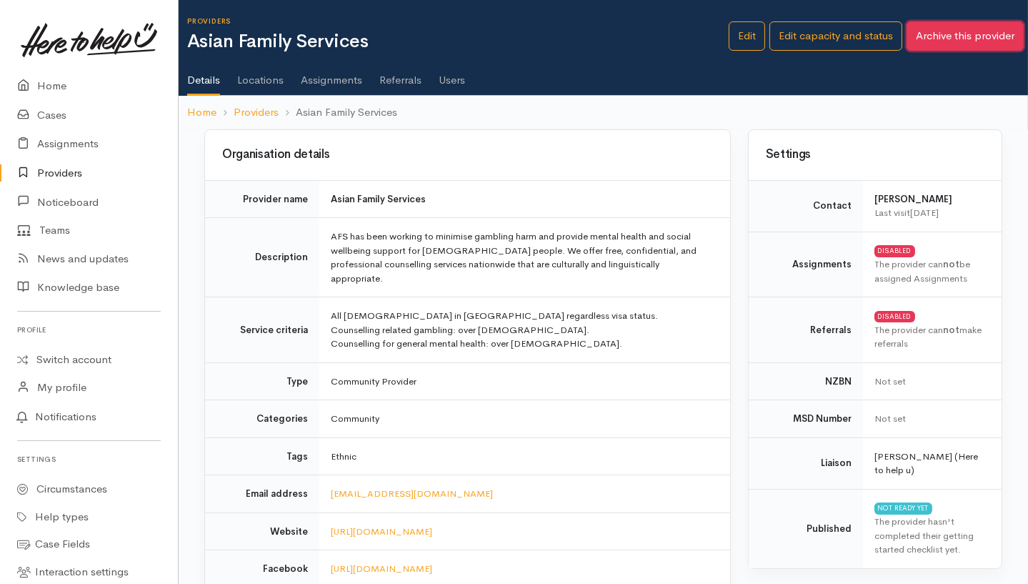
click at [944, 42] on button "Archive this provider" at bounding box center [964, 35] width 117 height 29
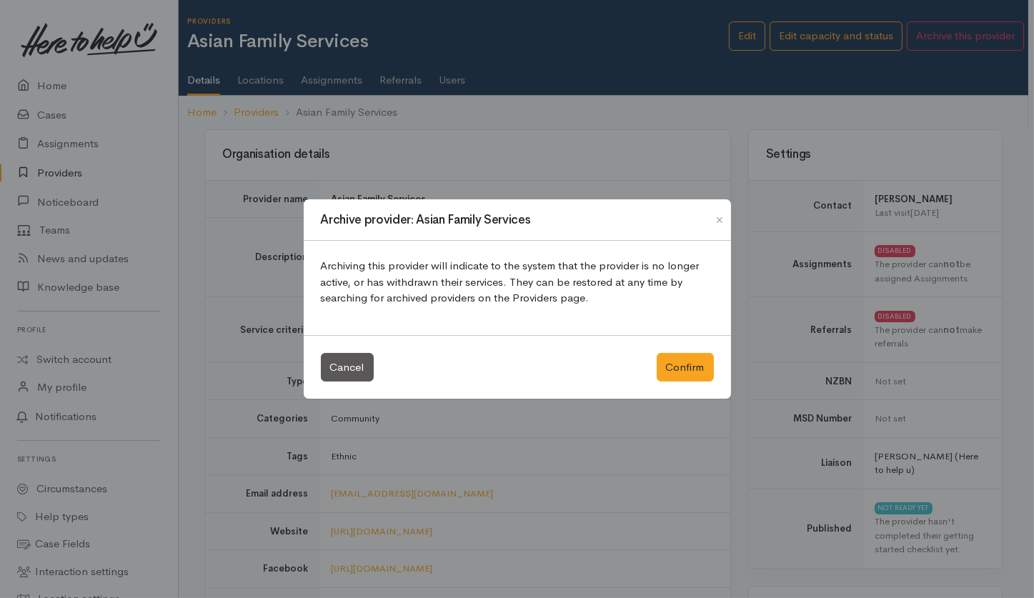
click at [488, 139] on div "Archive provider: Asian Family Services Archiving this provider will indicate t…" at bounding box center [517, 299] width 1034 height 598
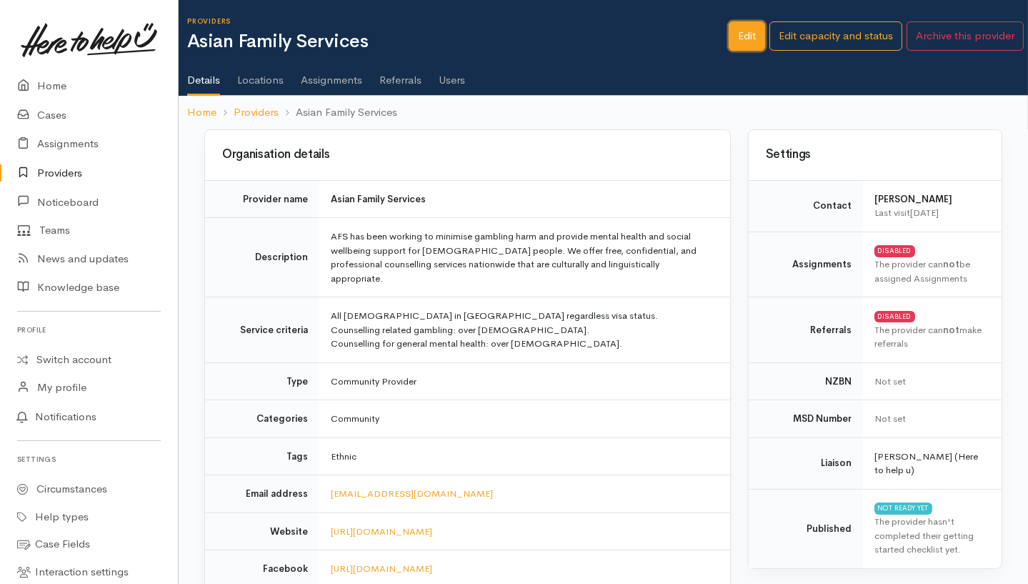
click at [741, 43] on link "Edit" at bounding box center [747, 35] width 36 height 29
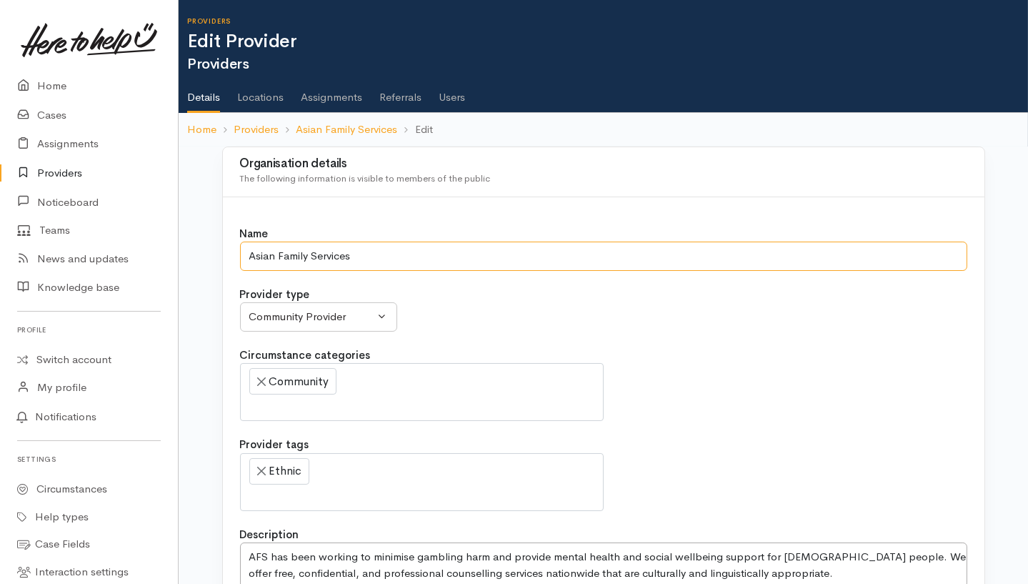
click at [252, 246] on input "Asian Family Services" at bounding box center [603, 255] width 727 height 29
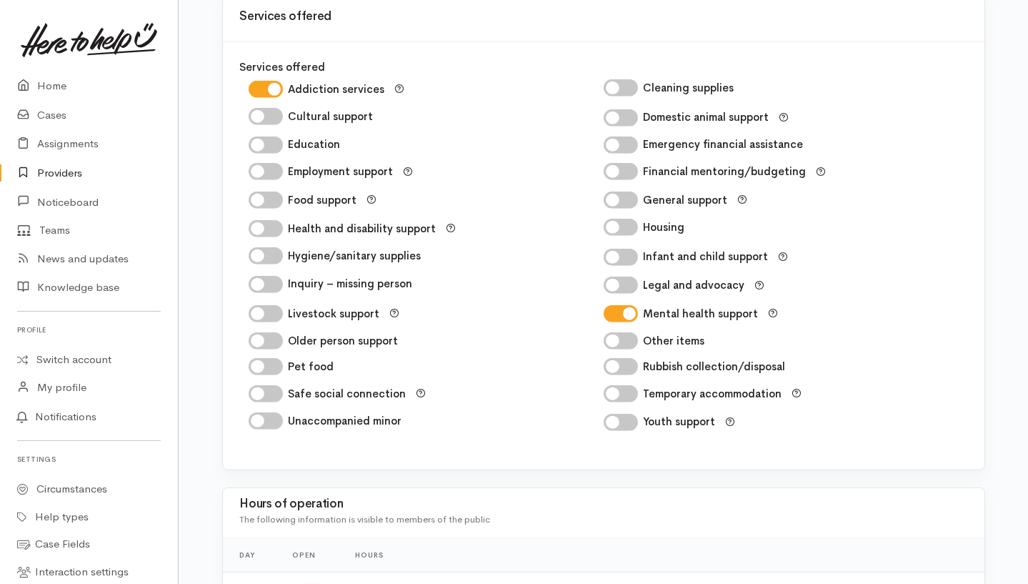
scroll to position [2473, 0]
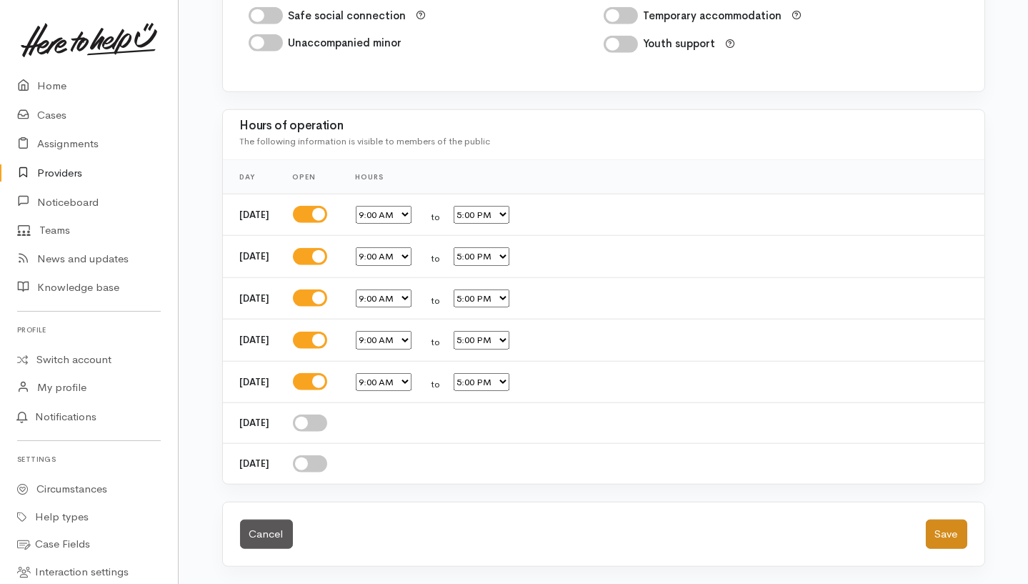
type input "zzAsian Family Services"
click at [949, 536] on button "Save" at bounding box center [946, 533] width 41 height 29
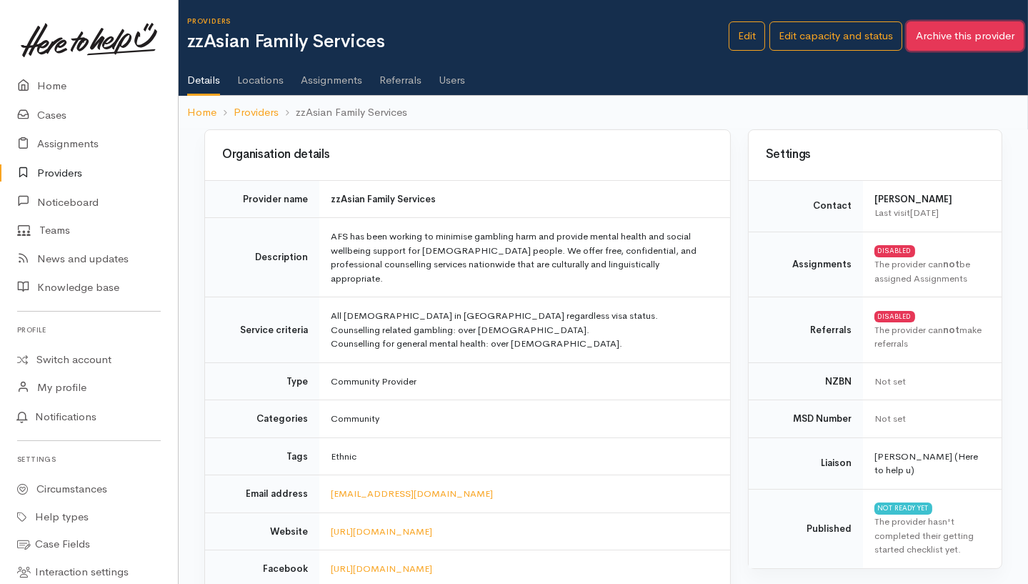
click at [980, 41] on button "Archive this provider" at bounding box center [964, 35] width 117 height 29
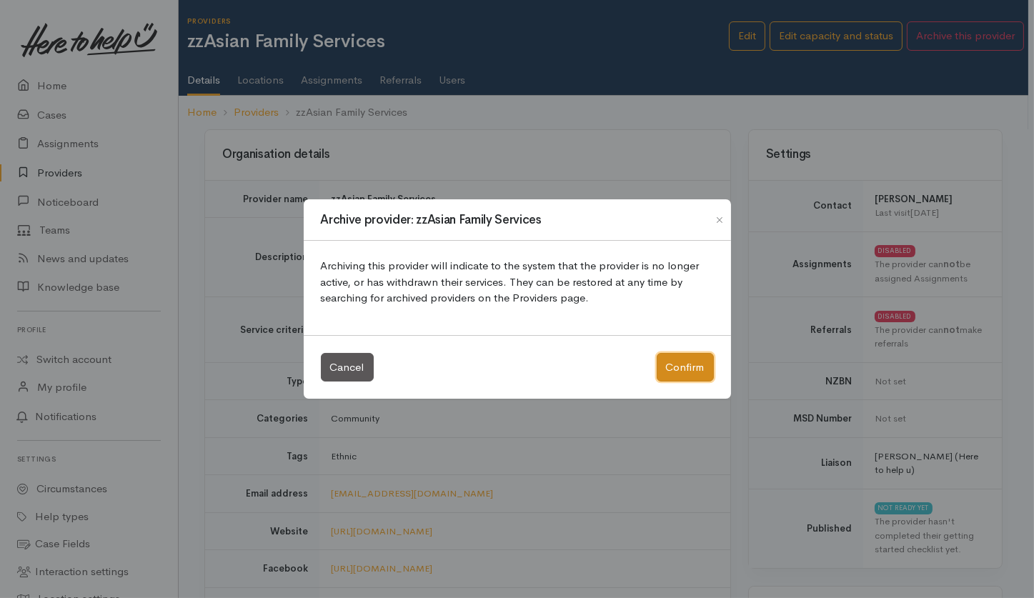
click at [671, 364] on button "Confirm" at bounding box center [684, 367] width 57 height 29
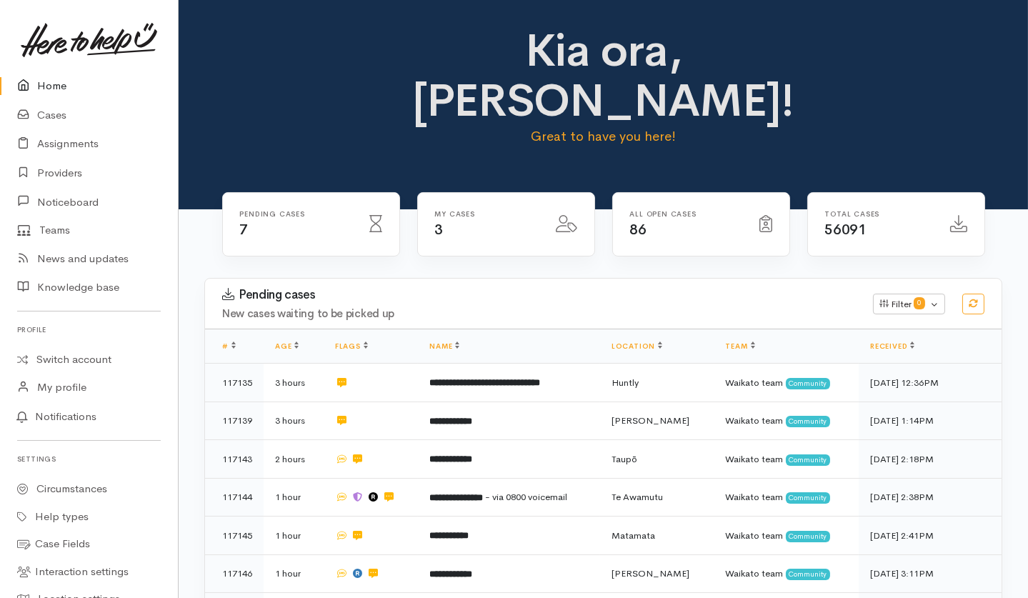
click at [186, 517] on div "Pending cases New cases waiting to be picked up Filter 0 Filters Clear filters …" at bounding box center [603, 463] width 849 height 371
